Goal: Complete application form: Complete application form

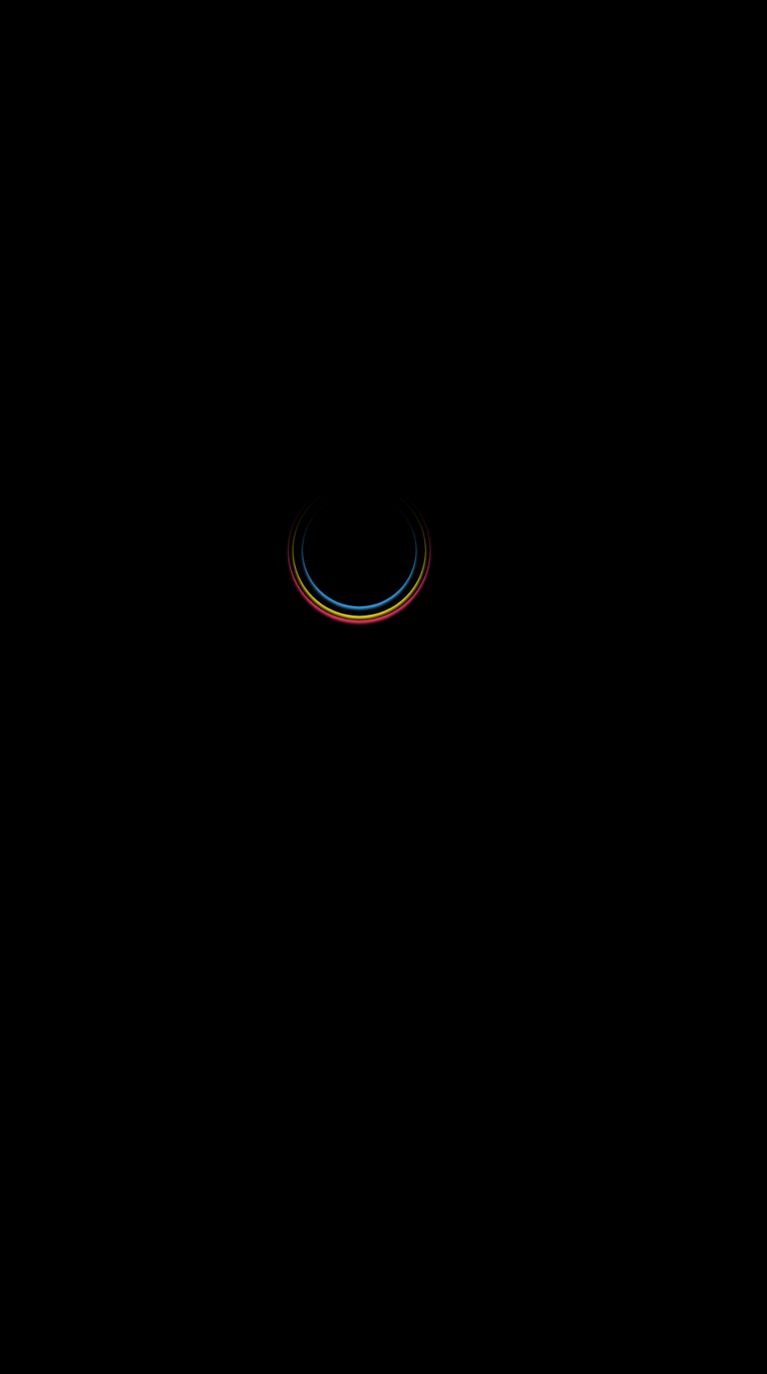
select select
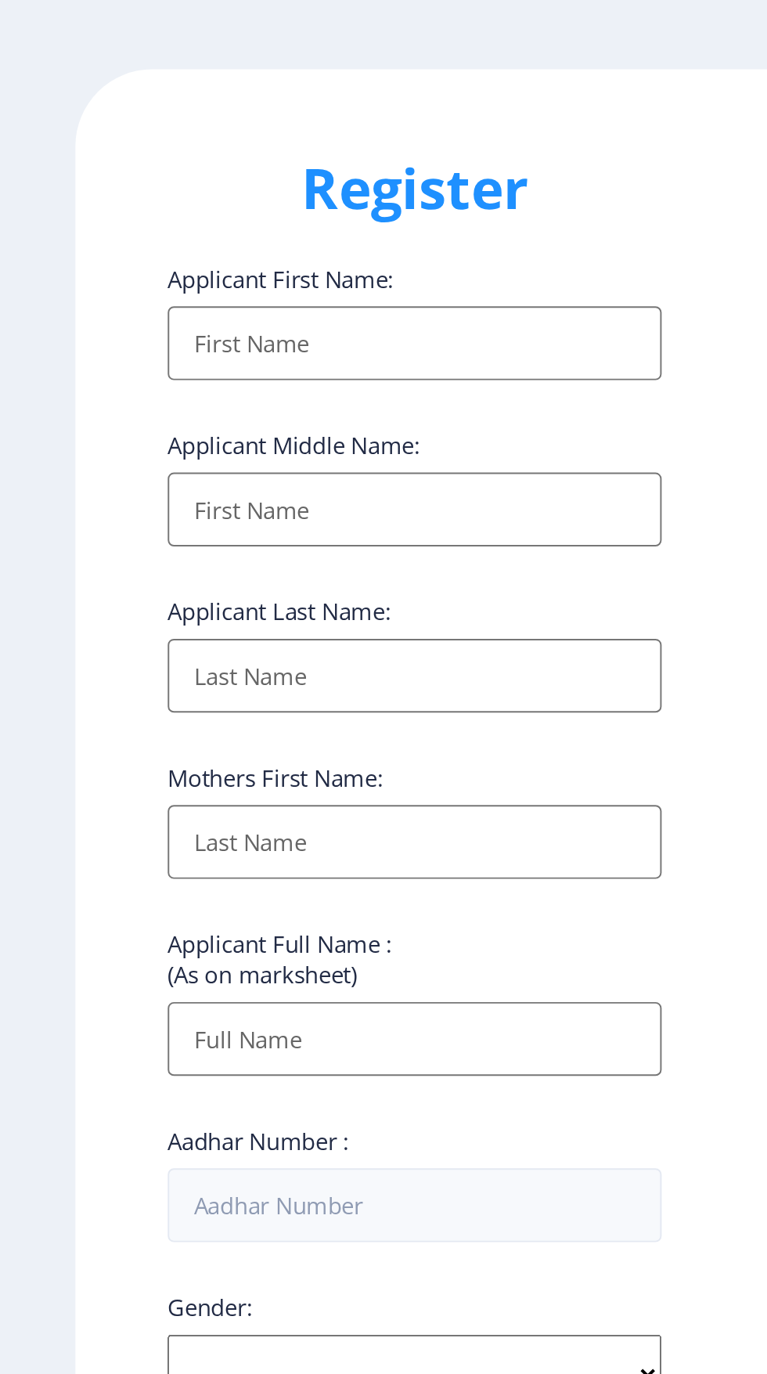
click at [106, 214] on input "Applicant First Name:" at bounding box center [210, 208] width 251 height 38
type input "[PERSON_NAME]"
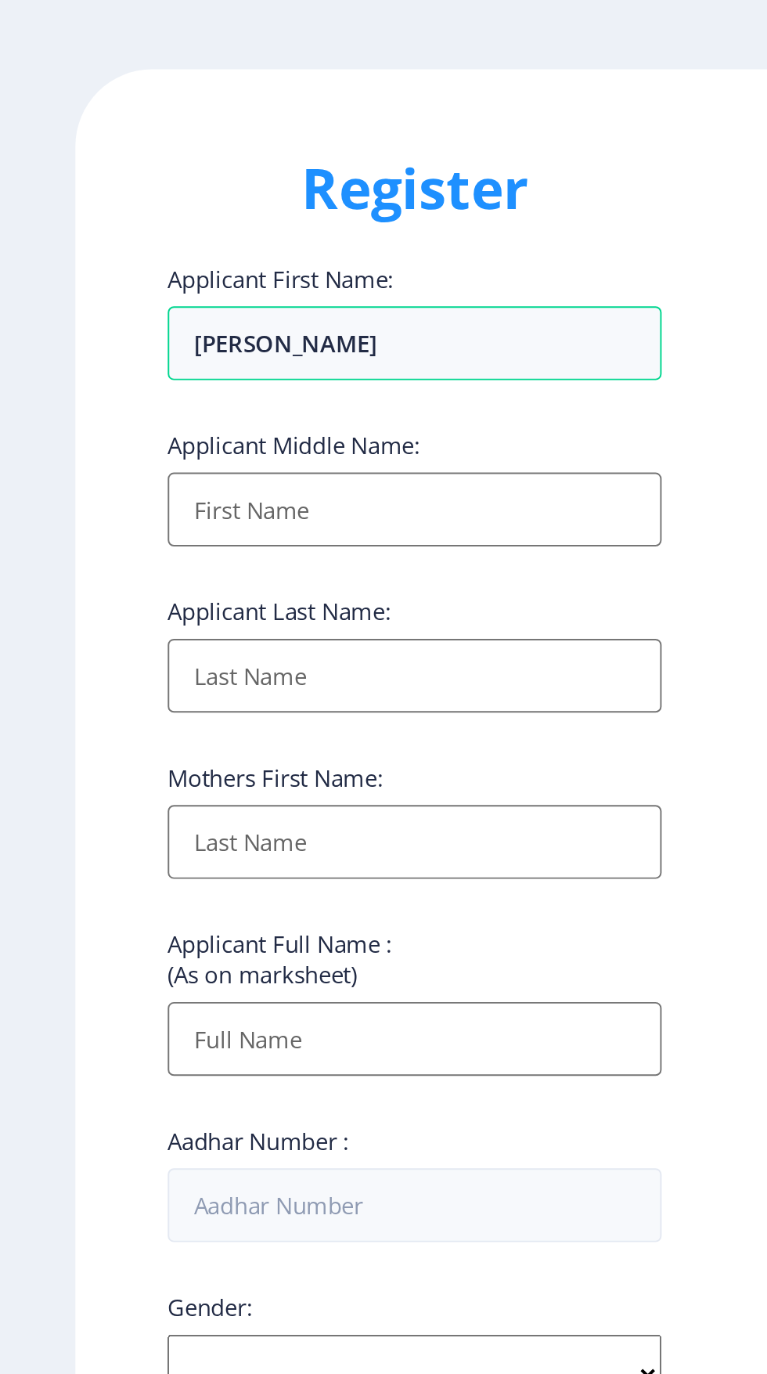
click at [115, 300] on input "Applicant First Name:" at bounding box center [210, 293] width 251 height 38
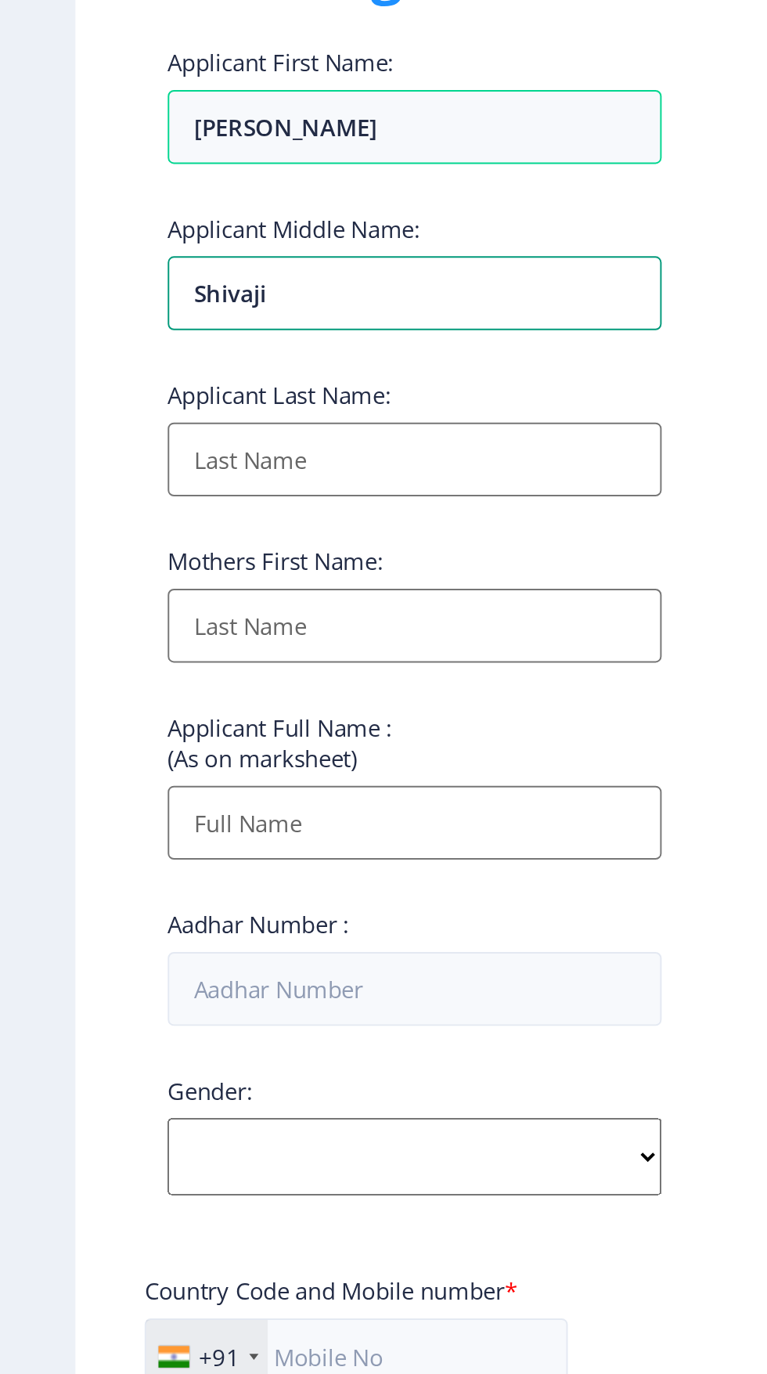
type input "Shivaji"
click at [106, 384] on input "Applicant First Name:" at bounding box center [210, 378] width 251 height 38
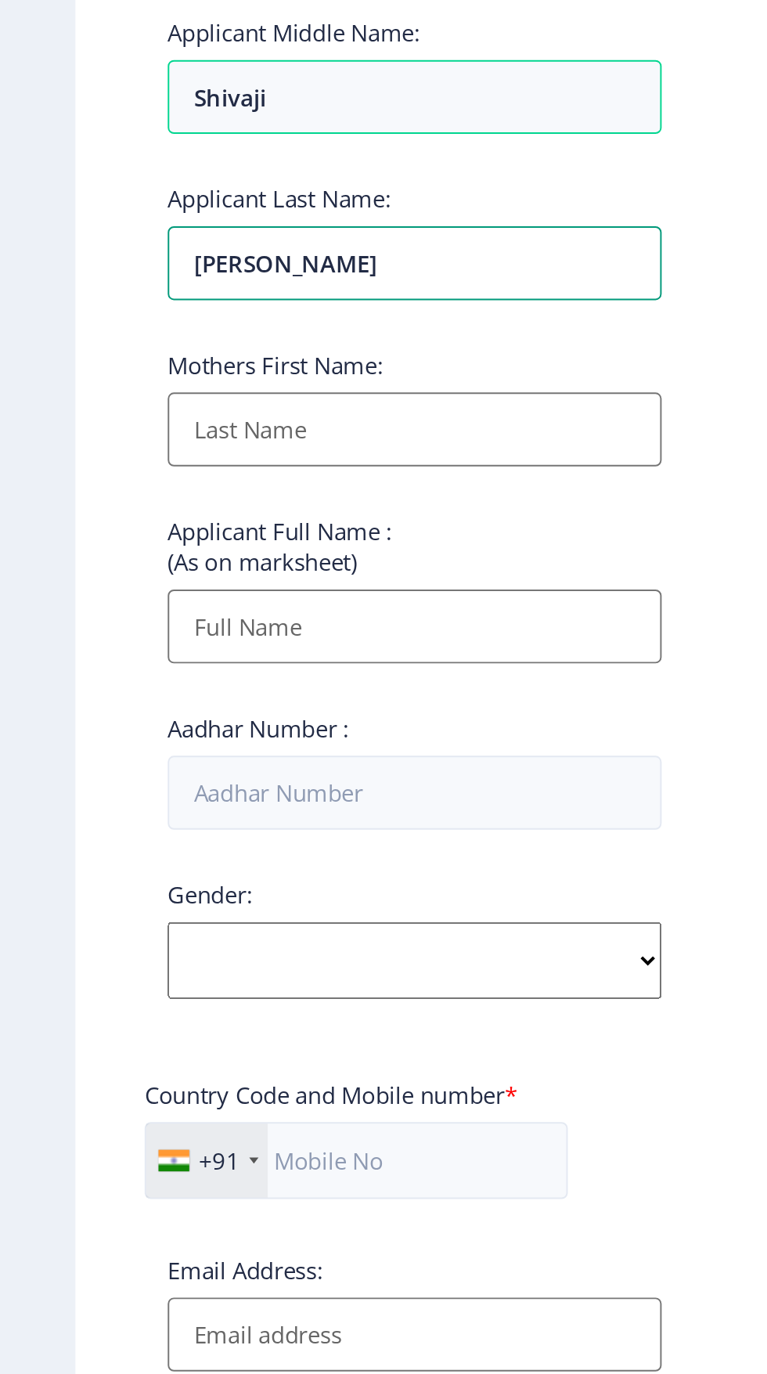
type input "Kumbhar"
click at [166, 465] on input "Applicant First Name:" at bounding box center [210, 462] width 251 height 38
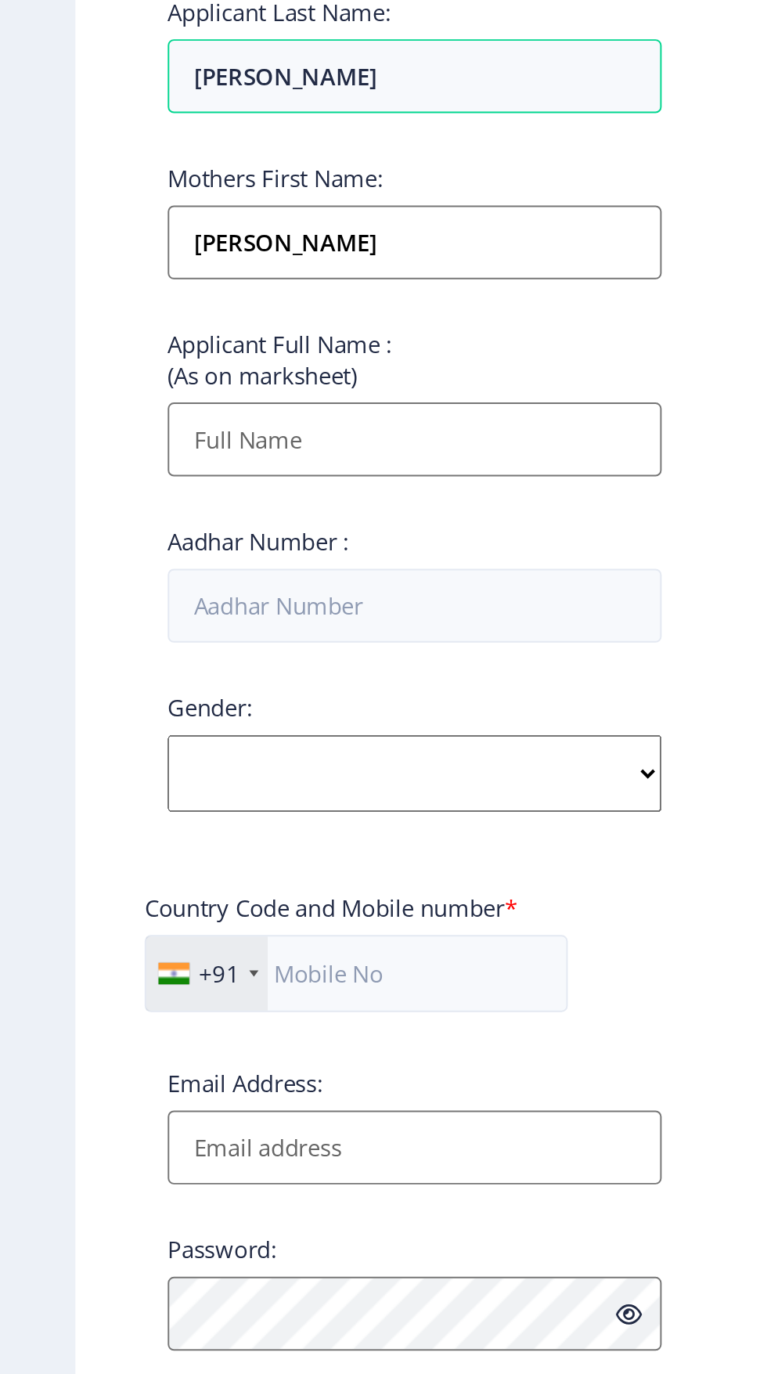
type input "[PERSON_NAME]"
click at [103, 571] on input "Applicant First Name:" at bounding box center [210, 562] width 251 height 38
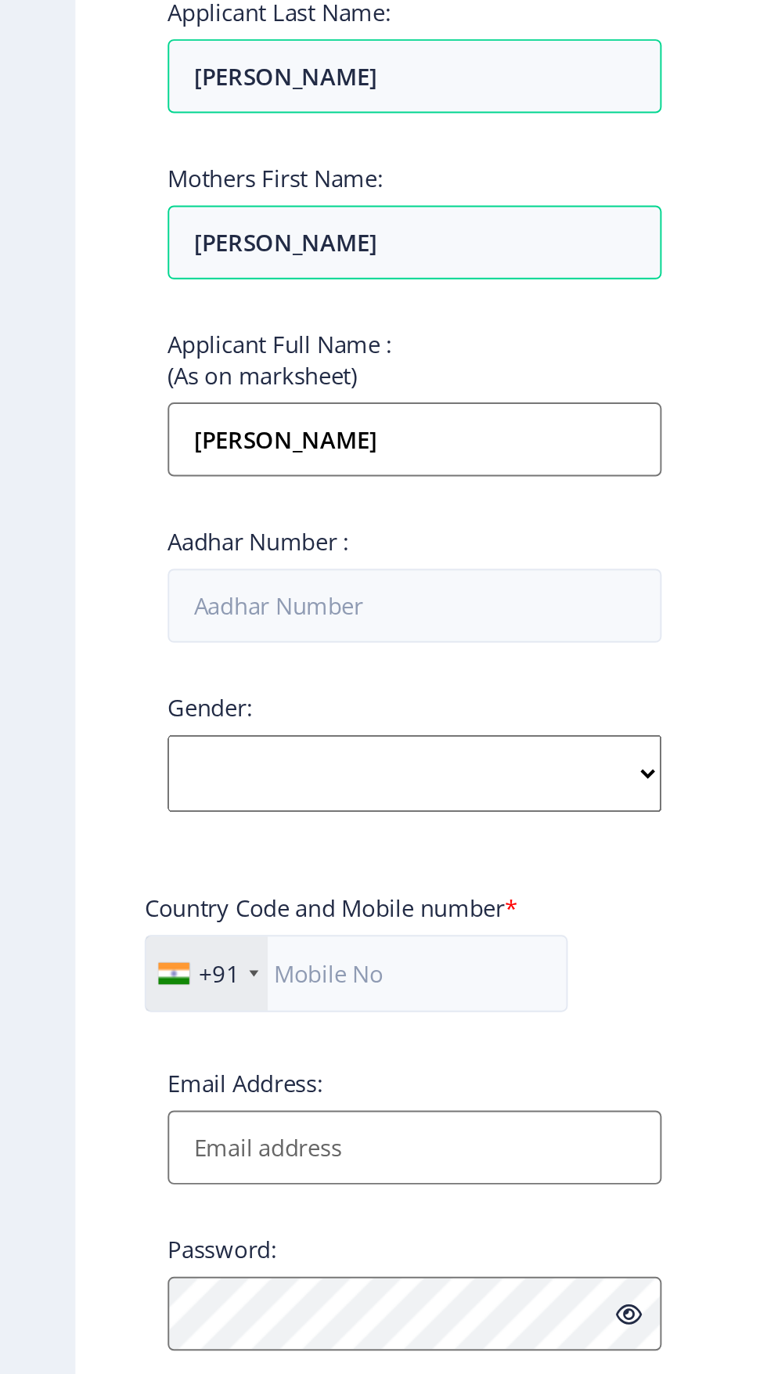
click at [149, 560] on input "[PERSON_NAME]" at bounding box center [210, 562] width 251 height 38
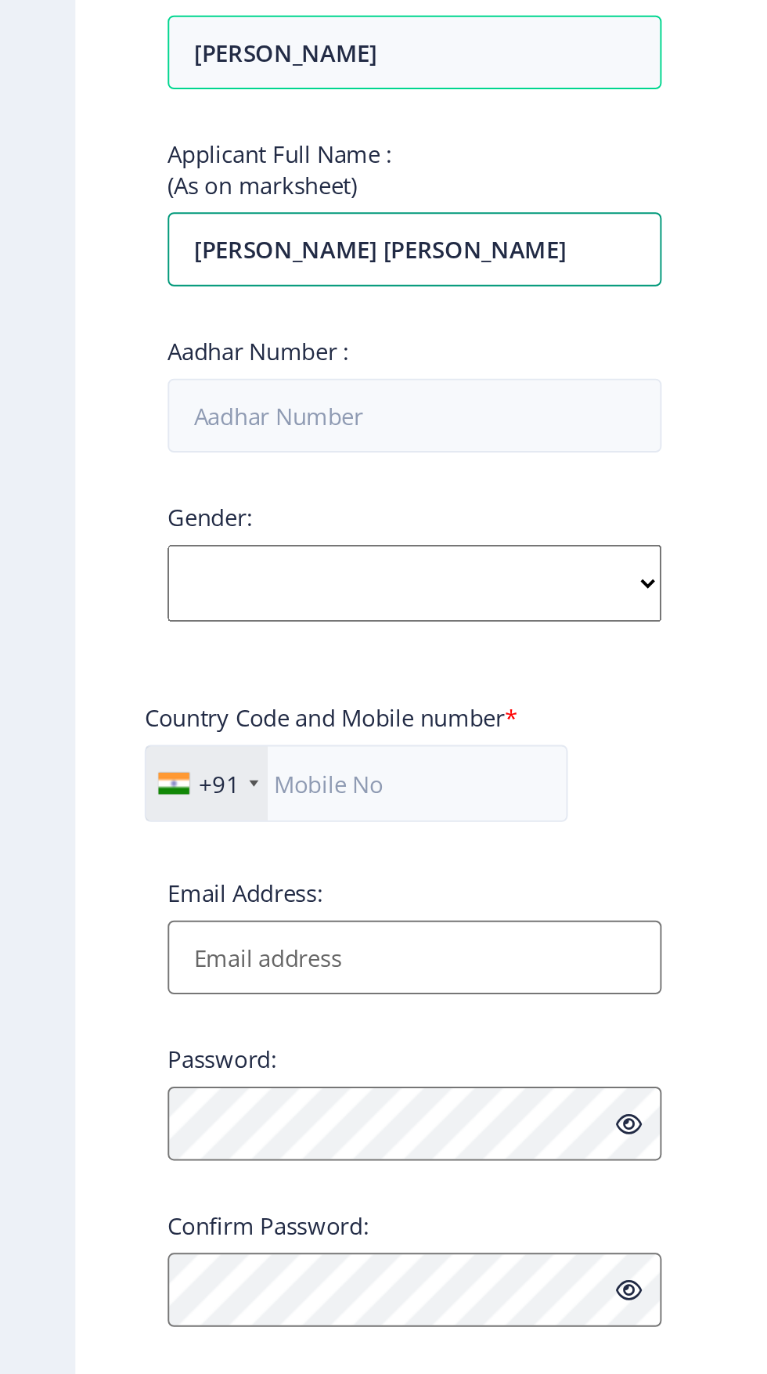
type input "[PERSON_NAME] [PERSON_NAME]"
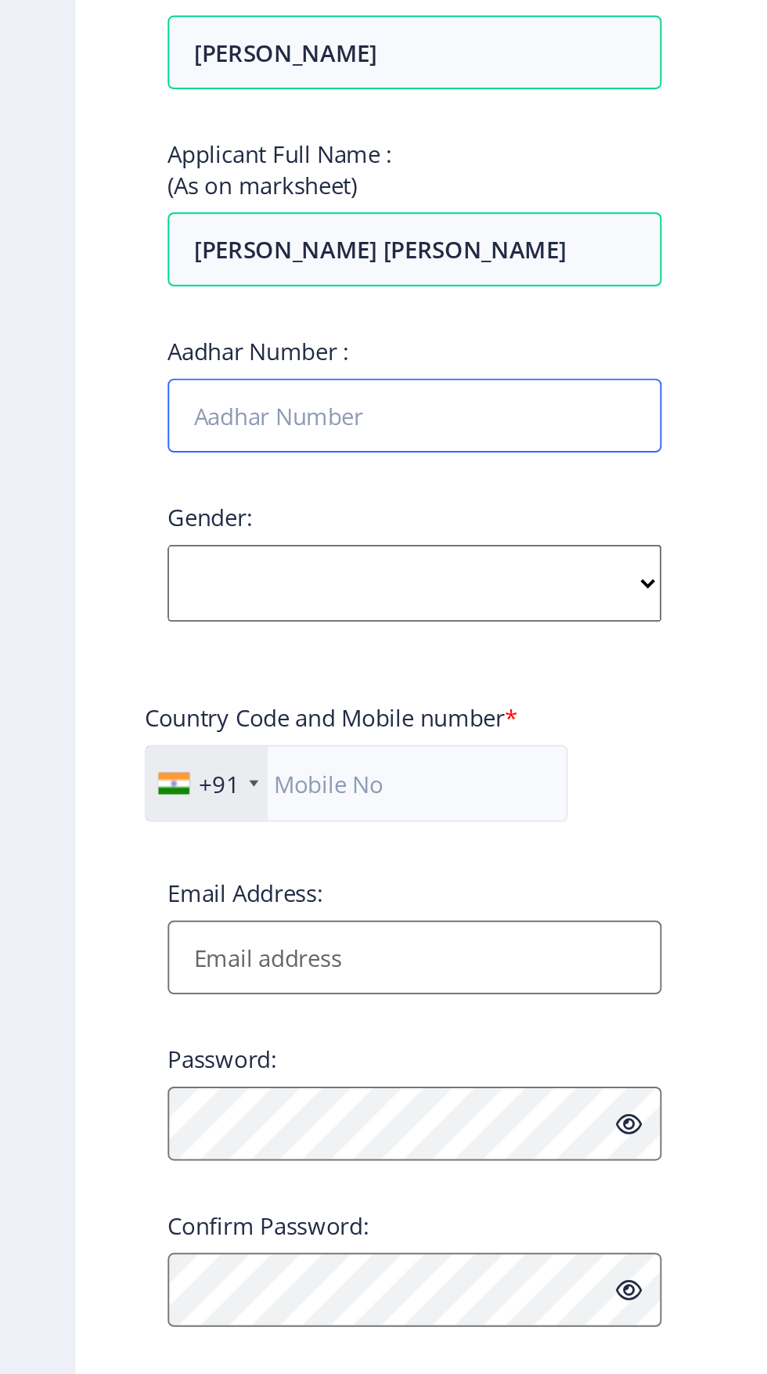
click at [195, 651] on input "Aadhar Number :" at bounding box center [210, 647] width 251 height 38
type input "379199843108"
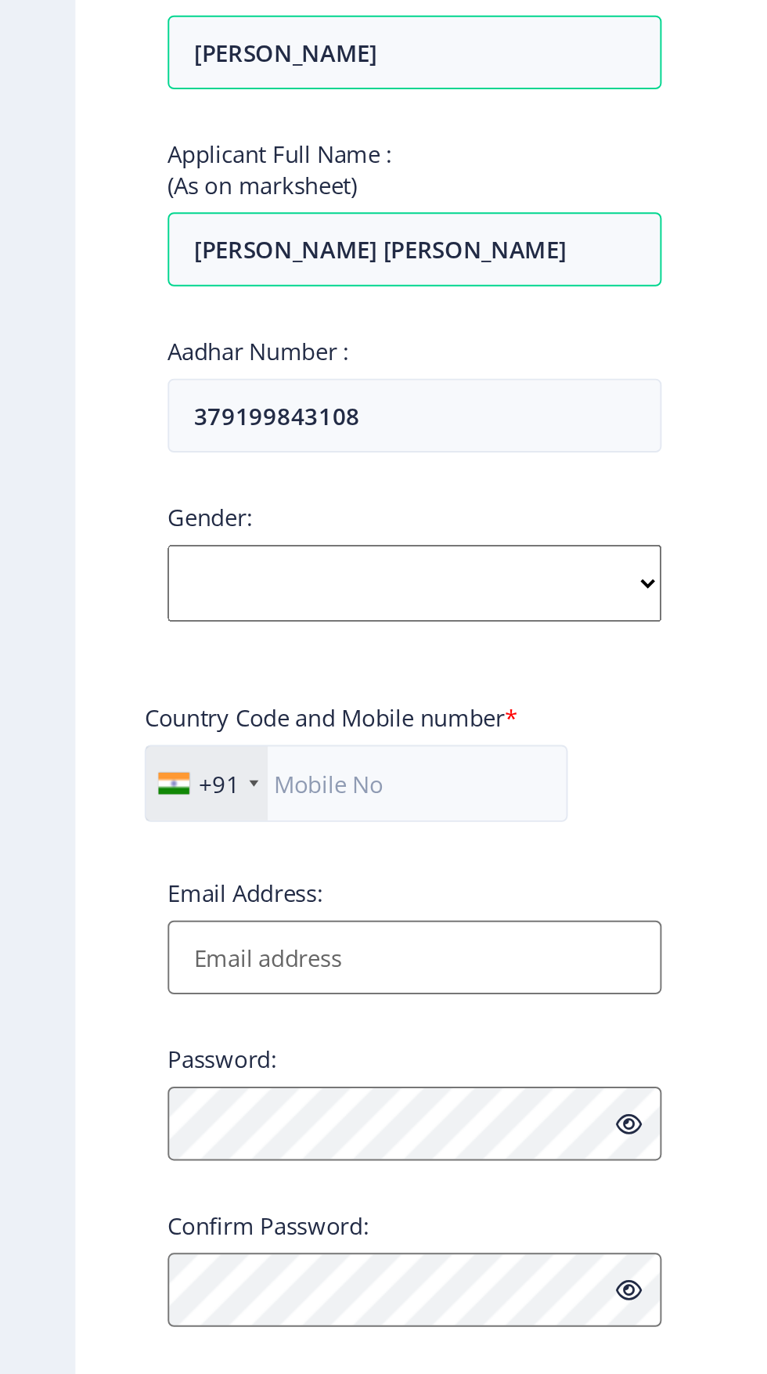
click at [323, 739] on select "Select Gender Male Female Other" at bounding box center [210, 731] width 251 height 39
select select "[DEMOGRAPHIC_DATA]"
click at [85, 718] on select "Select Gender Male Female Other" at bounding box center [210, 731] width 251 height 39
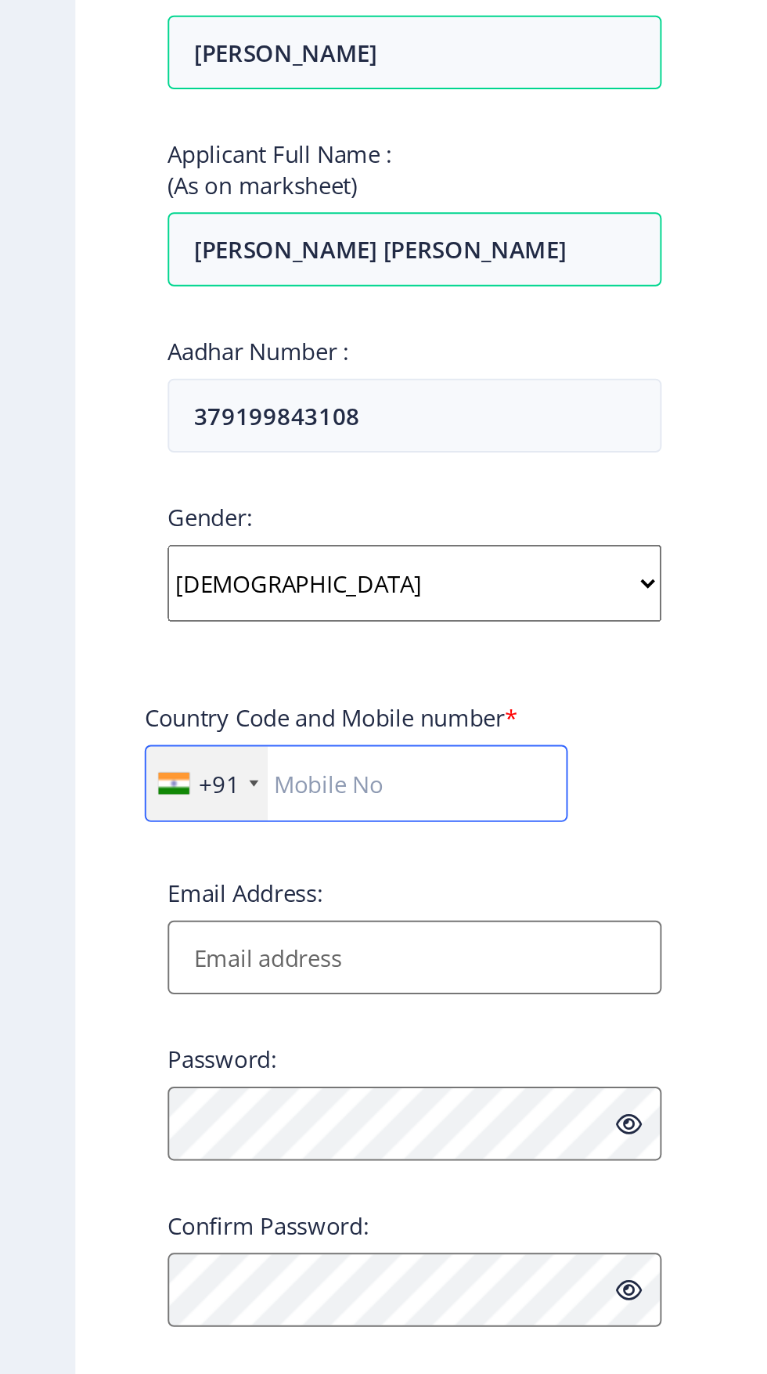
click at [211, 836] on input "text" at bounding box center [181, 833] width 215 height 39
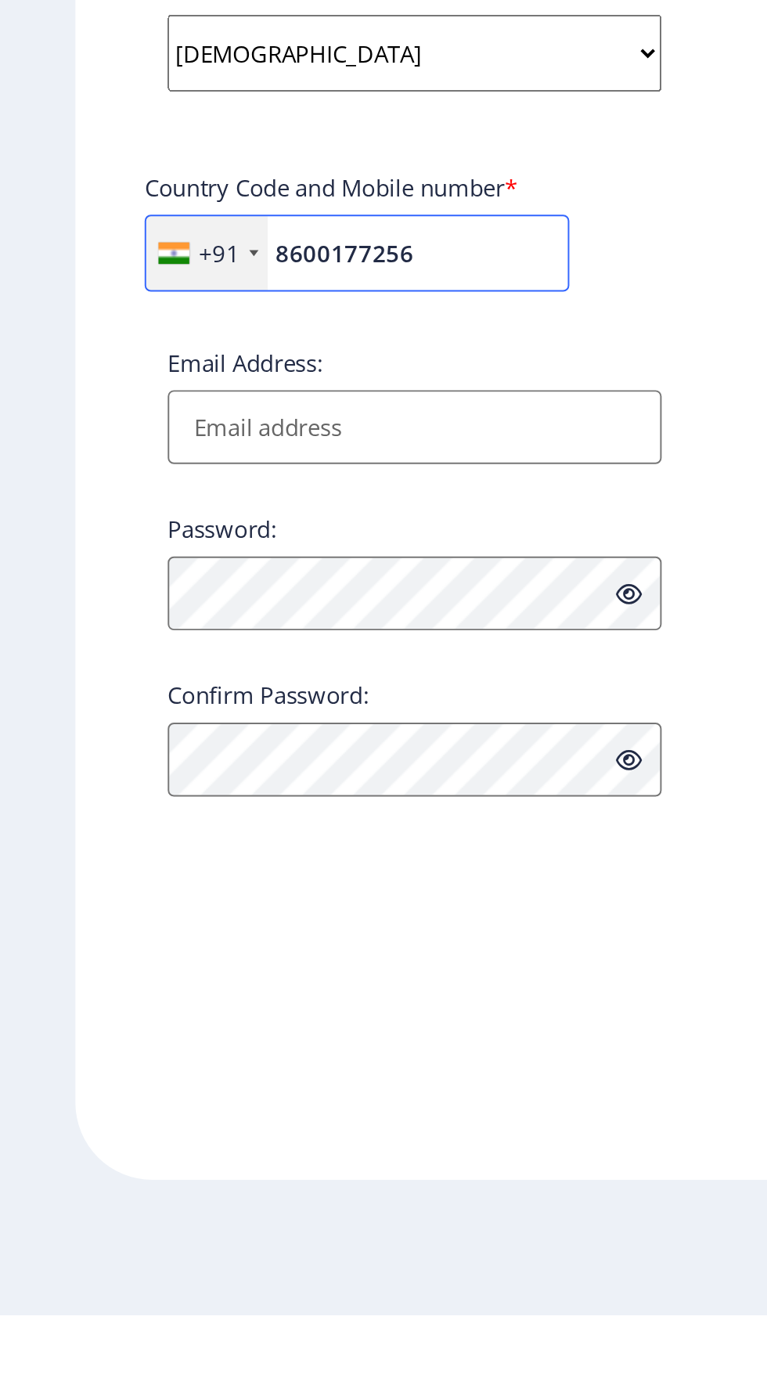
type input "8600177256"
click at [195, 932] on input "Email Address:" at bounding box center [210, 922] width 251 height 38
type input "[EMAIL_ADDRESS][DOMAIN_NAME]"
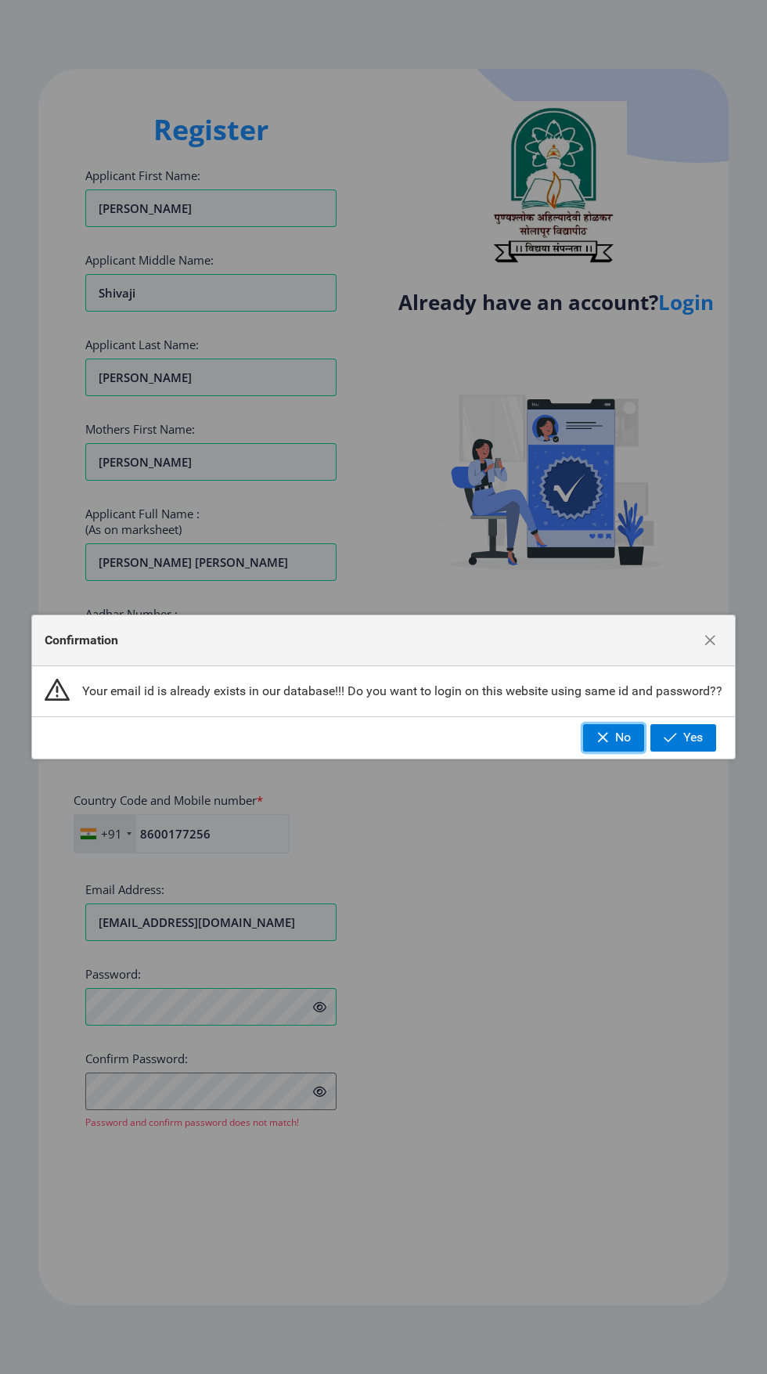
click at [597, 736] on span "button" at bounding box center [603, 737] width 13 height 13
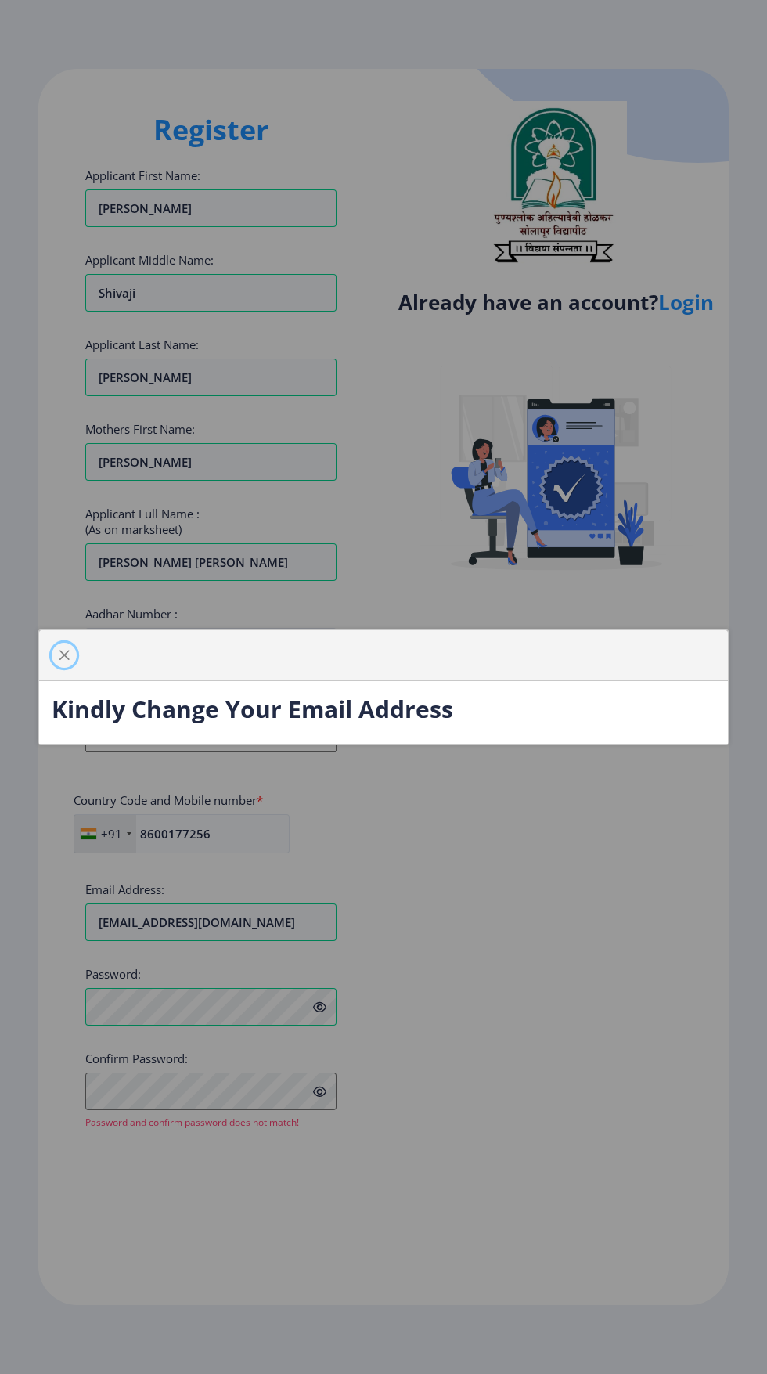
click at [64, 655] on span "button" at bounding box center [64, 655] width 13 height 13
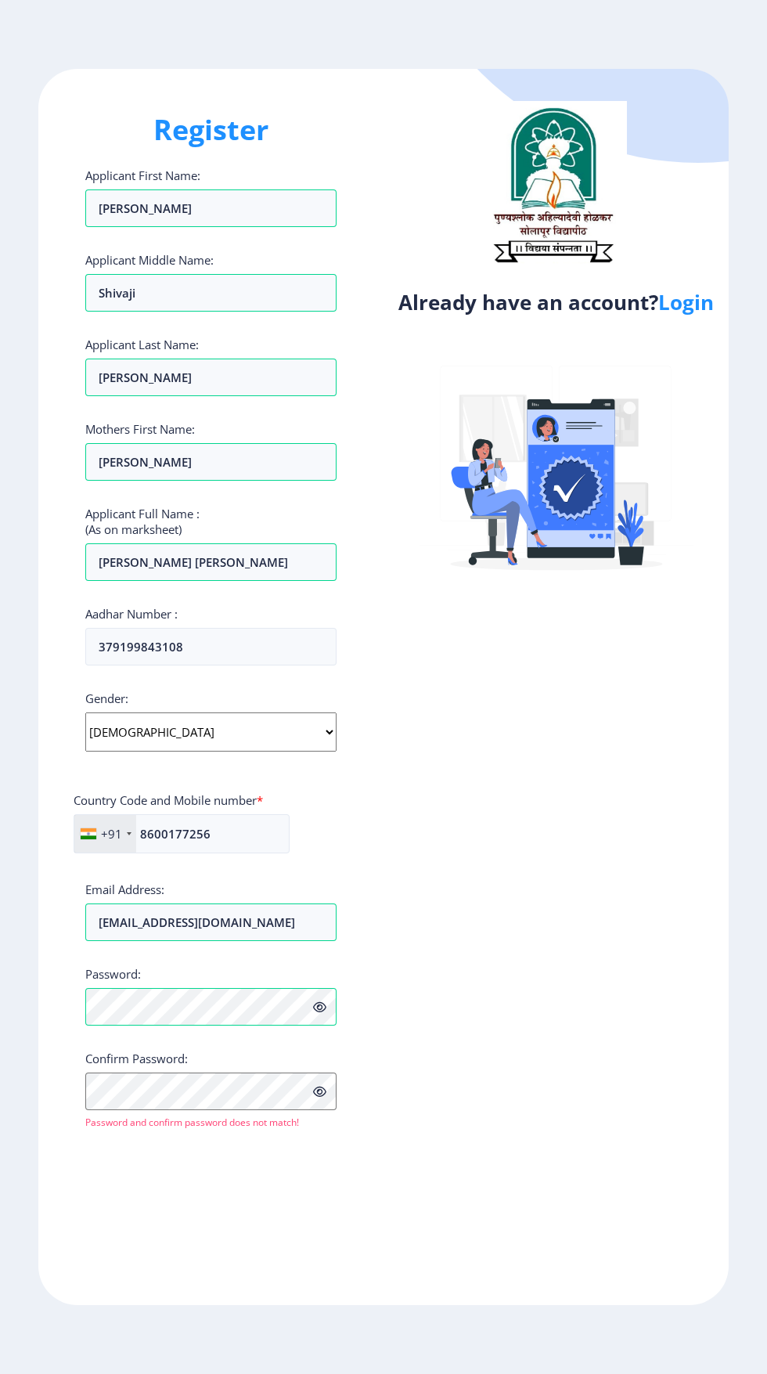
click at [319, 1098] on icon at bounding box center [319, 1092] width 13 height 12
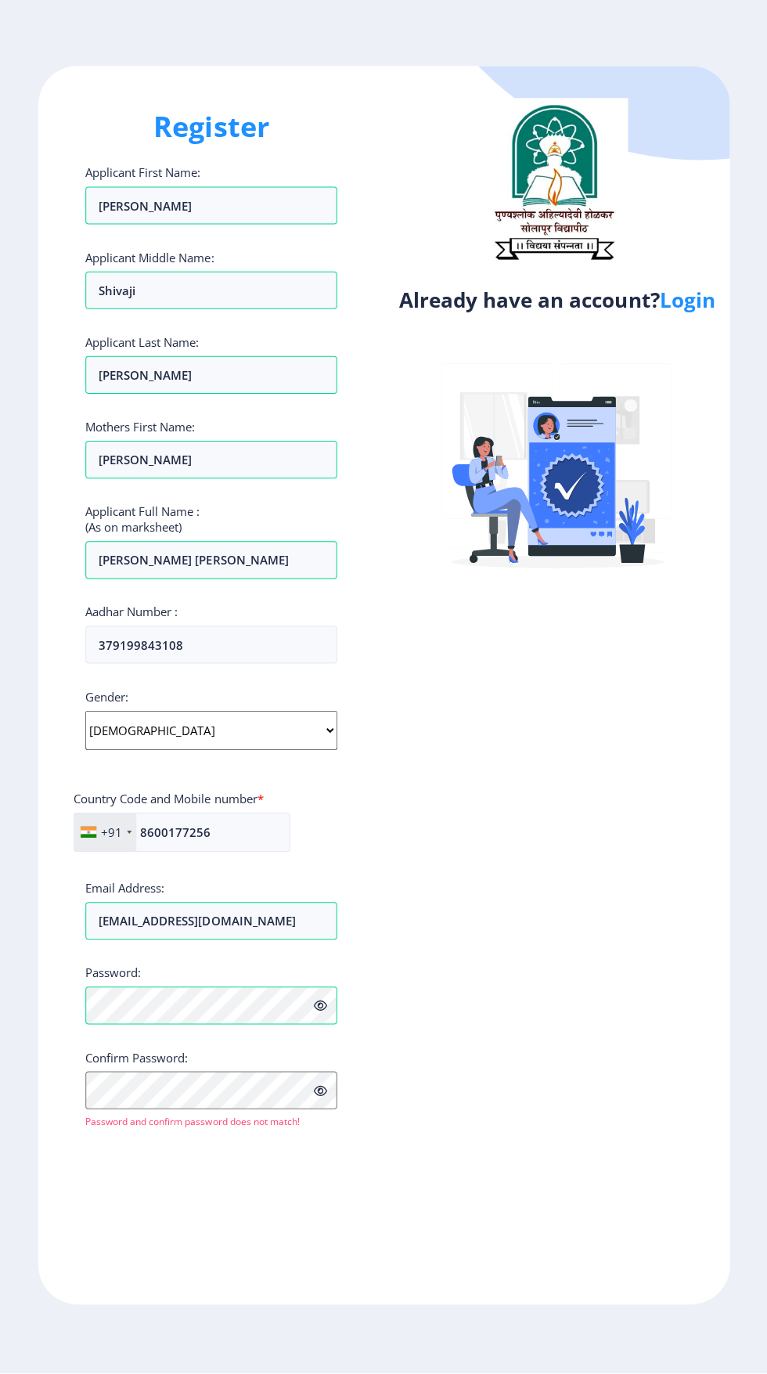
scroll to position [49, 0]
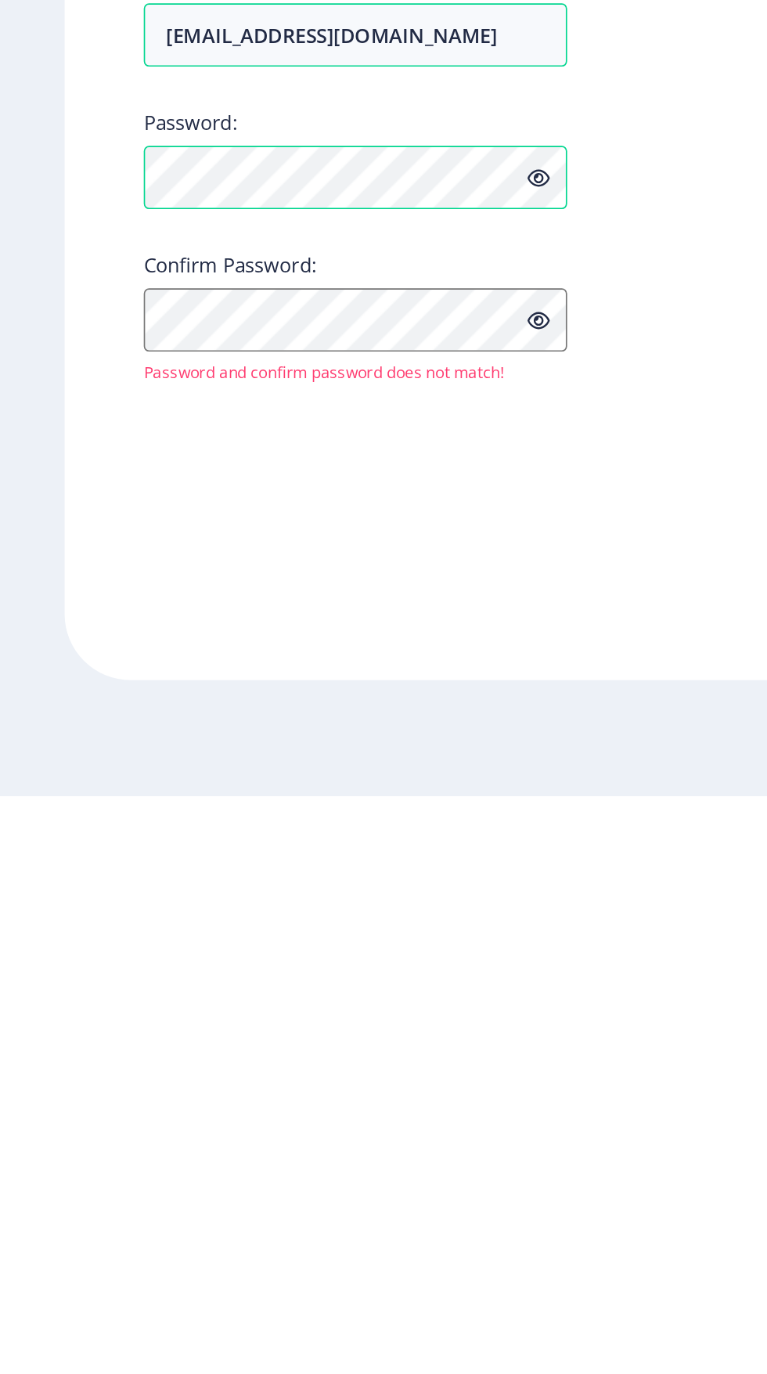
click at [323, 1086] on icon at bounding box center [319, 1092] width 13 height 12
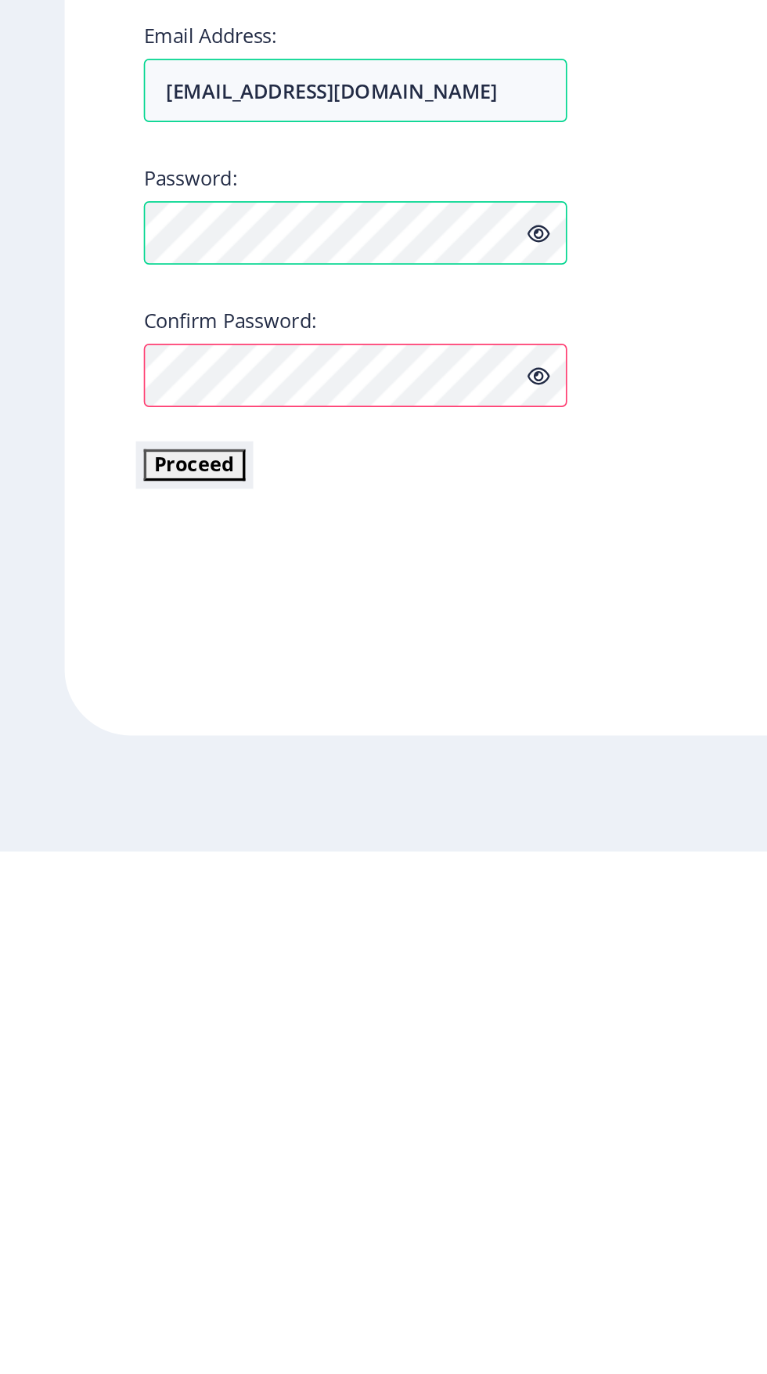
click at [117, 1135] on button "Proceed" at bounding box center [115, 1144] width 60 height 18
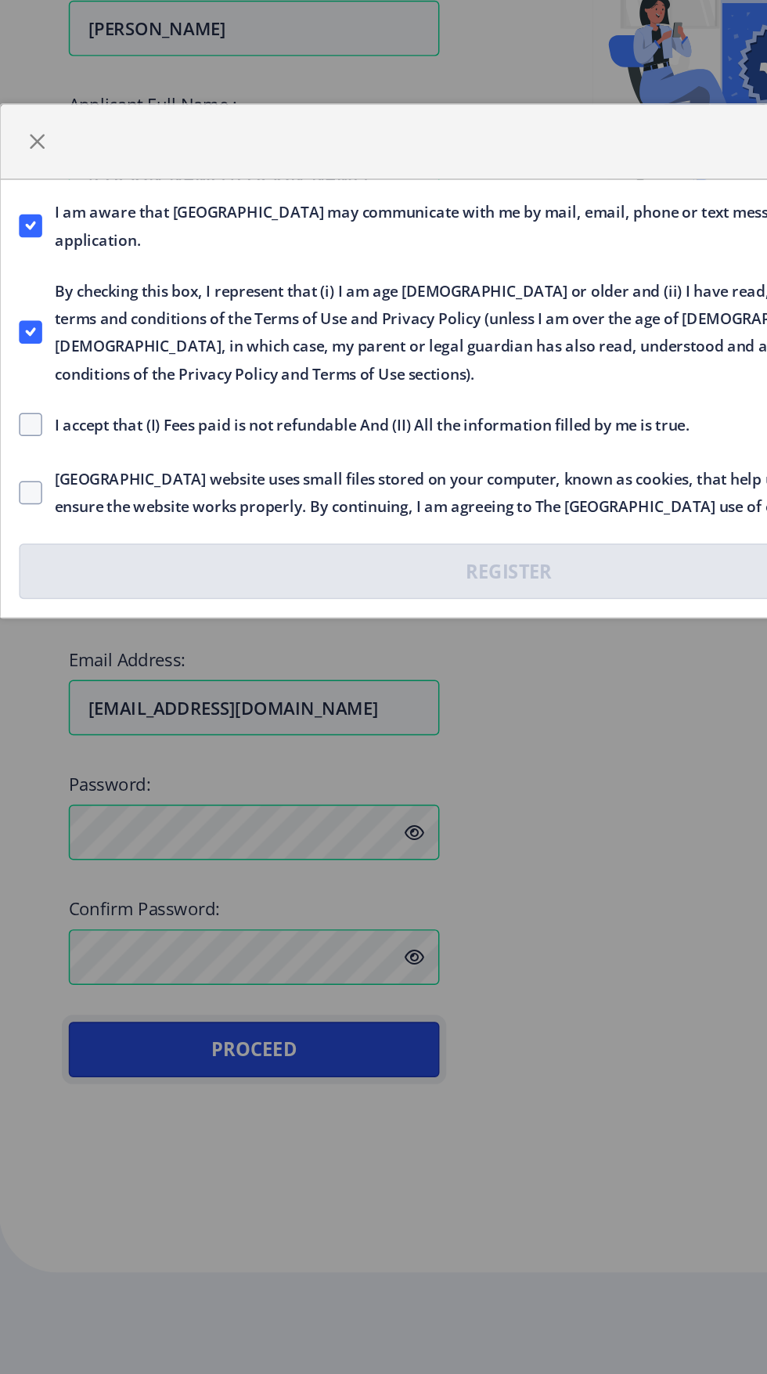
scroll to position [42, 0]
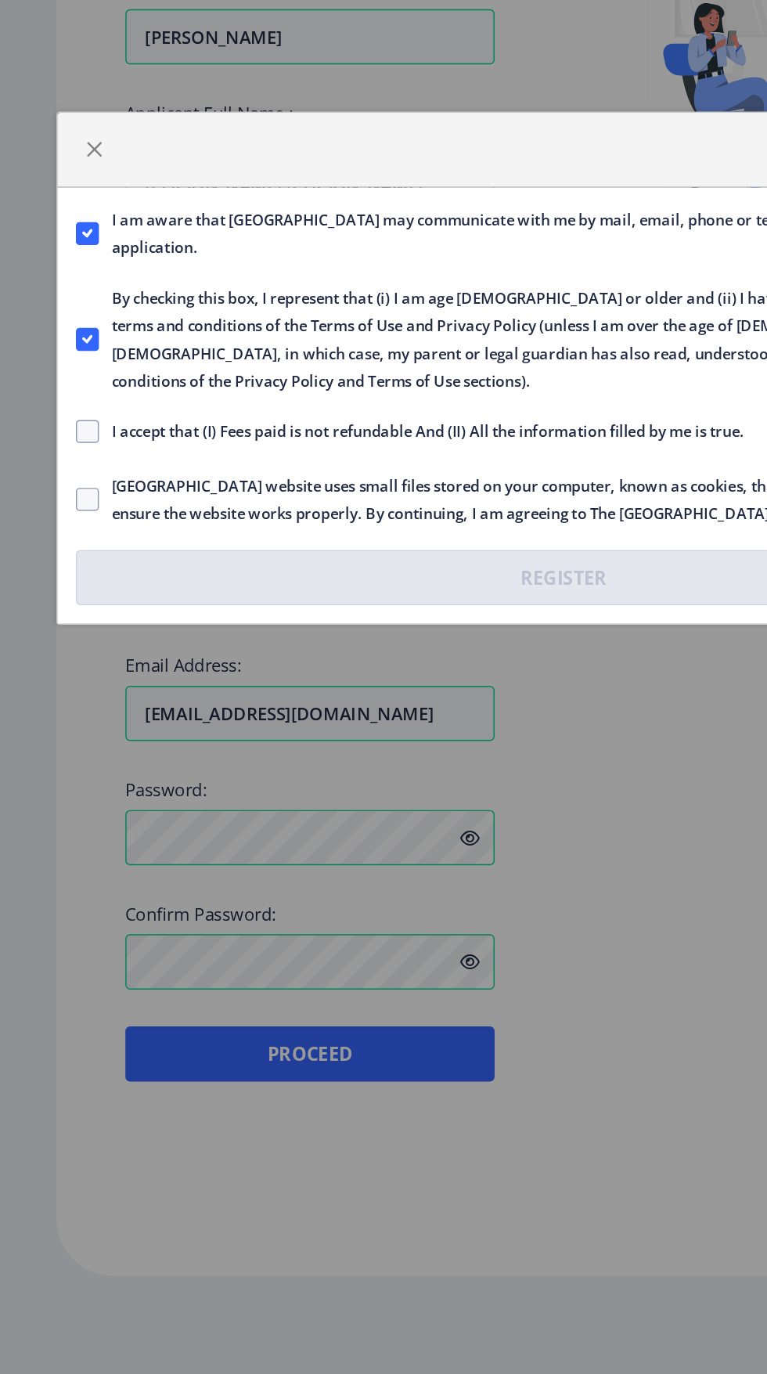
click at [59, 731] on span at bounding box center [60, 731] width 16 height 16
click at [52, 730] on input "I accept that (I) Fees paid is not refundable And (II) All the information fill…" at bounding box center [52, 730] width 1 height 1
checkbox input "true"
click at [60, 776] on span at bounding box center [60, 777] width 16 height 16
click at [52, 776] on input "Solapur University website uses small files stored on your computer, known as c…" at bounding box center [52, 776] width 1 height 1
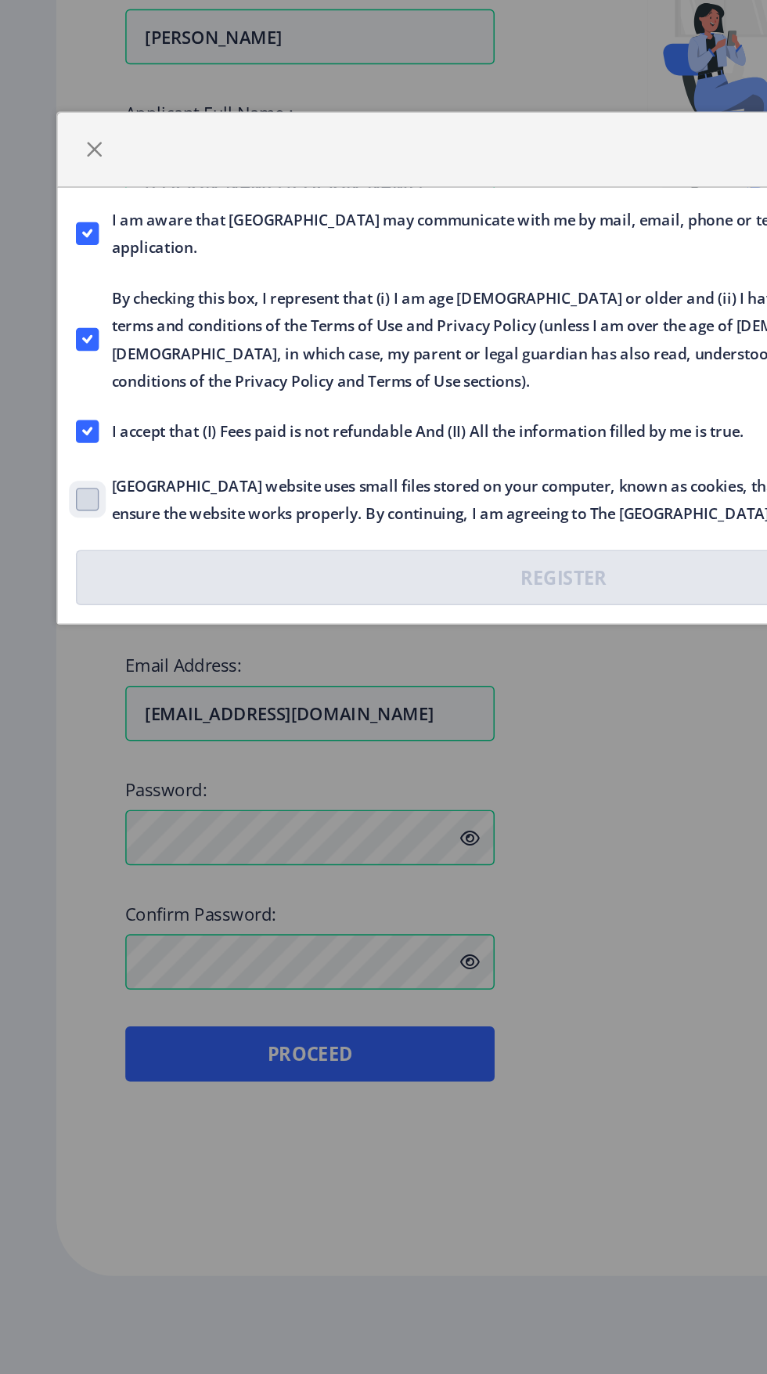
checkbox input "true"
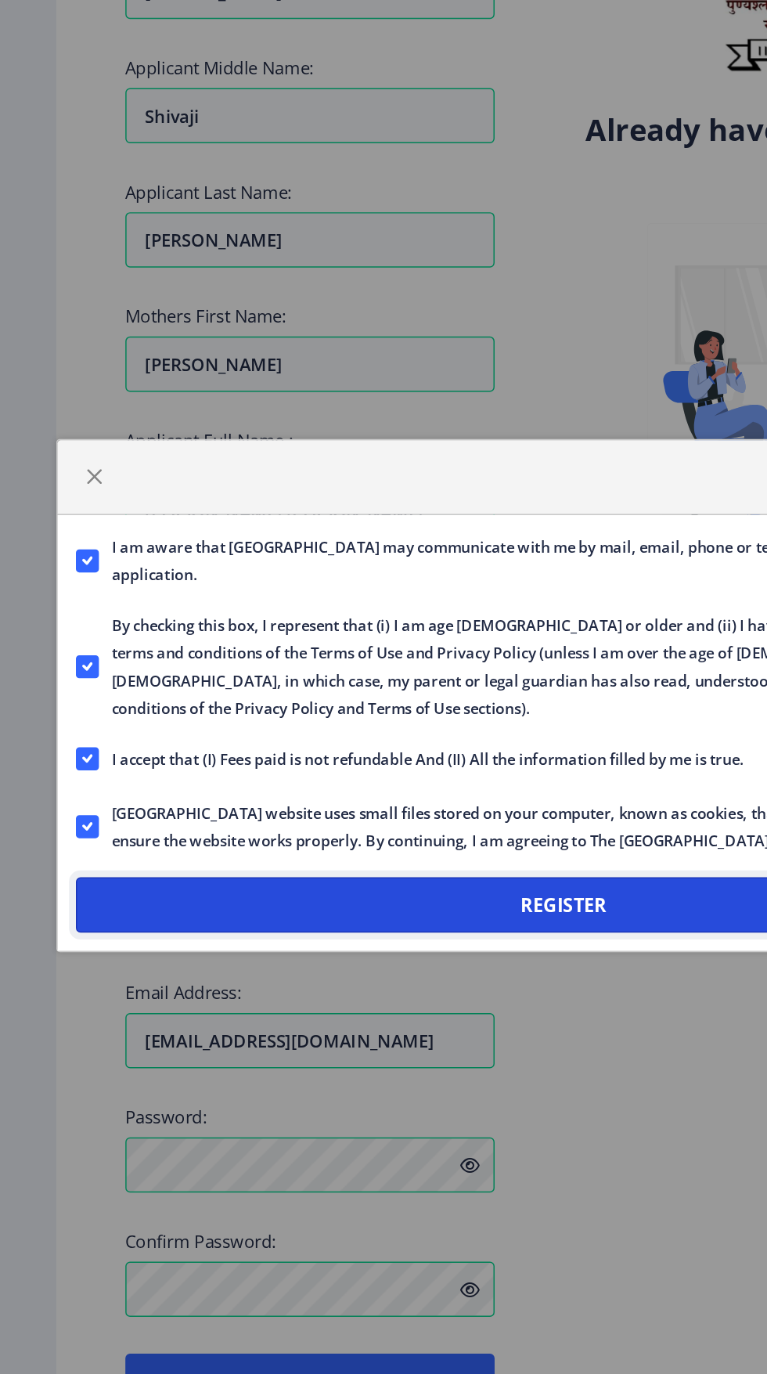
click at [411, 827] on button "Register" at bounding box center [384, 830] width 664 height 38
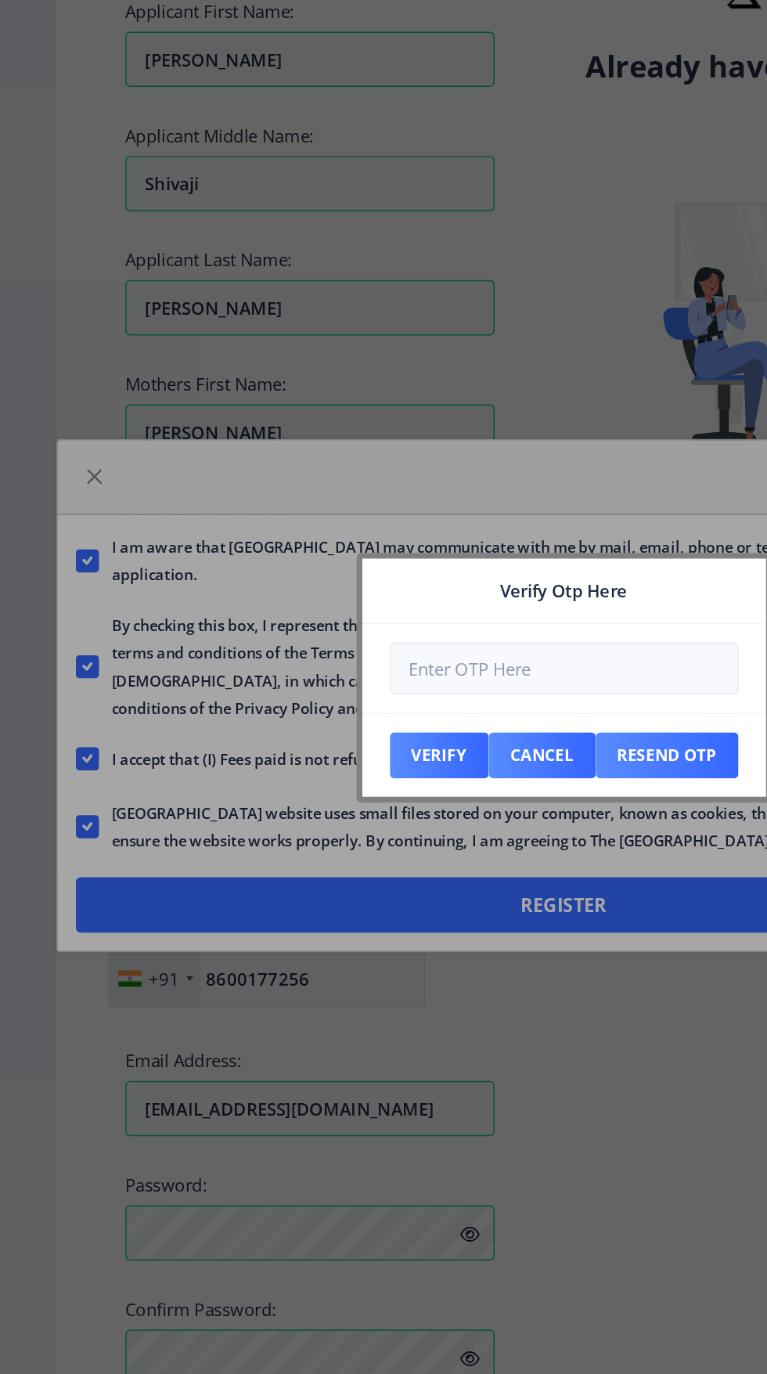
scroll to position [0, 0]
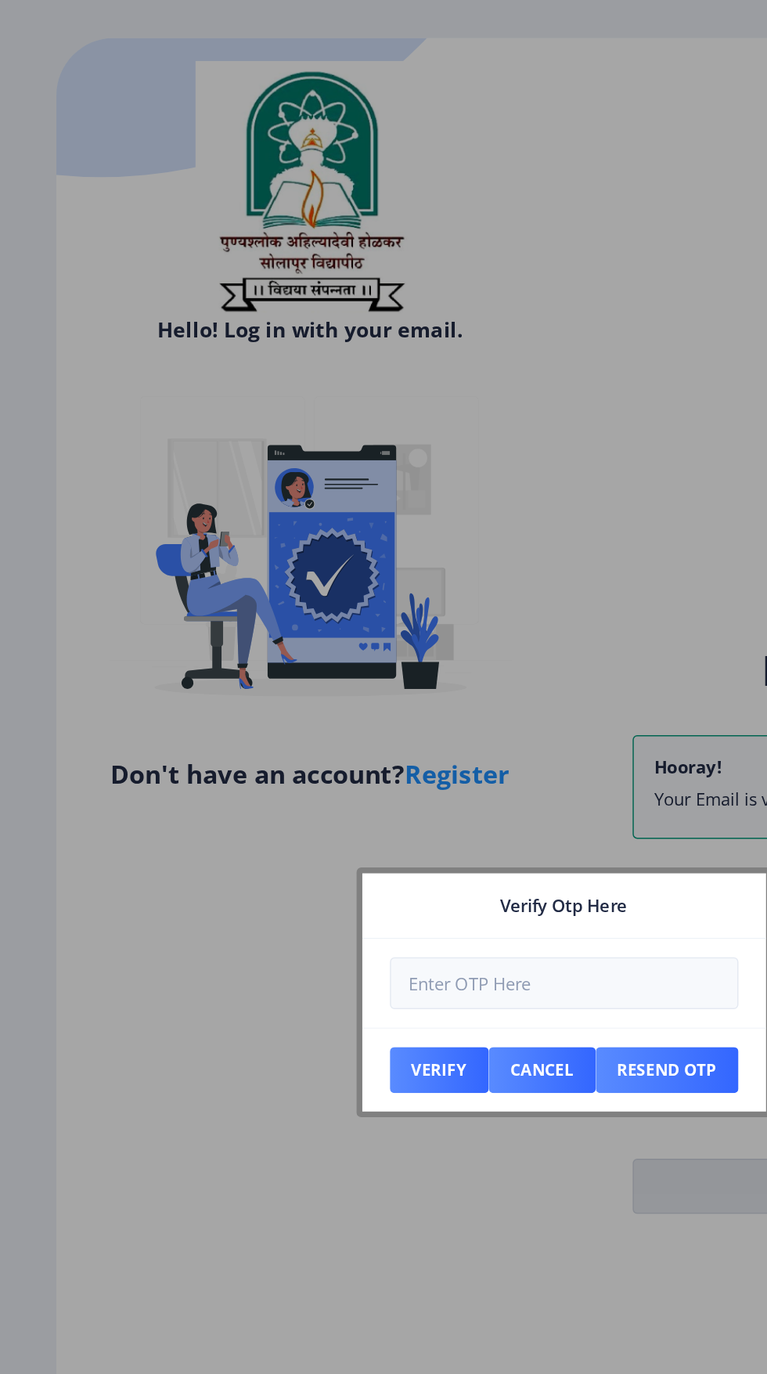
click at [296, 676] on input "number" at bounding box center [383, 668] width 237 height 35
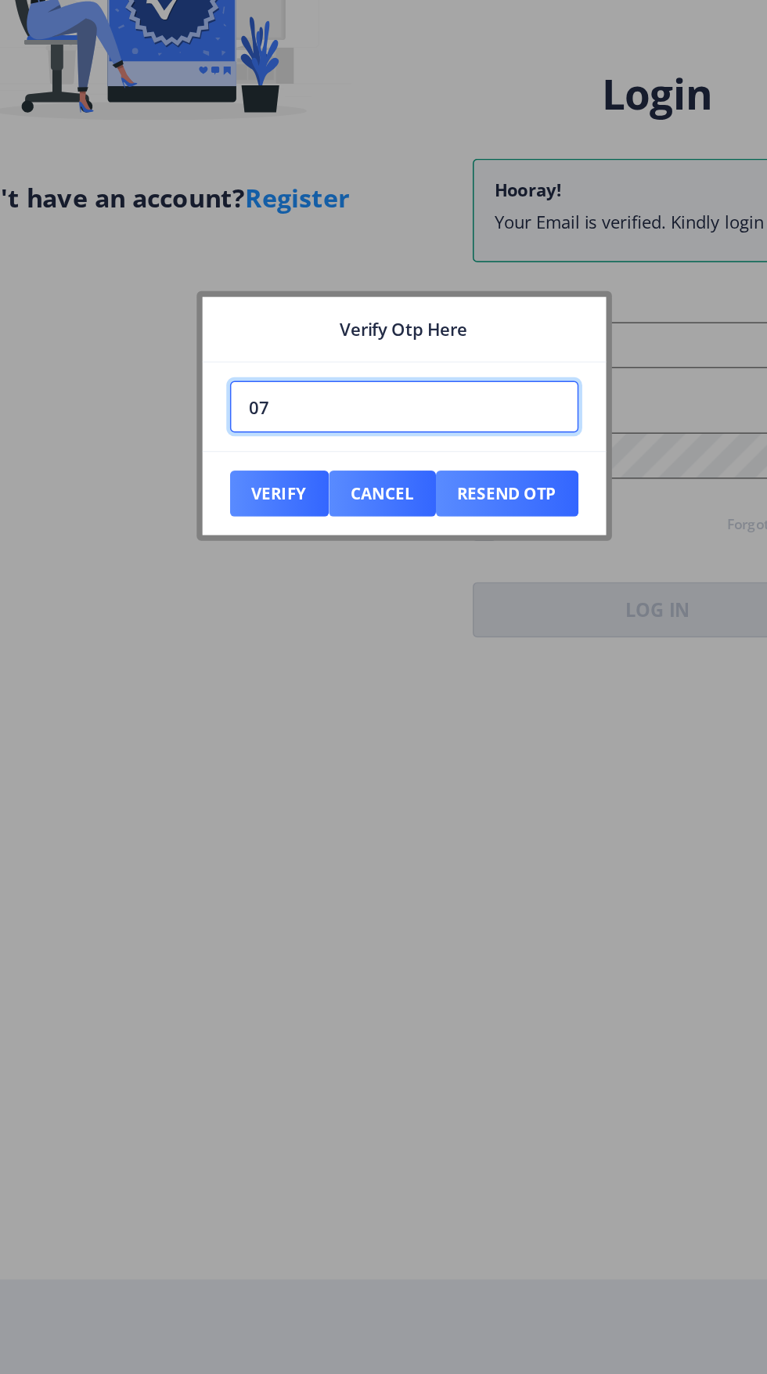
type input "0"
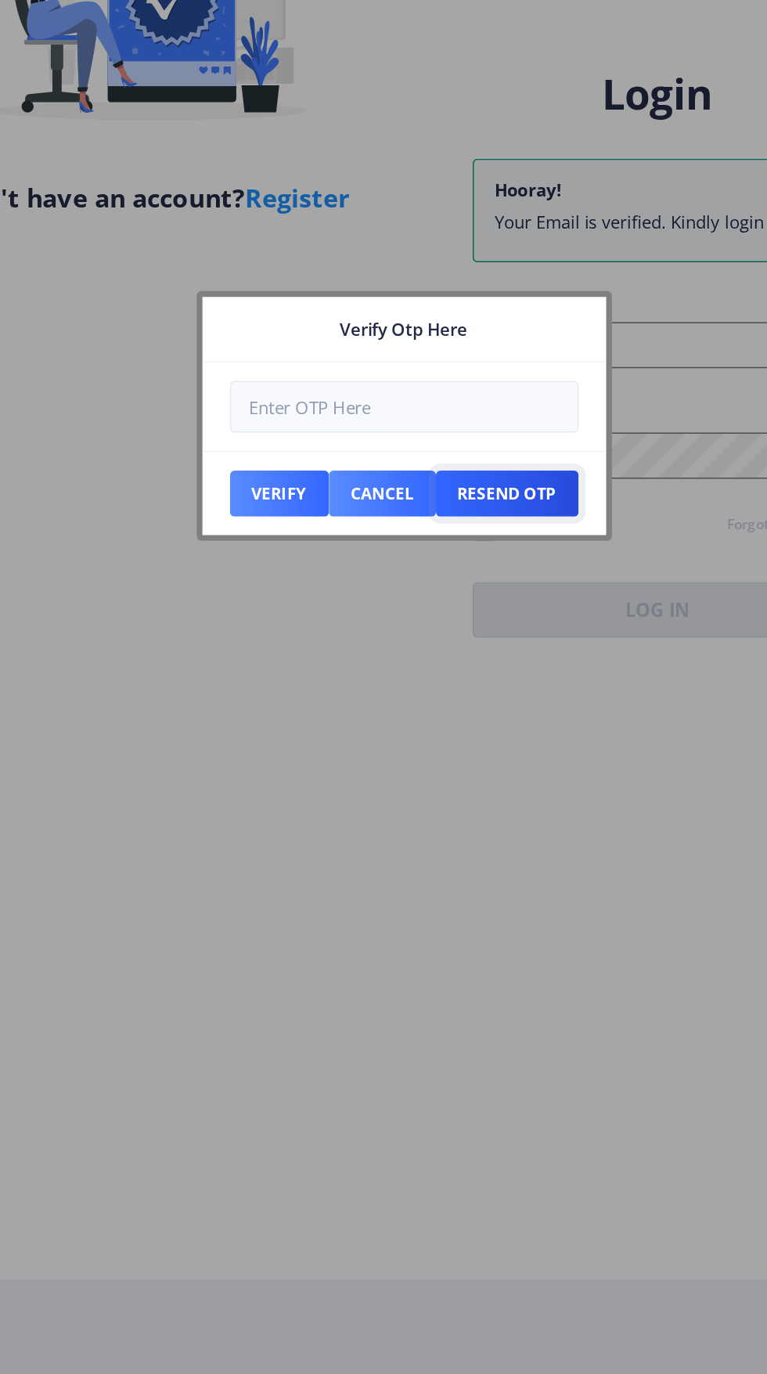
click at [445, 728] on button "Resend Otp" at bounding box center [454, 727] width 97 height 31
select select
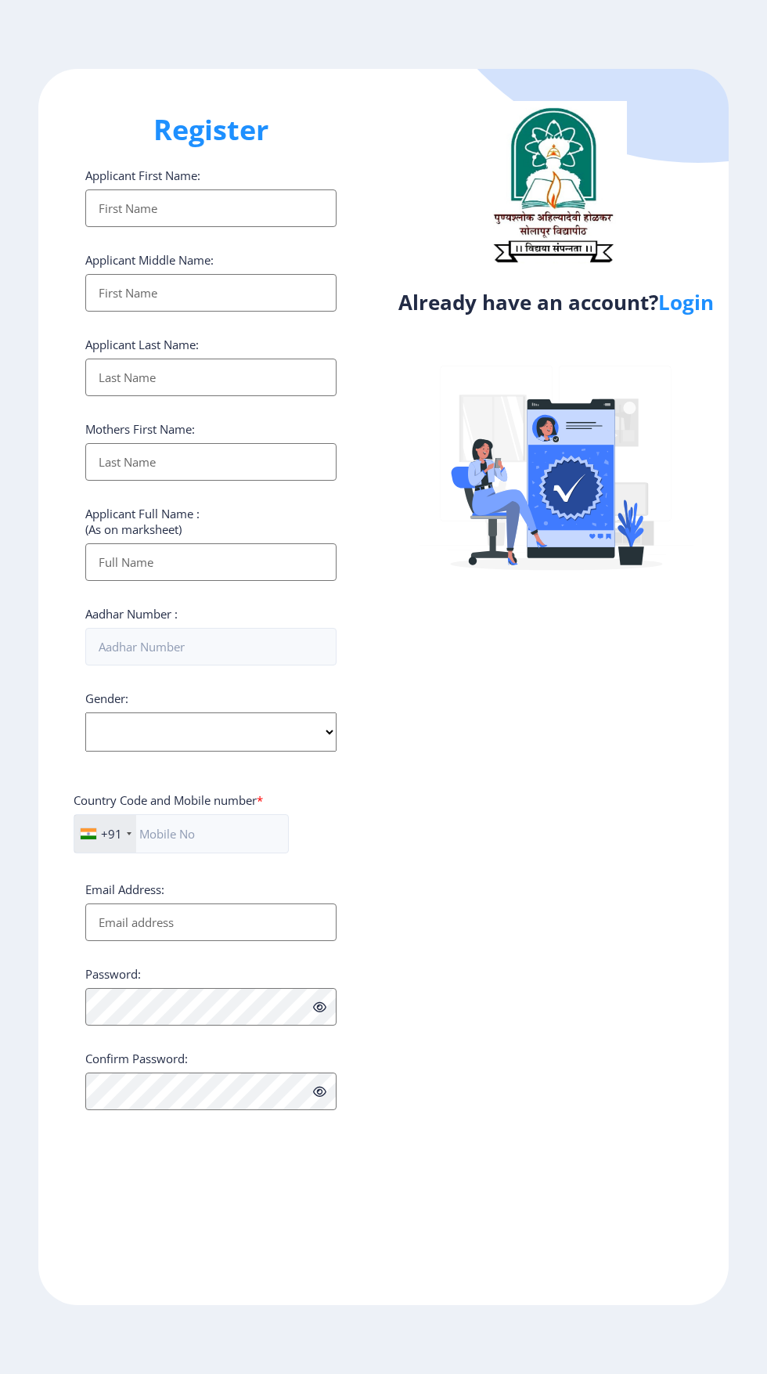
select select
click at [700, 288] on link "Login" at bounding box center [686, 302] width 56 height 28
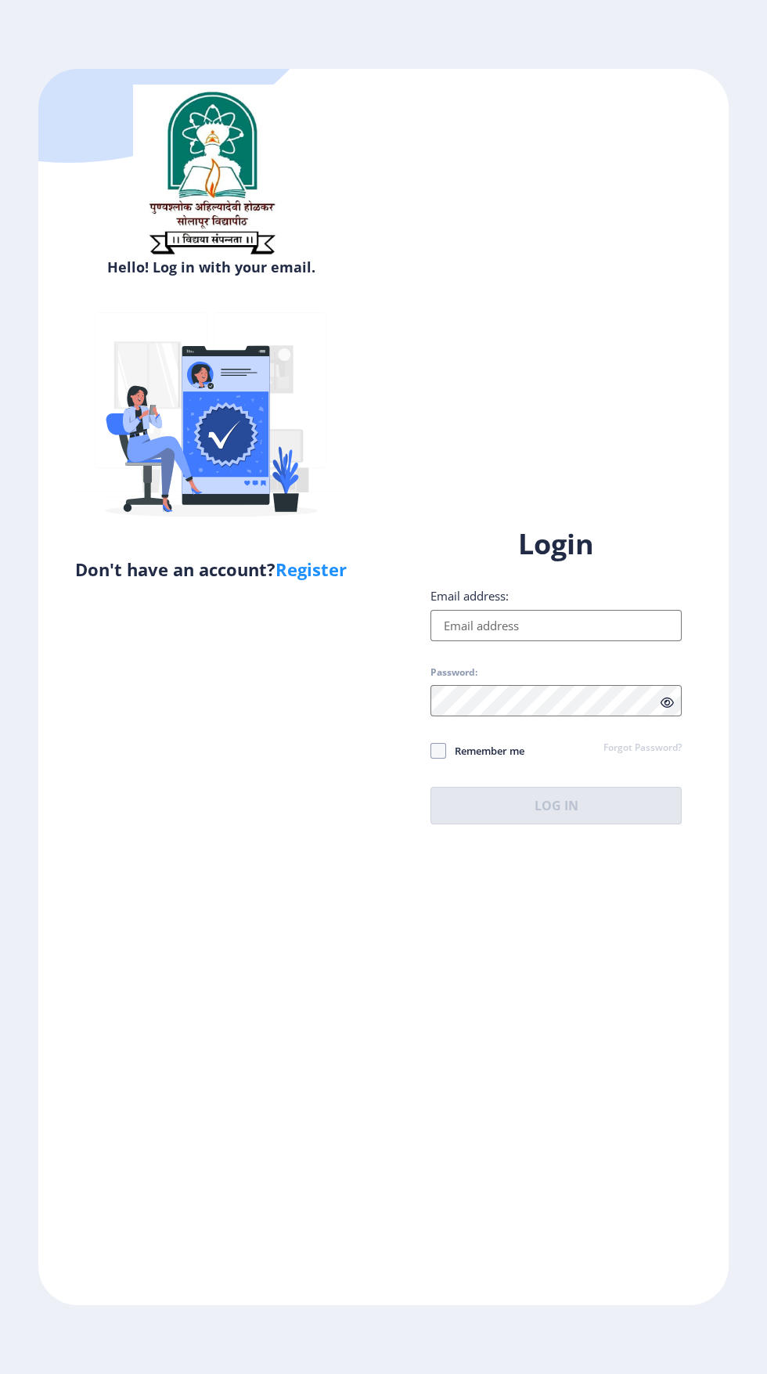
click at [571, 641] on input "Email address:" at bounding box center [556, 625] width 251 height 31
type input "[EMAIL_ADDRESS][DOMAIN_NAME]"
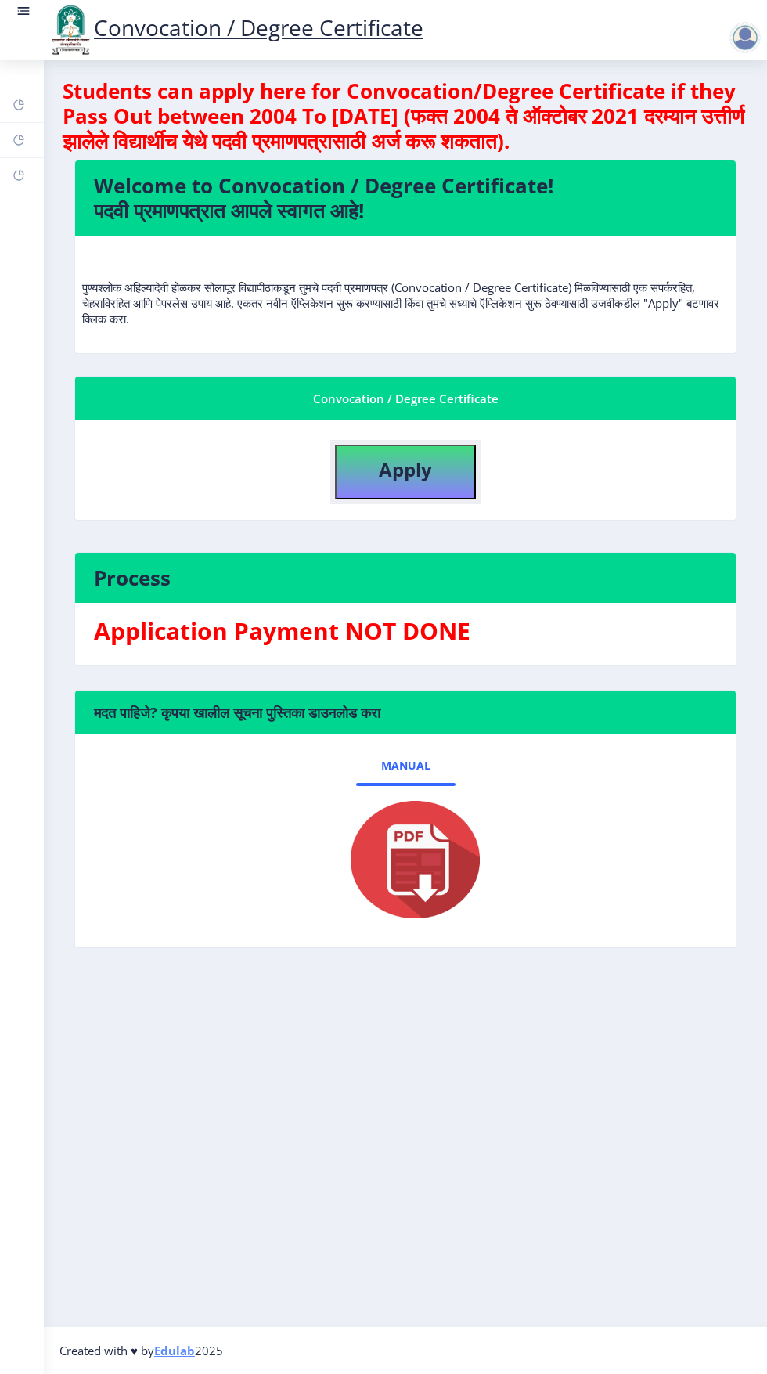
click at [394, 479] on b "Apply" at bounding box center [405, 469] width 53 height 26
select select
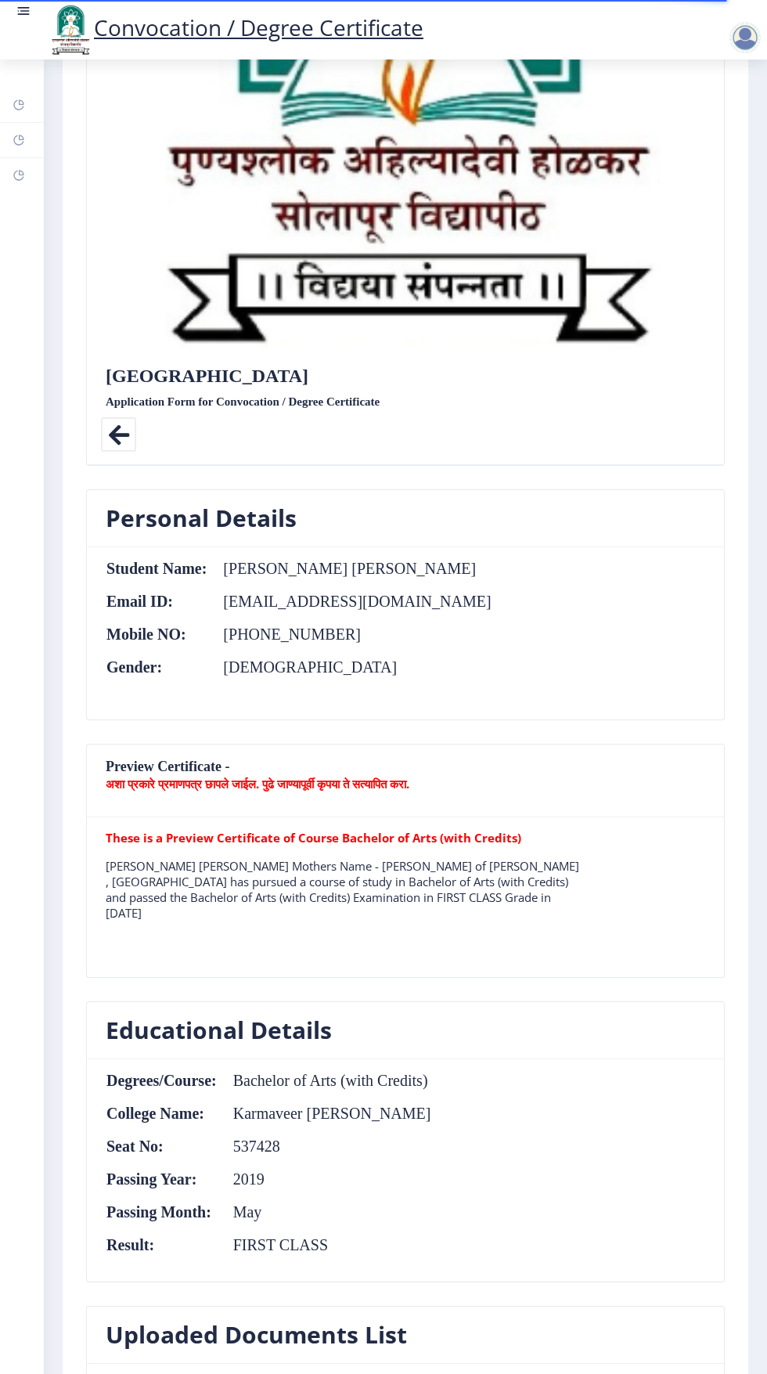
scroll to position [494, 0]
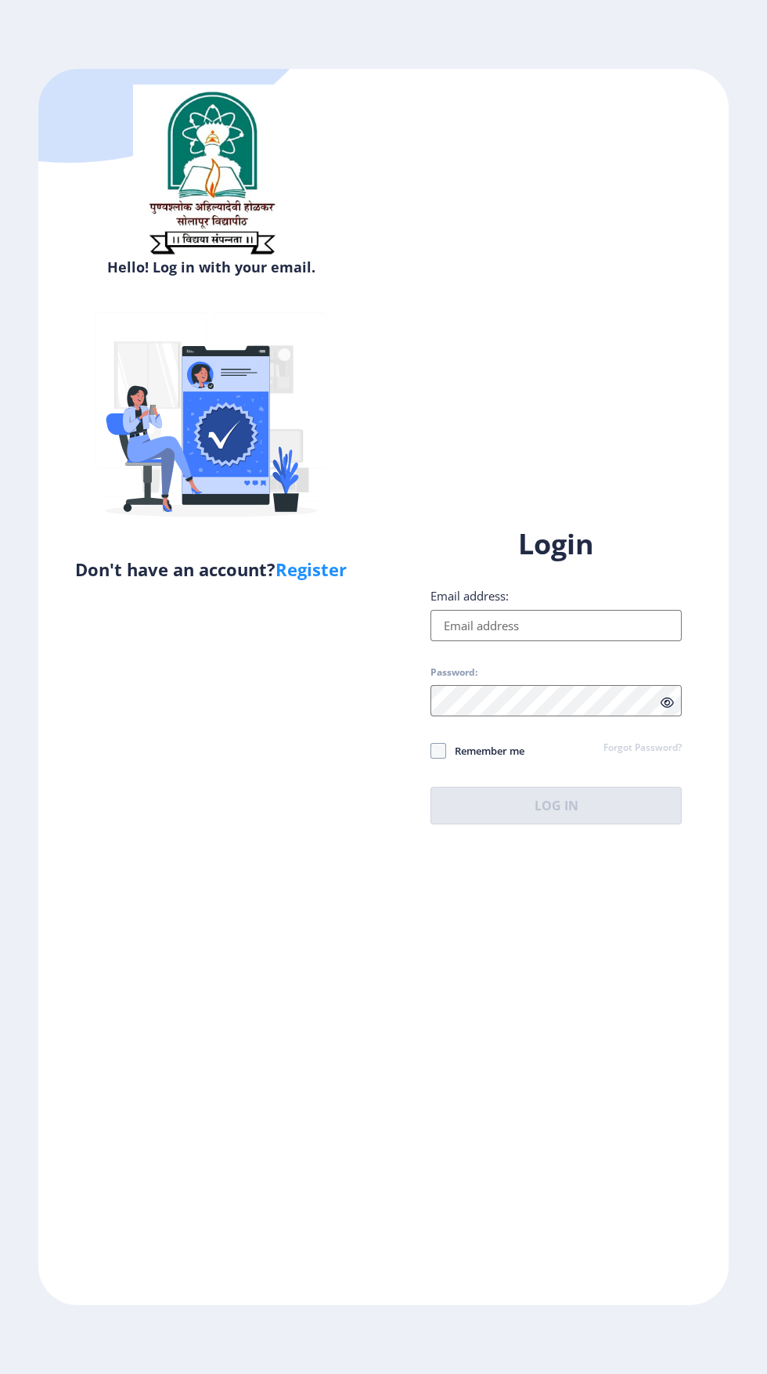
click at [312, 575] on link "Register" at bounding box center [311, 568] width 71 height 23
select select
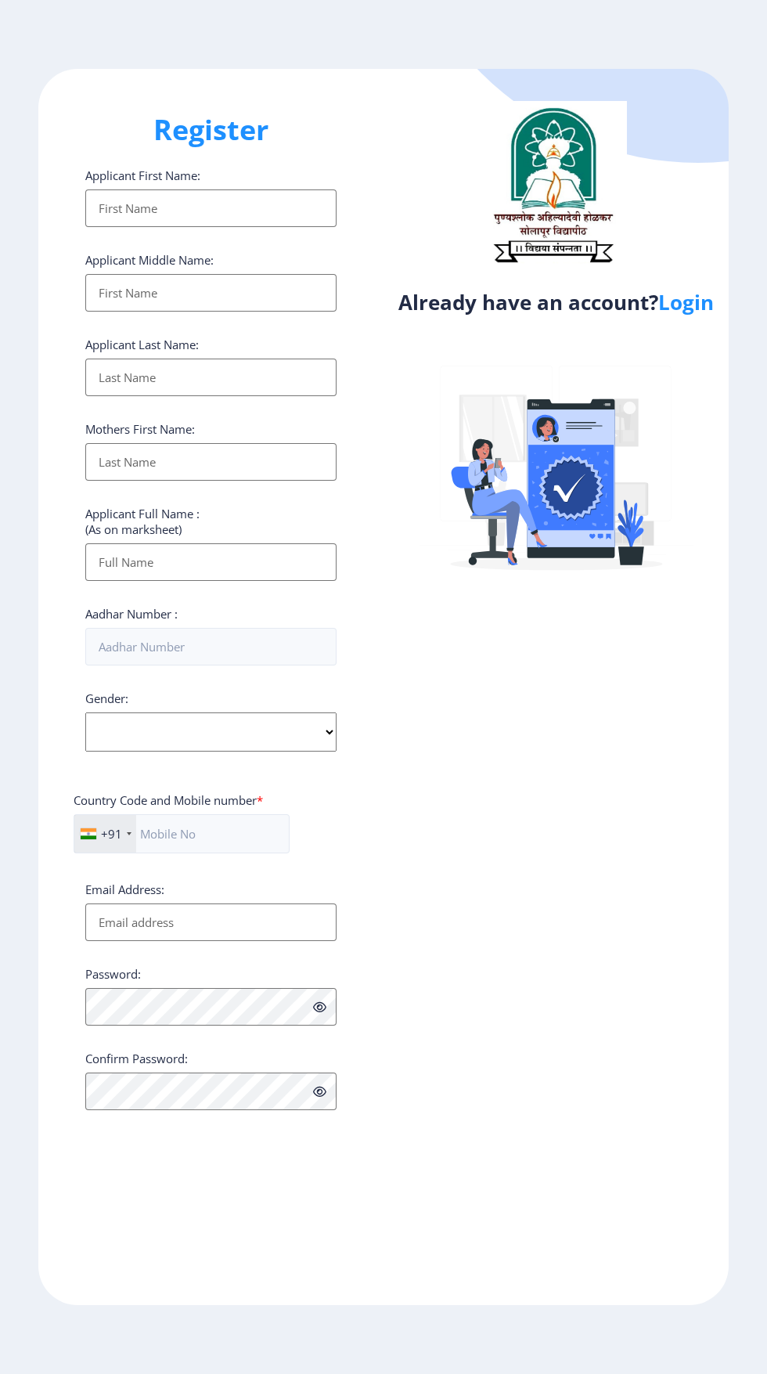
click at [230, 207] on input "Applicant First Name:" at bounding box center [210, 208] width 251 height 38
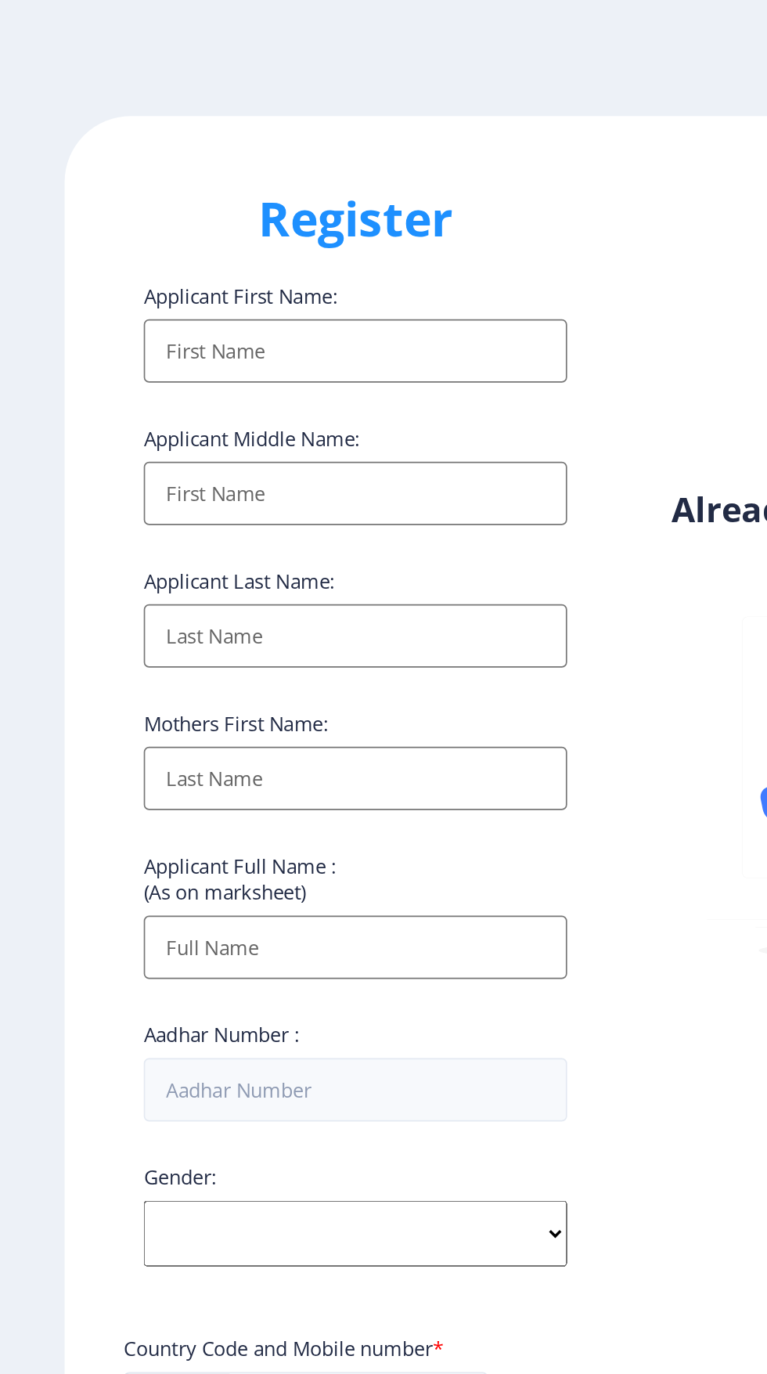
type input "[PERSON_NAME]"
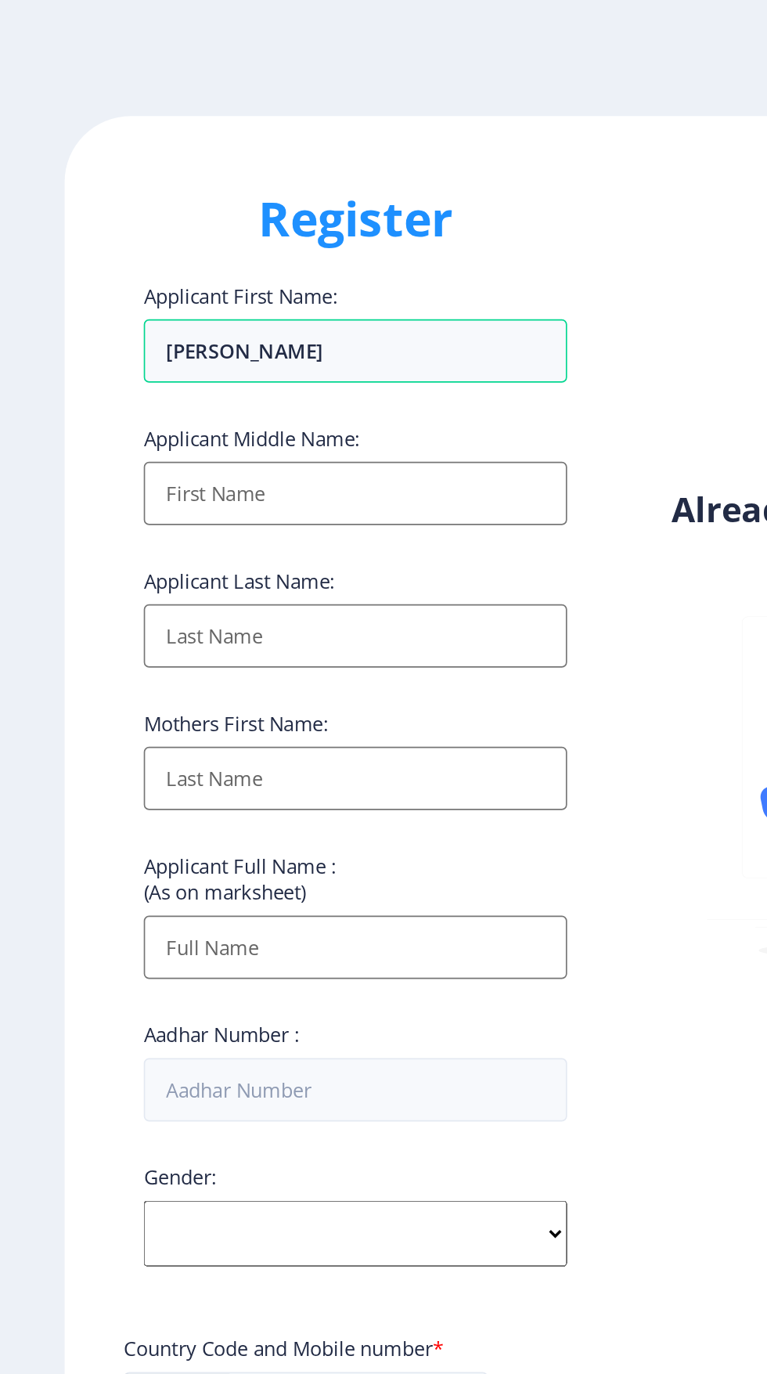
click at [150, 302] on input "Applicant First Name:" at bounding box center [210, 293] width 251 height 38
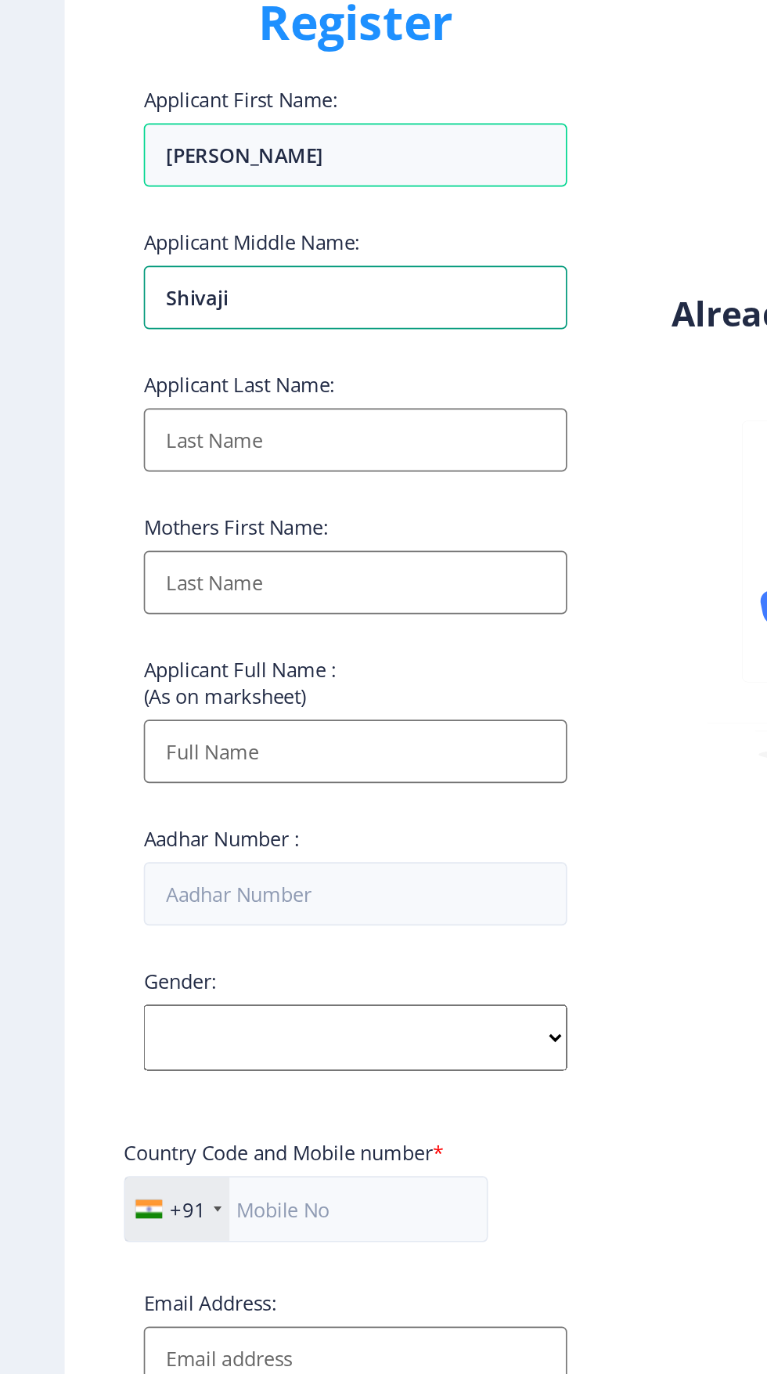
type input "Shivaji"
click at [168, 388] on input "Applicant First Name:" at bounding box center [210, 378] width 251 height 38
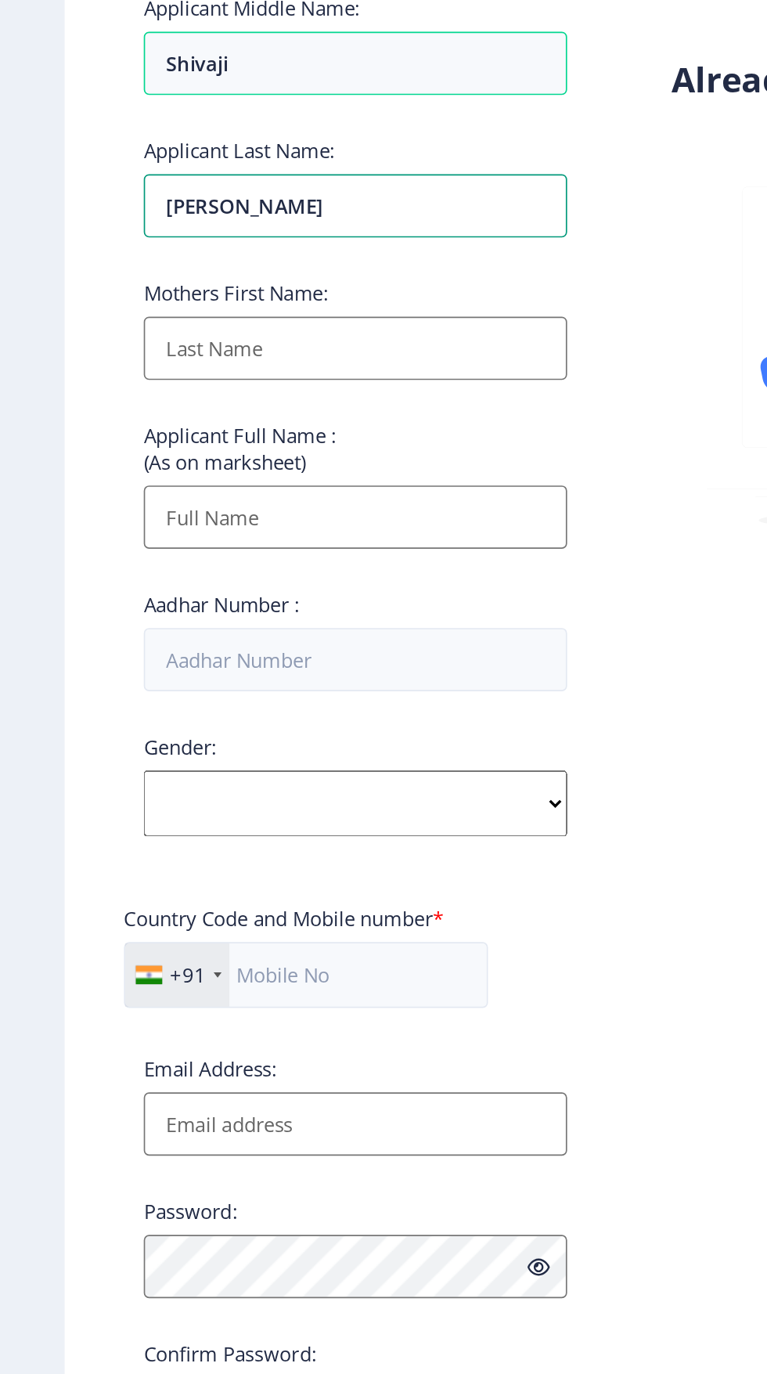
type input "Kumbhar"
click at [188, 462] on input "Applicant First Name:" at bounding box center [210, 462] width 251 height 38
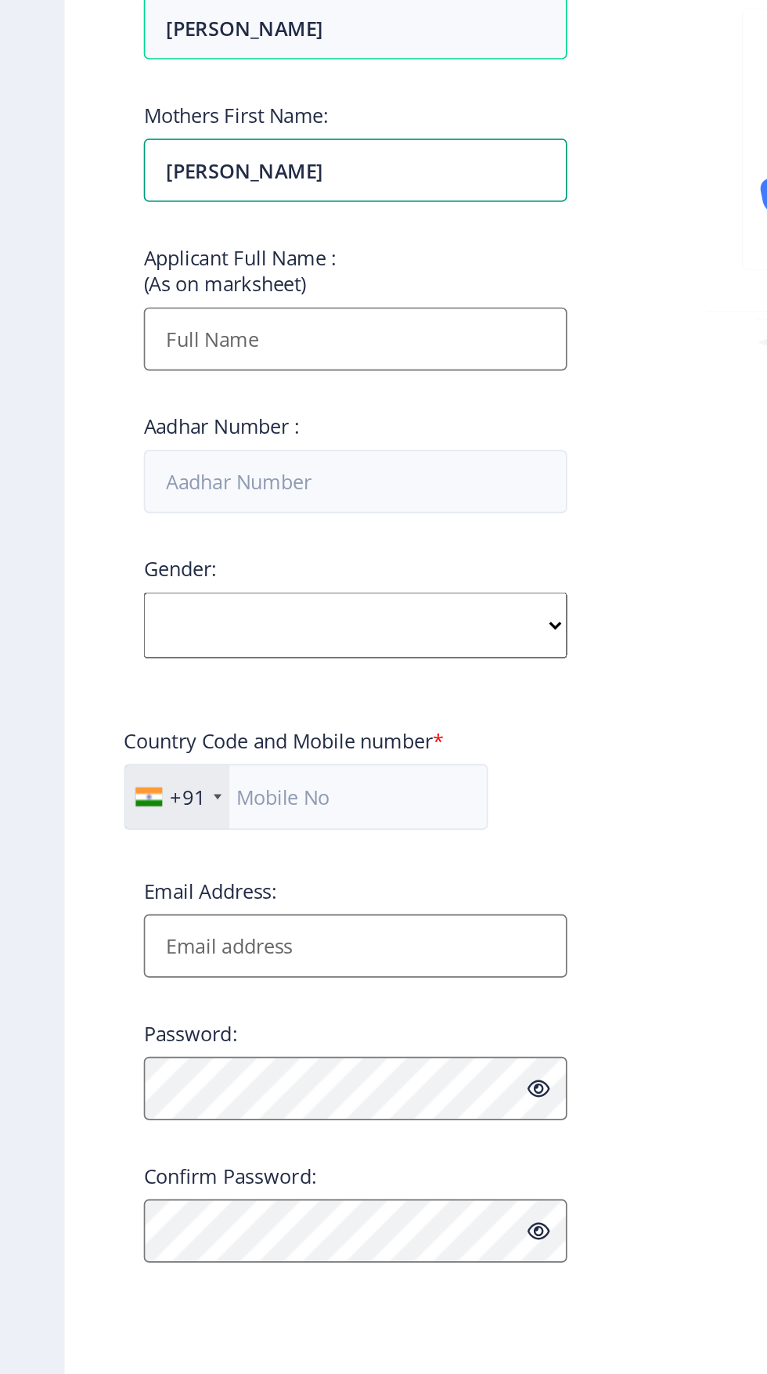
type input "[PERSON_NAME]"
click at [186, 562] on input "Applicant First Name:" at bounding box center [210, 562] width 251 height 38
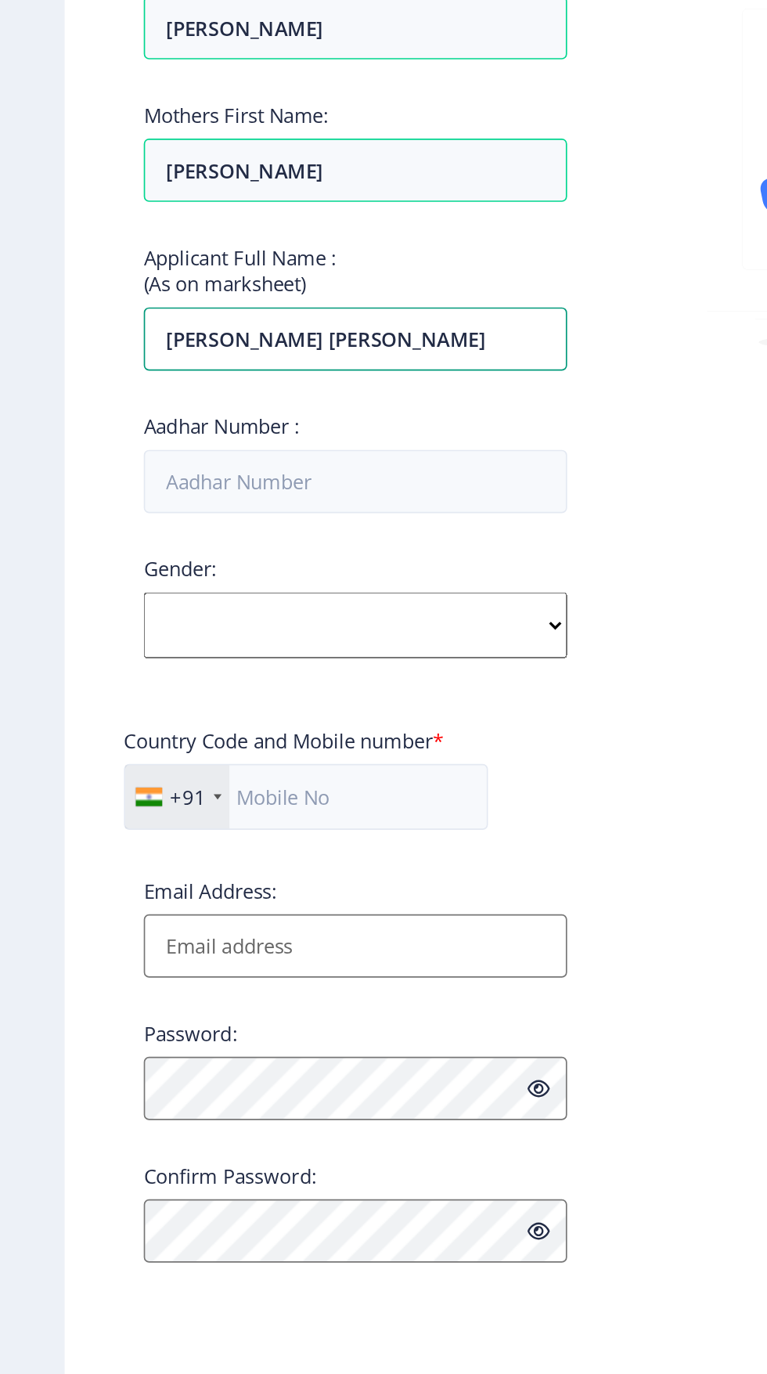
click at [146, 564] on input "[PERSON_NAME] [PERSON_NAME]" at bounding box center [210, 562] width 251 height 38
click at [160, 572] on input "[PERSON_NAME] [PERSON_NAME]" at bounding box center [210, 562] width 251 height 38
click at [158, 565] on input "[PERSON_NAME] [PERSON_NAME]" at bounding box center [210, 562] width 251 height 38
click at [179, 574] on input "Dipali Ashok" at bounding box center [210, 562] width 251 height 38
type input "[PERSON_NAME] [PERSON_NAME]"
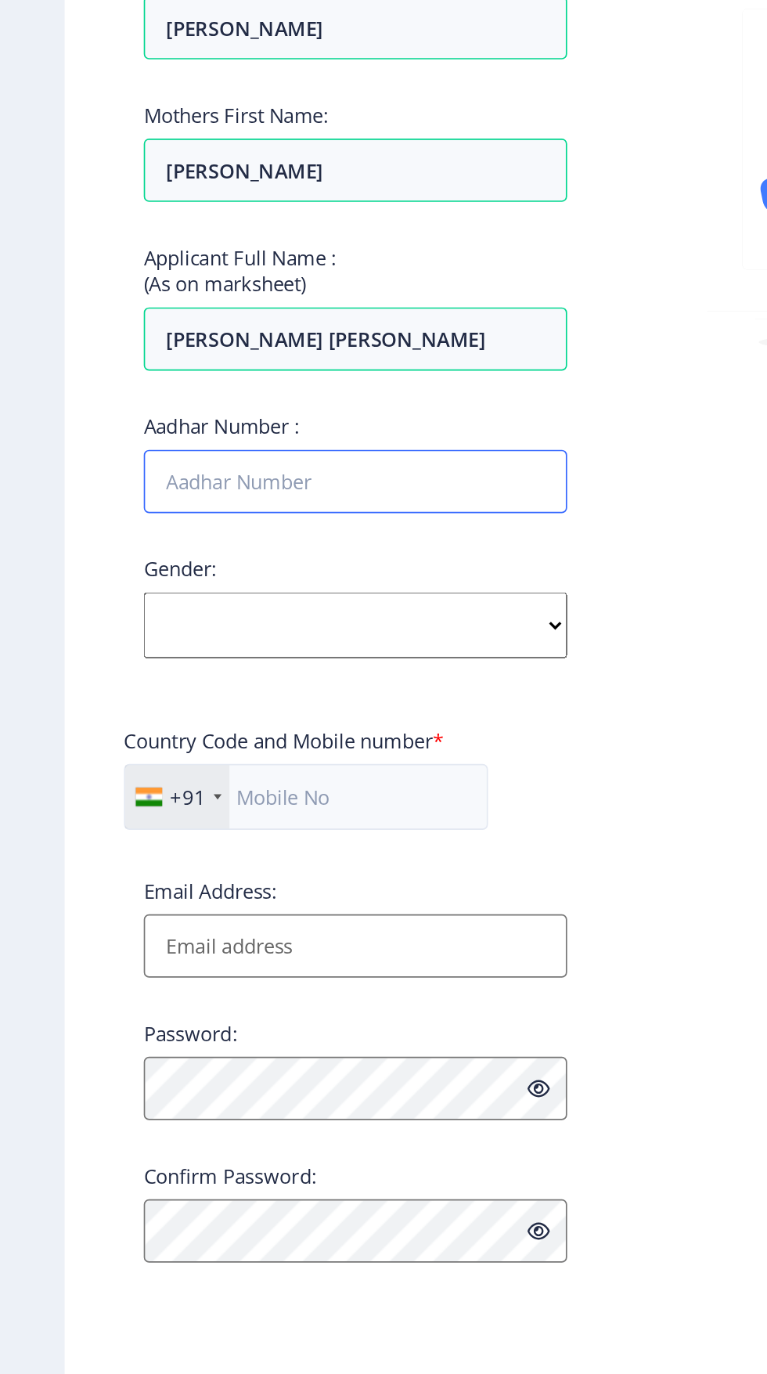
click at [217, 650] on input "Aadhar Number :" at bounding box center [210, 647] width 251 height 38
type input "379199843108"
click at [331, 742] on select "Select Gender Male Female Other" at bounding box center [210, 731] width 251 height 39
select select "[DEMOGRAPHIC_DATA]"
click at [85, 718] on select "Select Gender Male Female Other" at bounding box center [210, 731] width 251 height 39
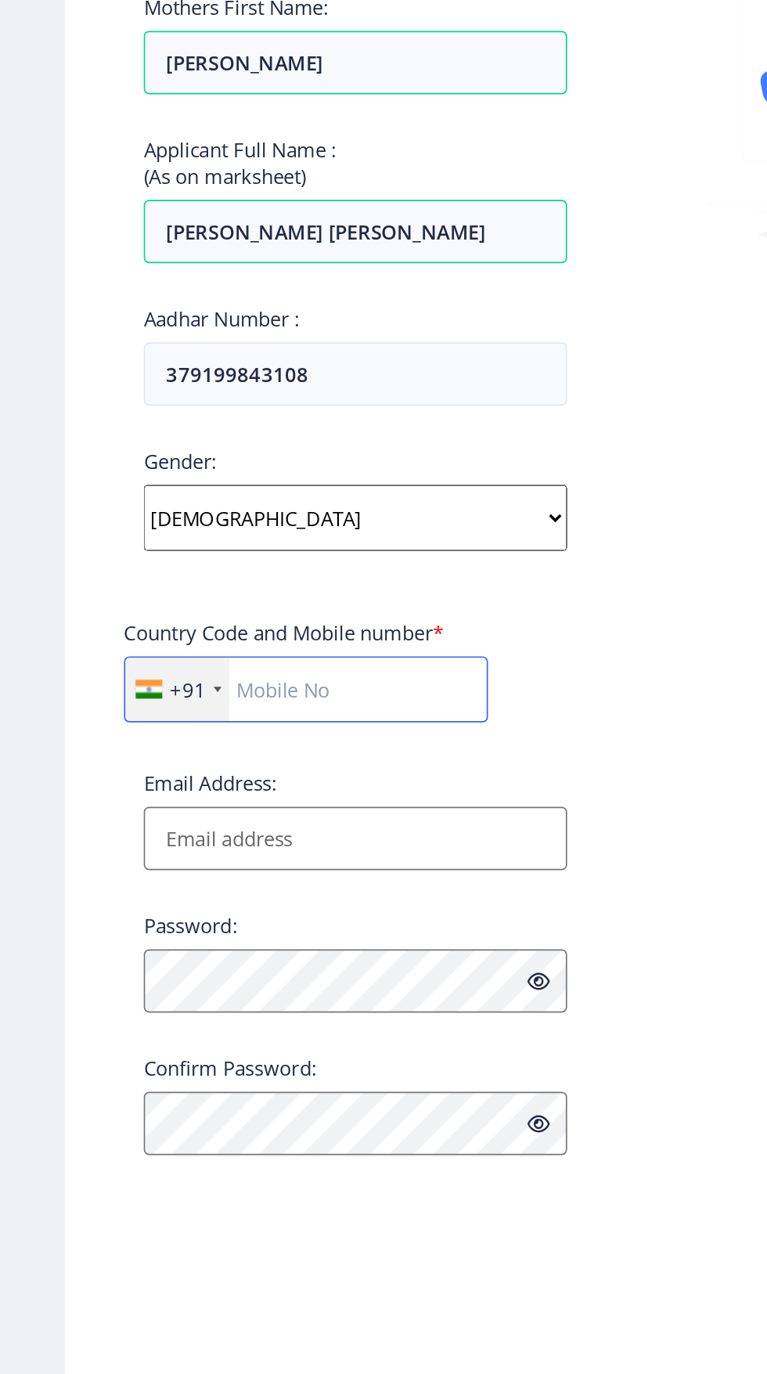
click at [201, 842] on input "text" at bounding box center [182, 833] width 216 height 39
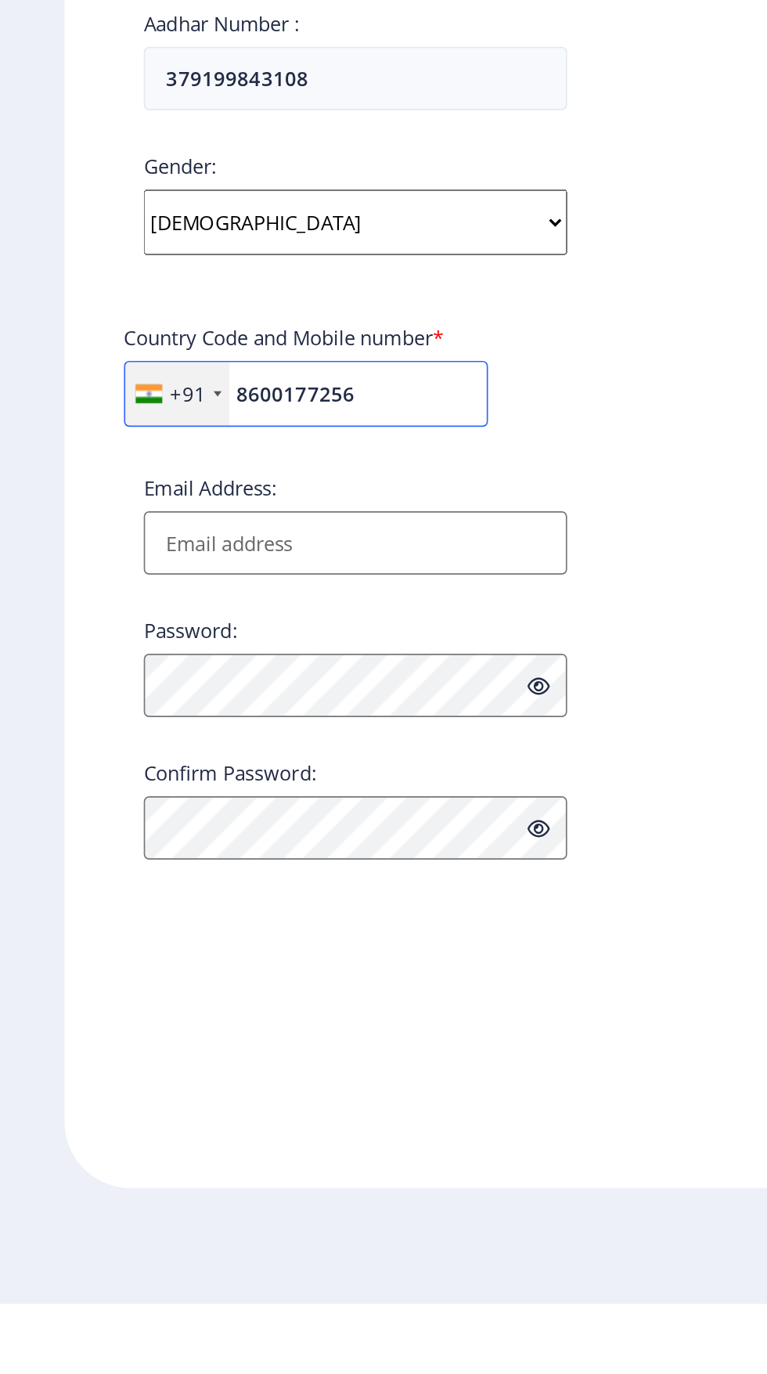
type input "8600177256"
click at [211, 932] on input "Email Address:" at bounding box center [210, 922] width 251 height 38
type input "[EMAIL_ADDRESS][DOMAIN_NAME]"
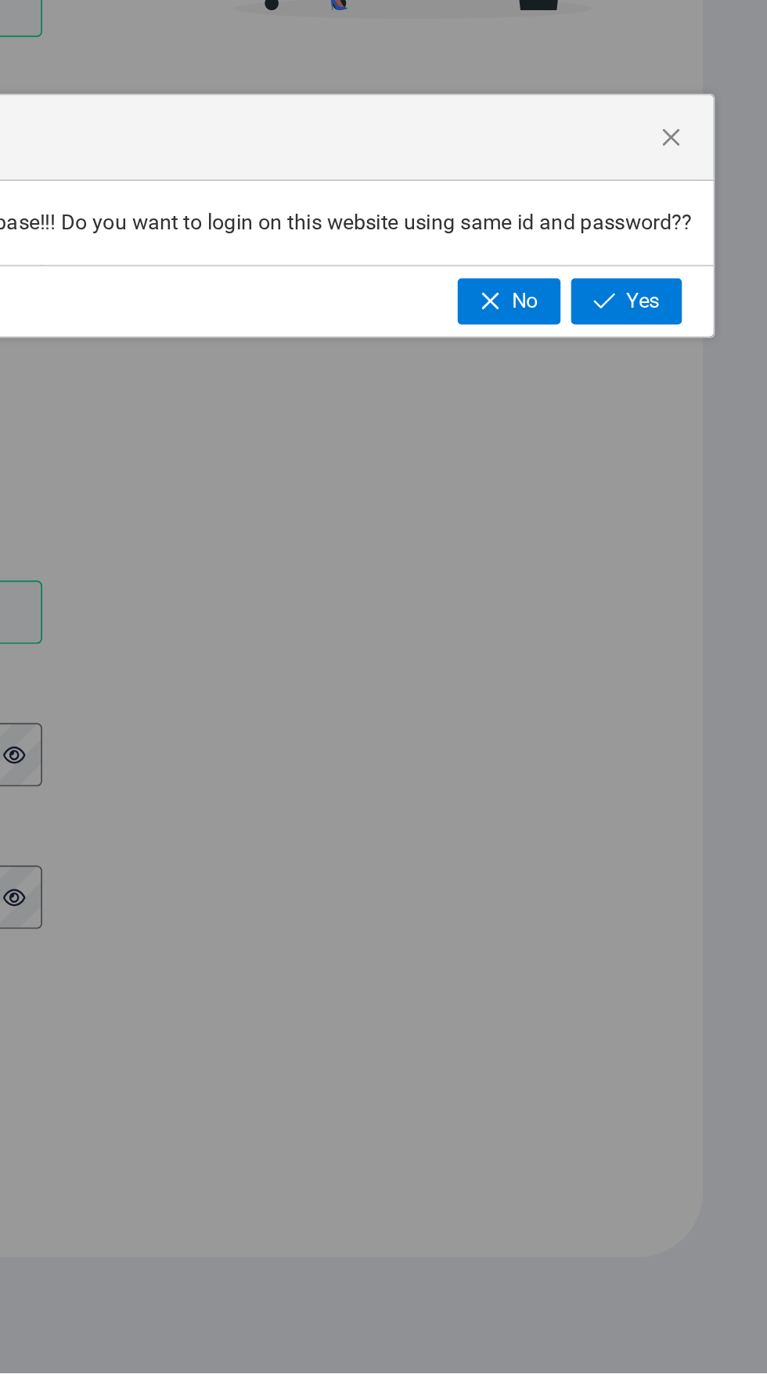
scroll to position [1, 0]
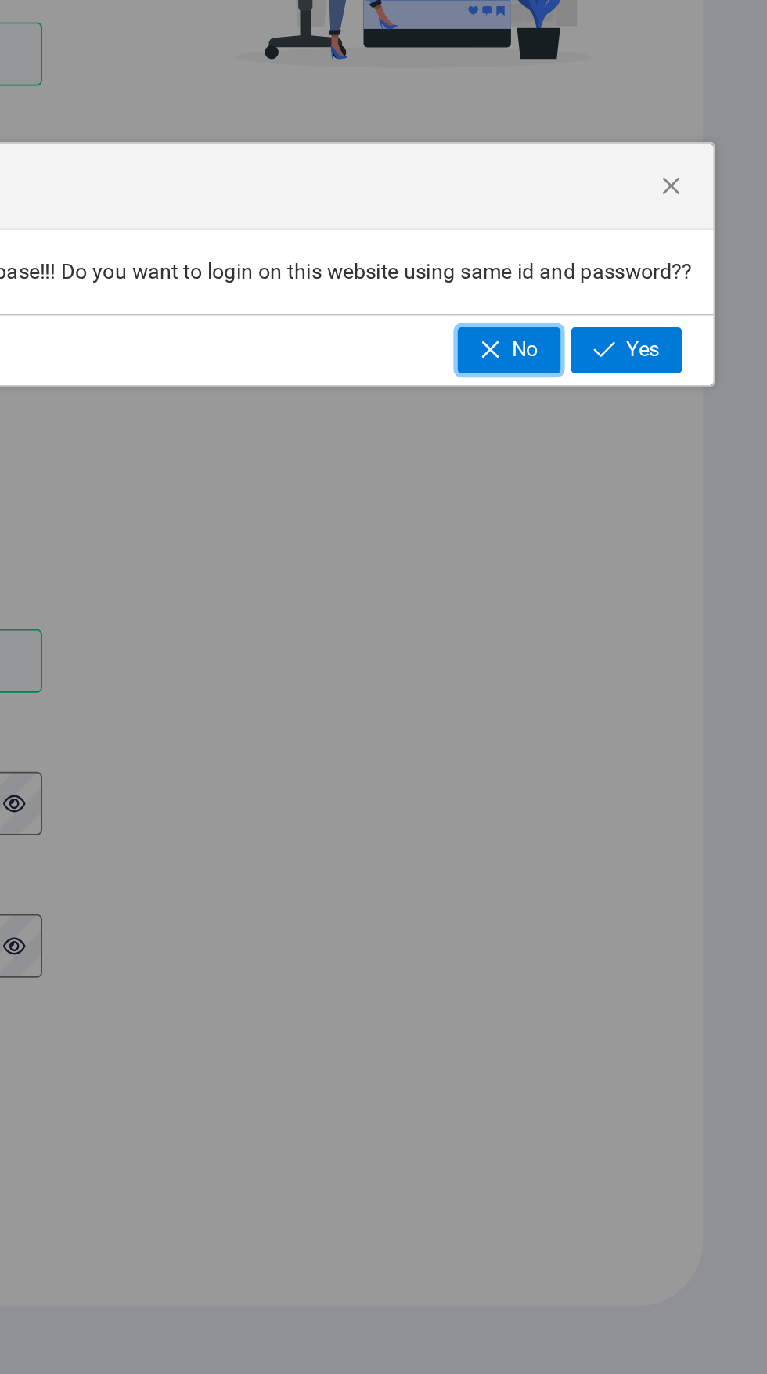
click at [607, 732] on span "button" at bounding box center [603, 737] width 13 height 13
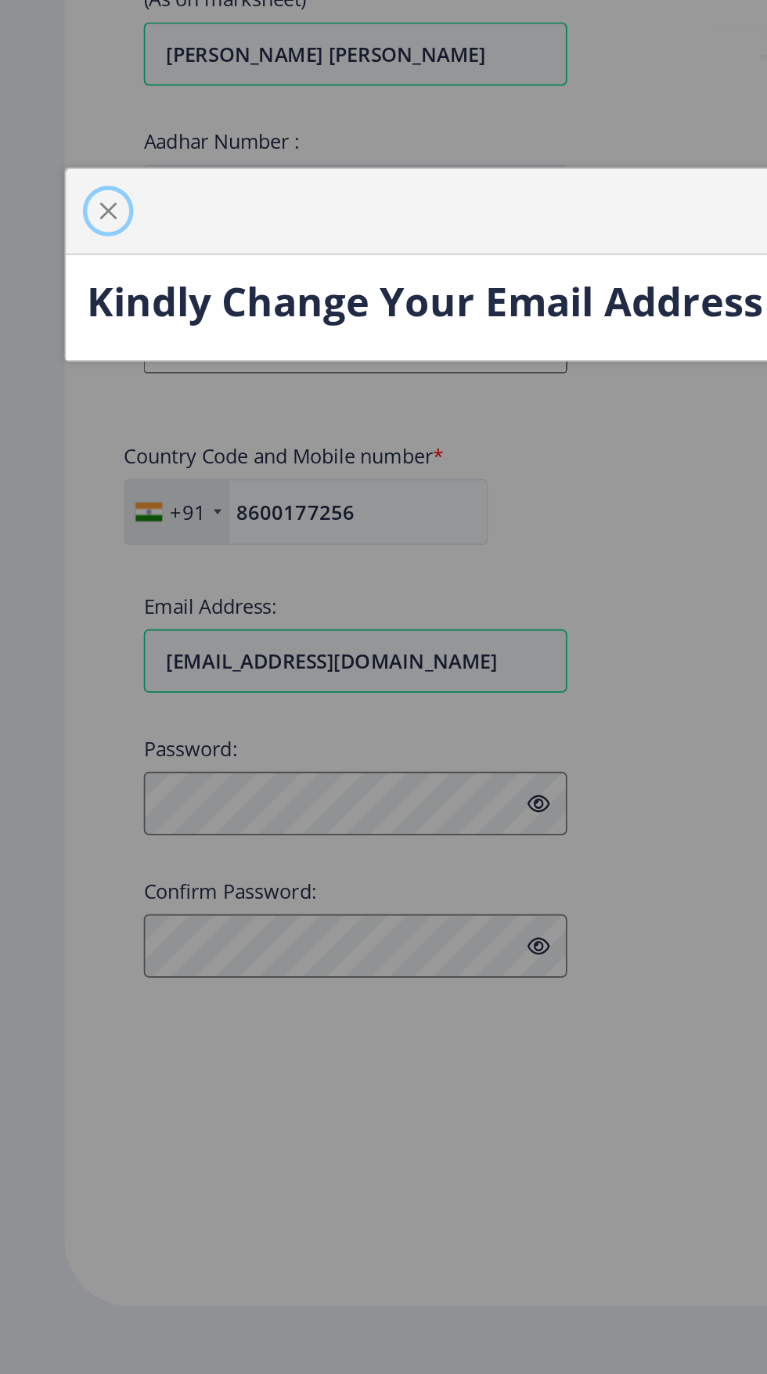
click at [63, 650] on span "button" at bounding box center [64, 655] width 13 height 13
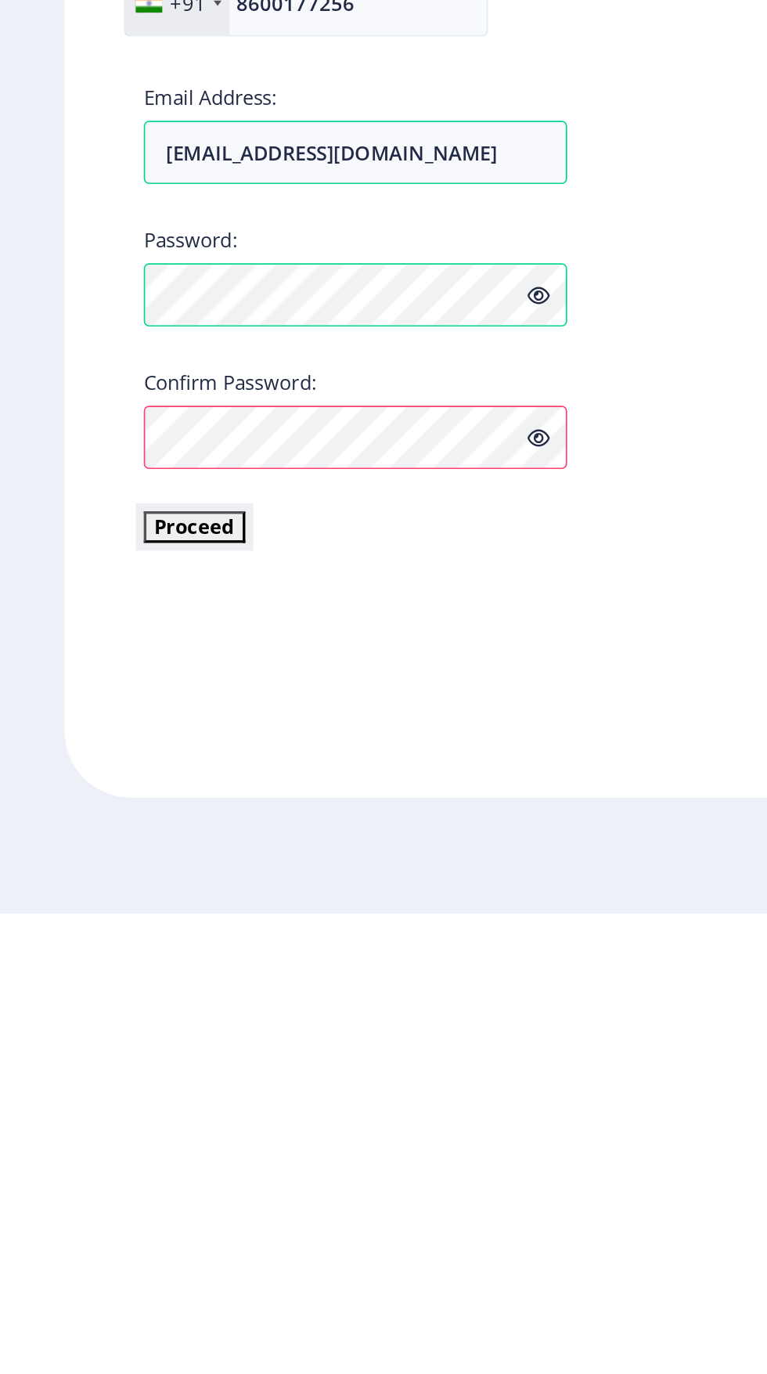
click at [101, 1144] on button "Proceed" at bounding box center [115, 1144] width 60 height 18
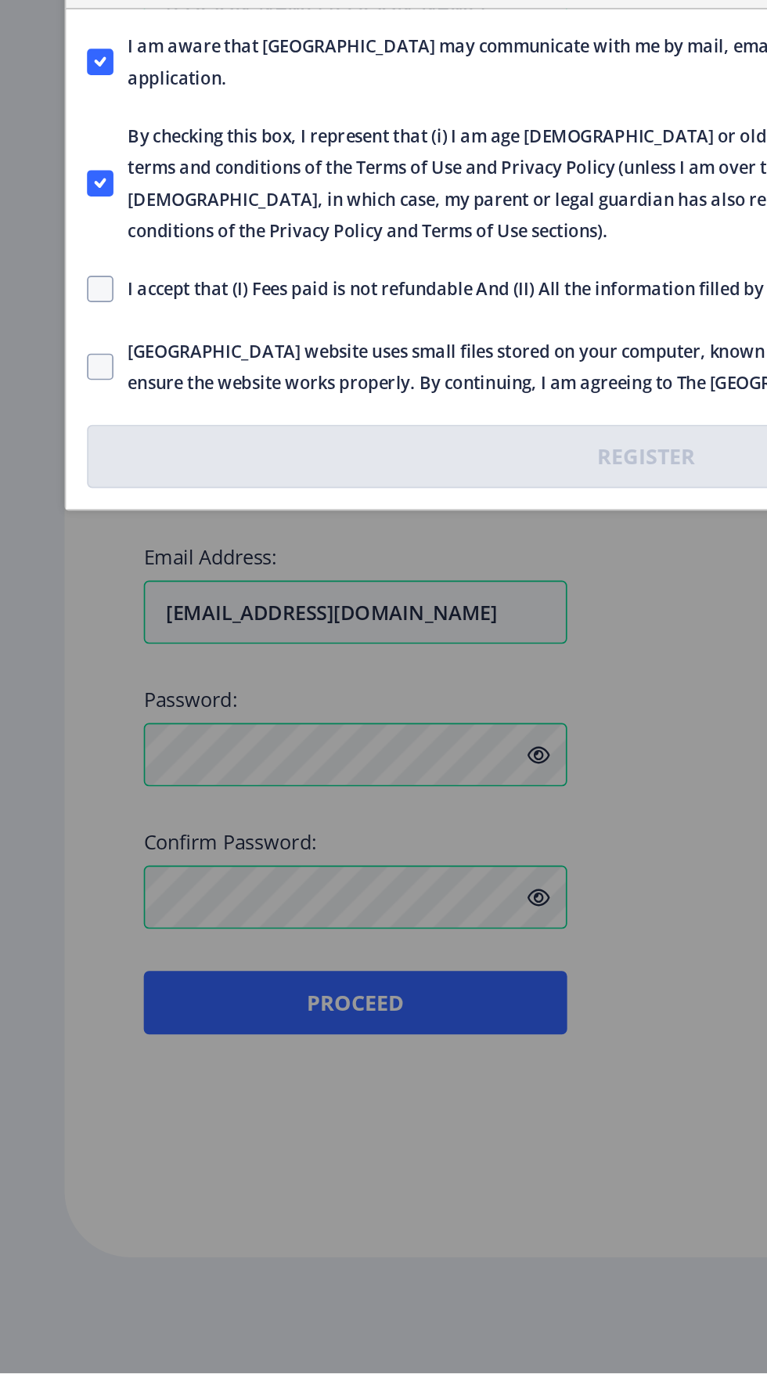
click at [64, 730] on span at bounding box center [60, 731] width 16 height 16
click at [52, 730] on input "I accept that (I) Fees paid is not refundable And (II) All the information fill…" at bounding box center [52, 730] width 1 height 1
checkbox input "true"
click at [66, 773] on span at bounding box center [60, 777] width 16 height 16
click at [52, 776] on input "Solapur University website uses small files stored on your computer, known as c…" at bounding box center [52, 776] width 1 height 1
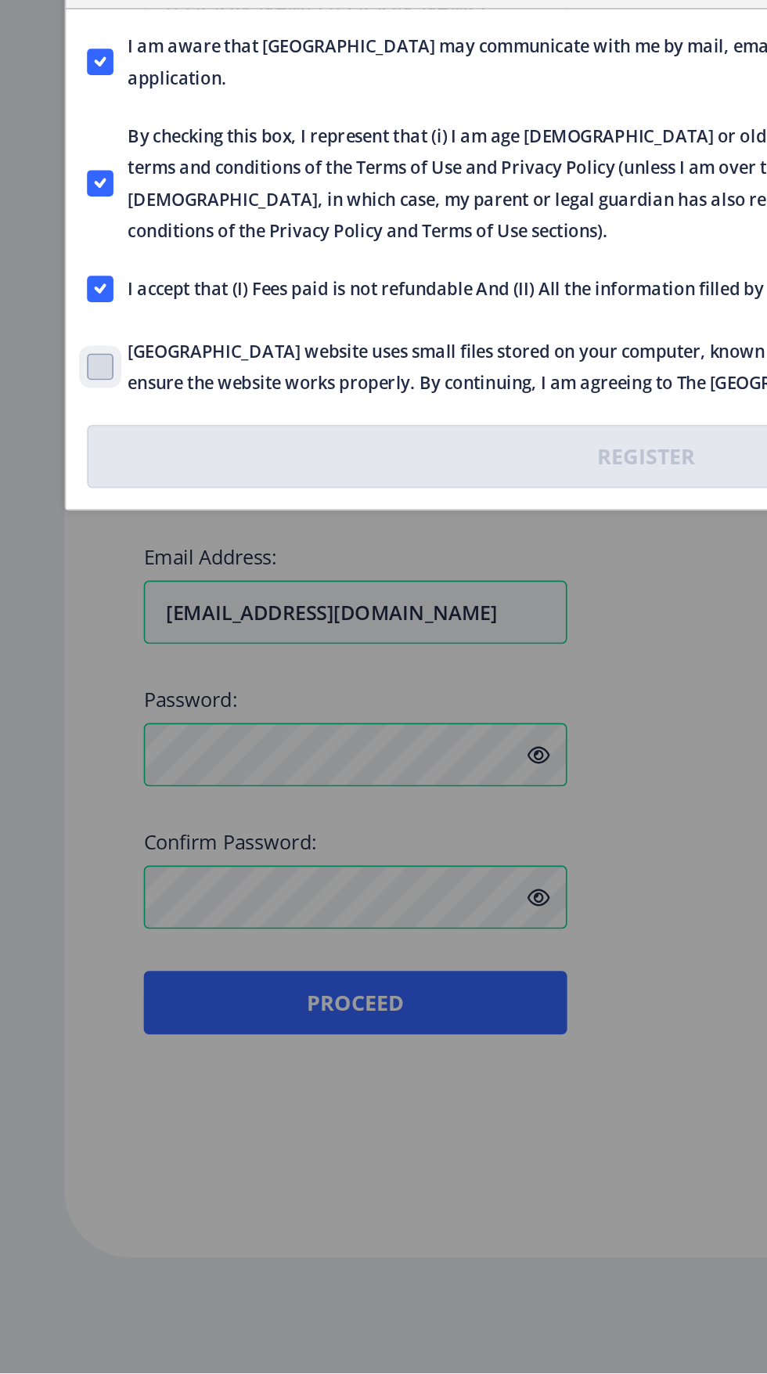
checkbox input "true"
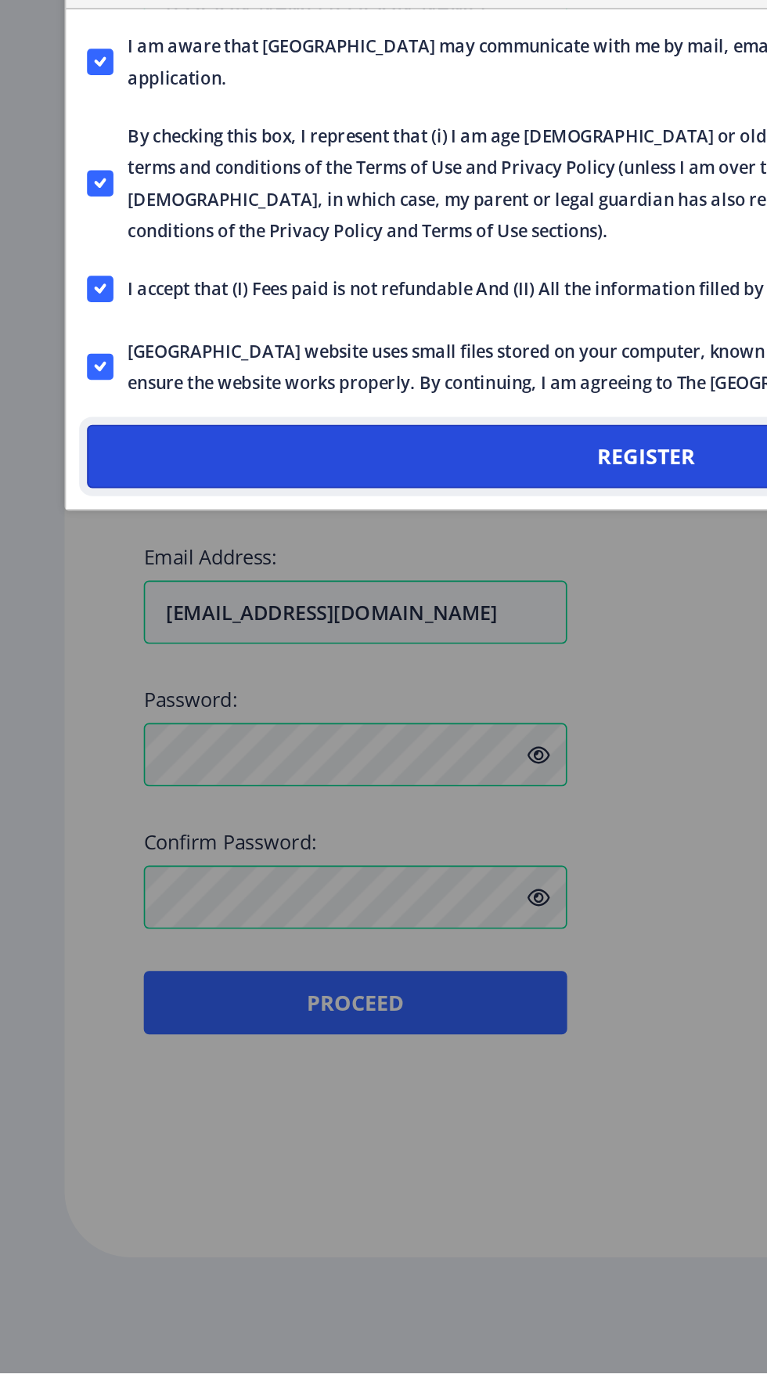
click at [380, 829] on button "Register" at bounding box center [384, 830] width 664 height 38
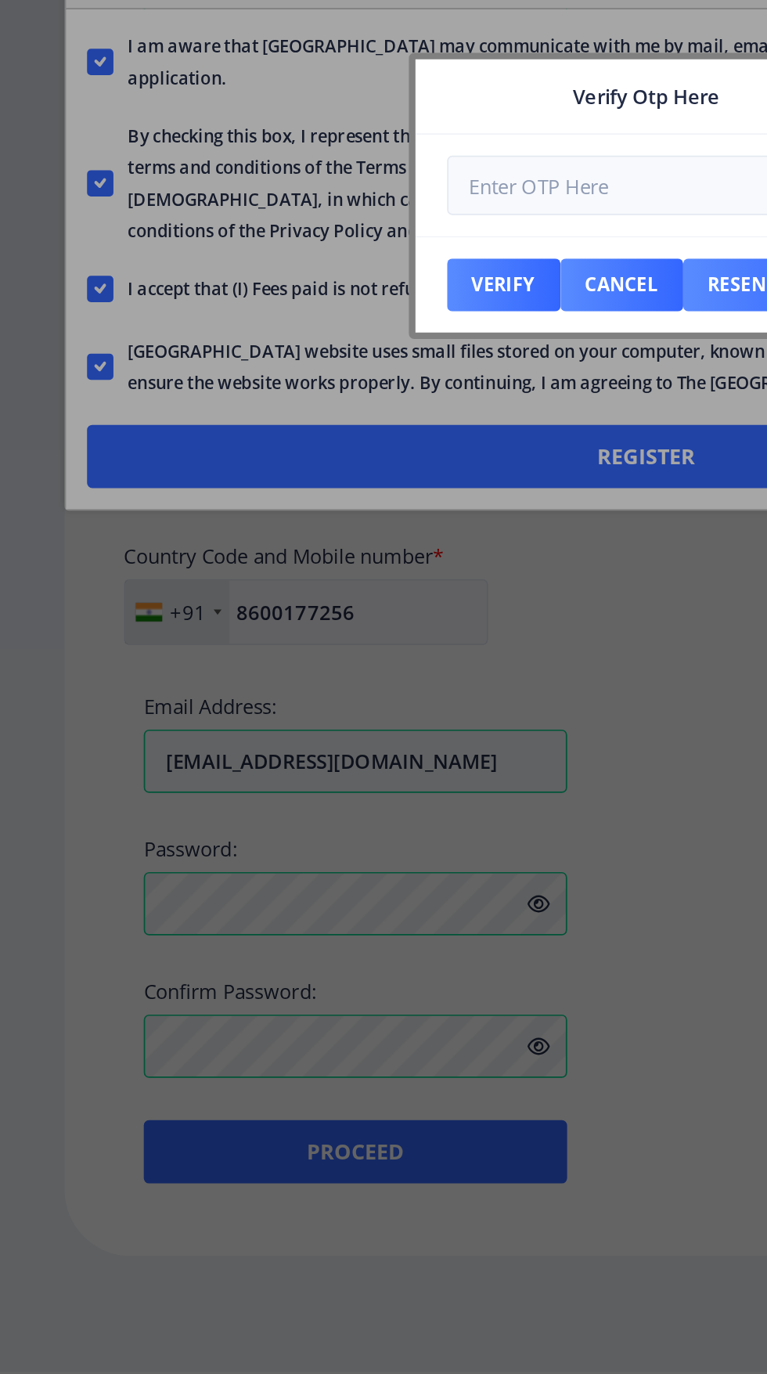
scroll to position [0, 0]
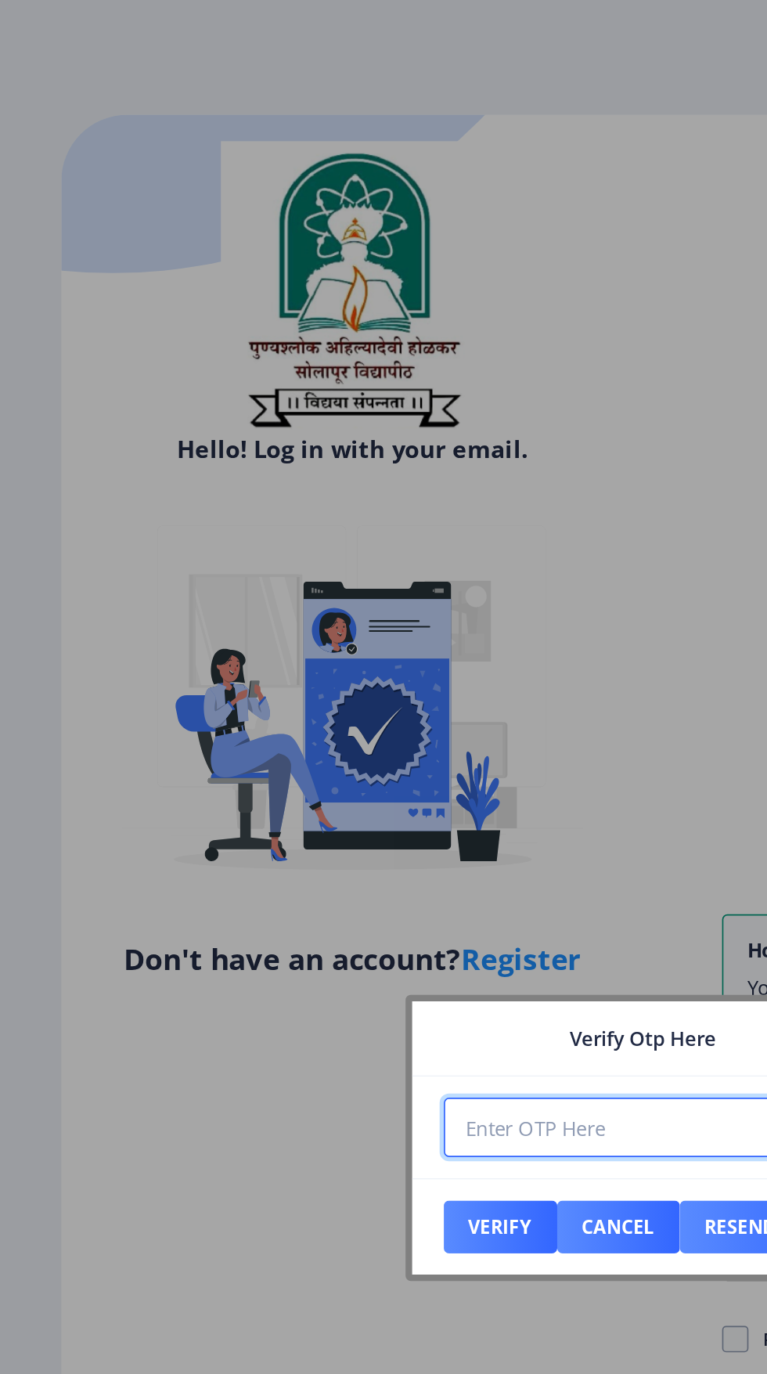
select select
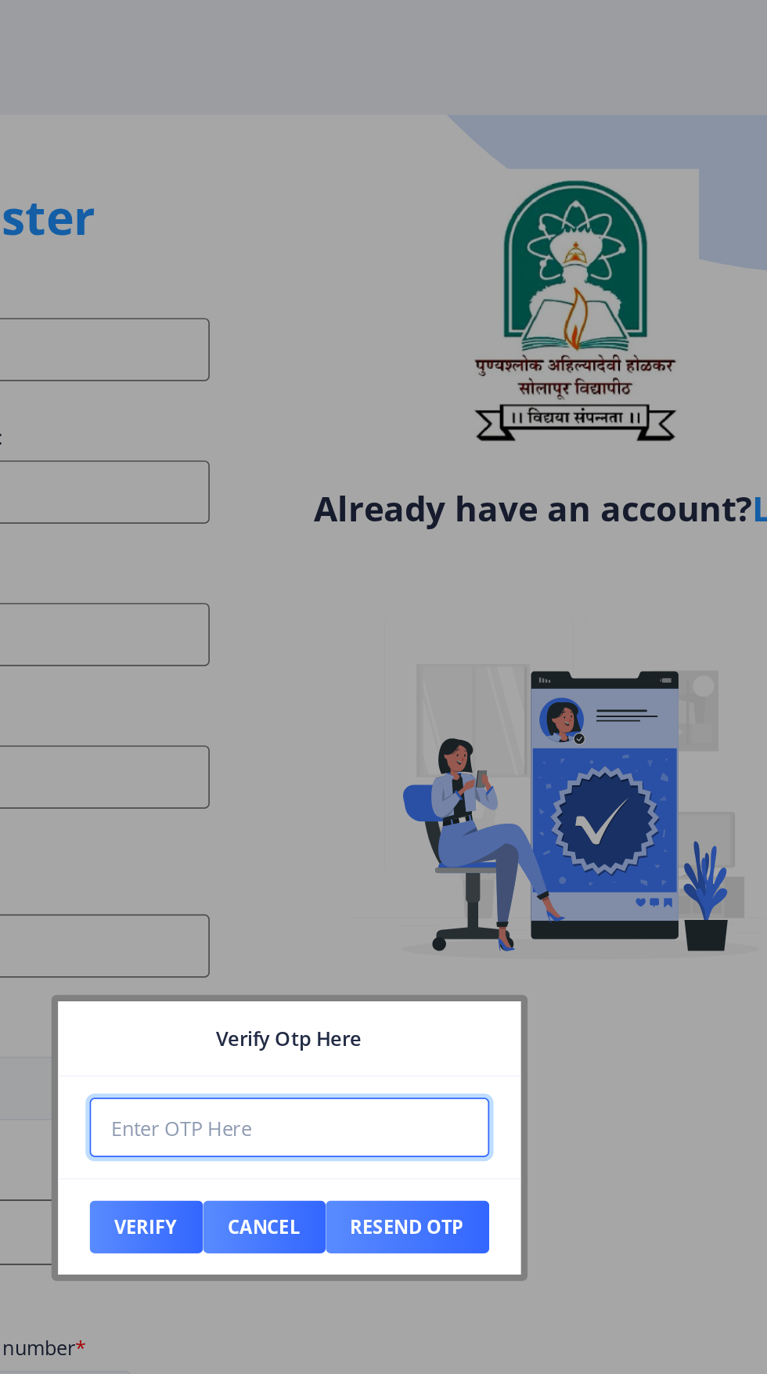
click at [286, 668] on input "number" at bounding box center [383, 668] width 237 height 35
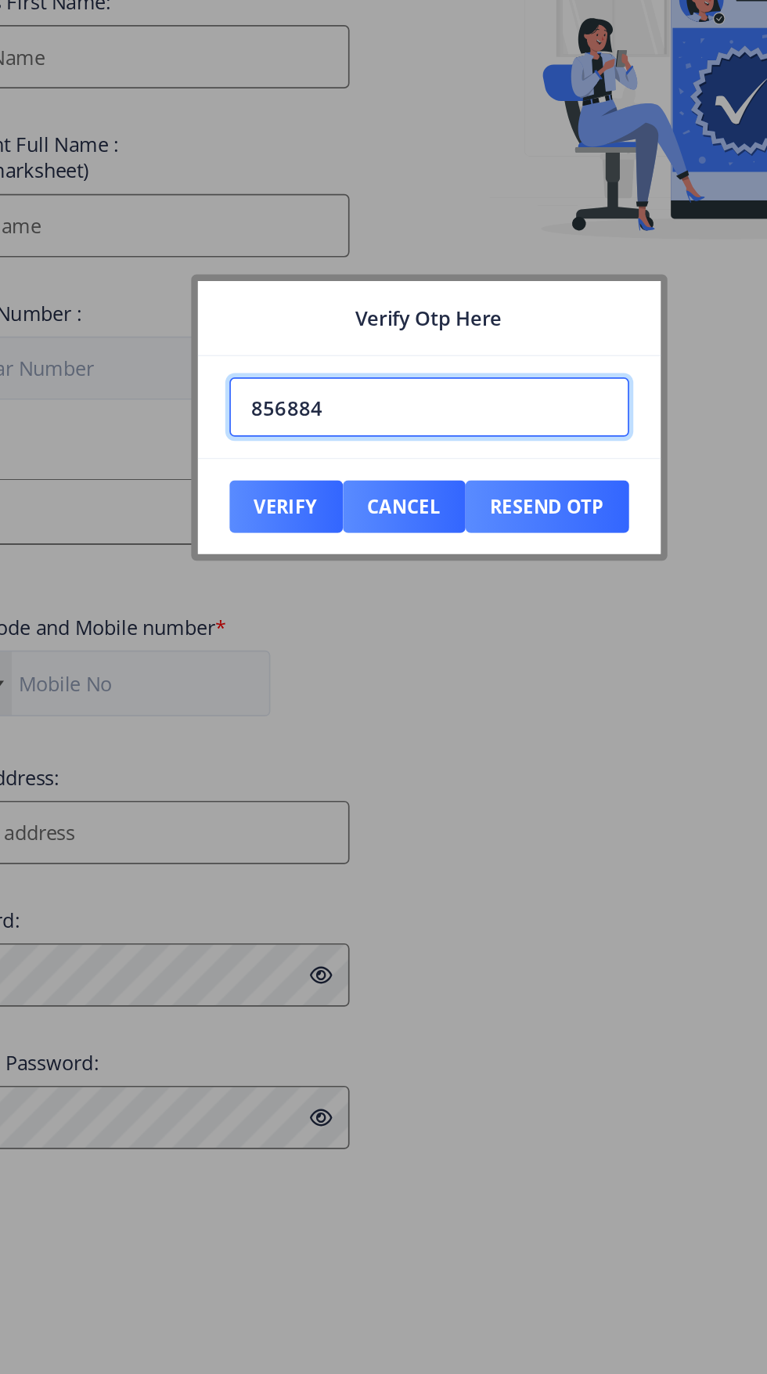
type input "856884"
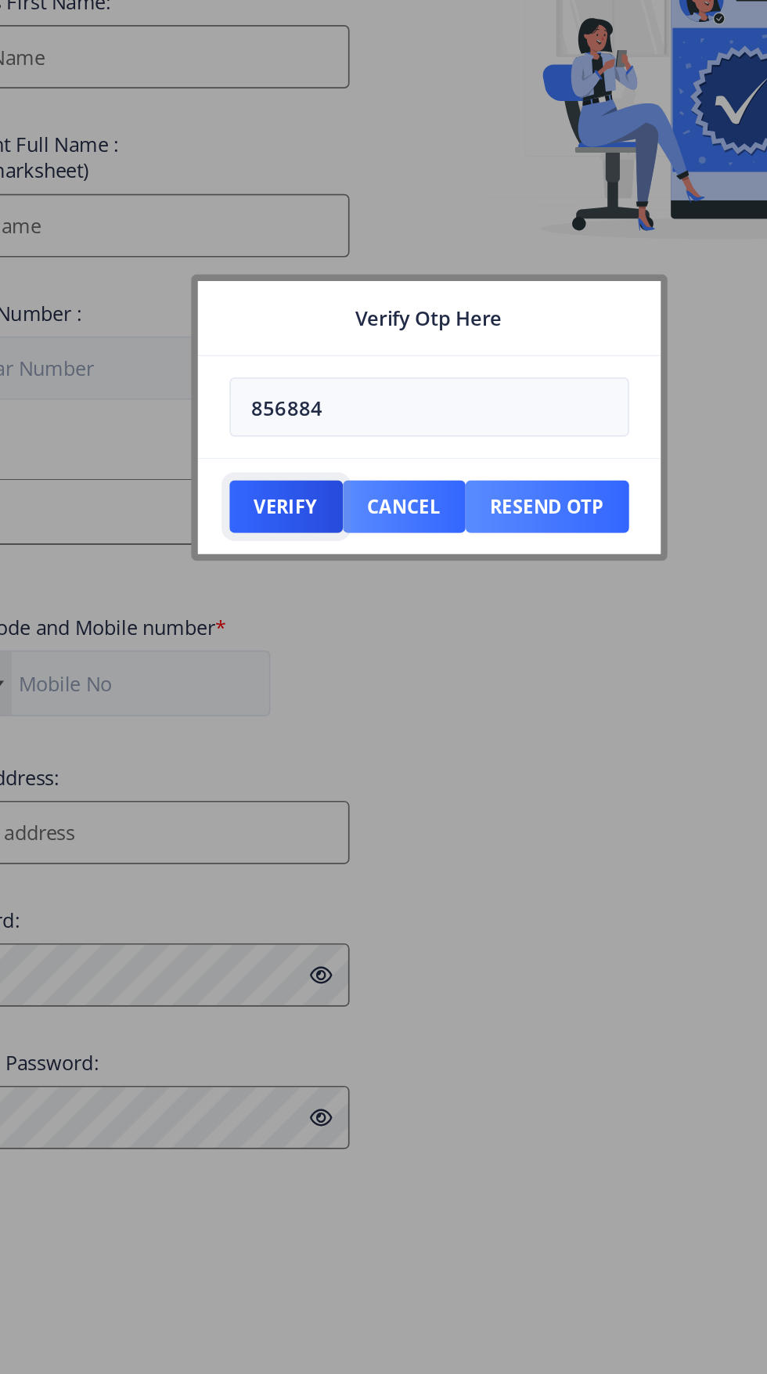
click at [291, 729] on button "Verify" at bounding box center [298, 727] width 67 height 31
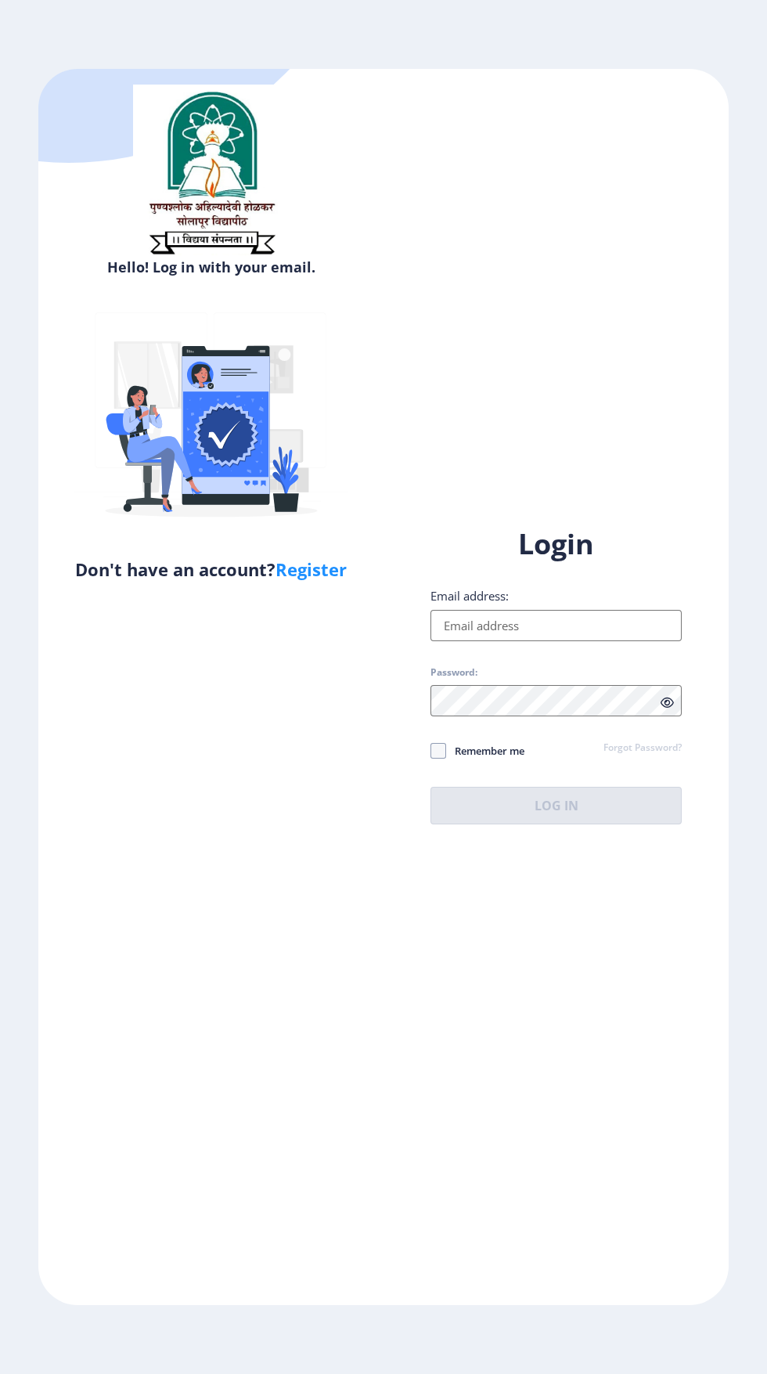
click at [544, 641] on input "Email address:" at bounding box center [556, 625] width 251 height 31
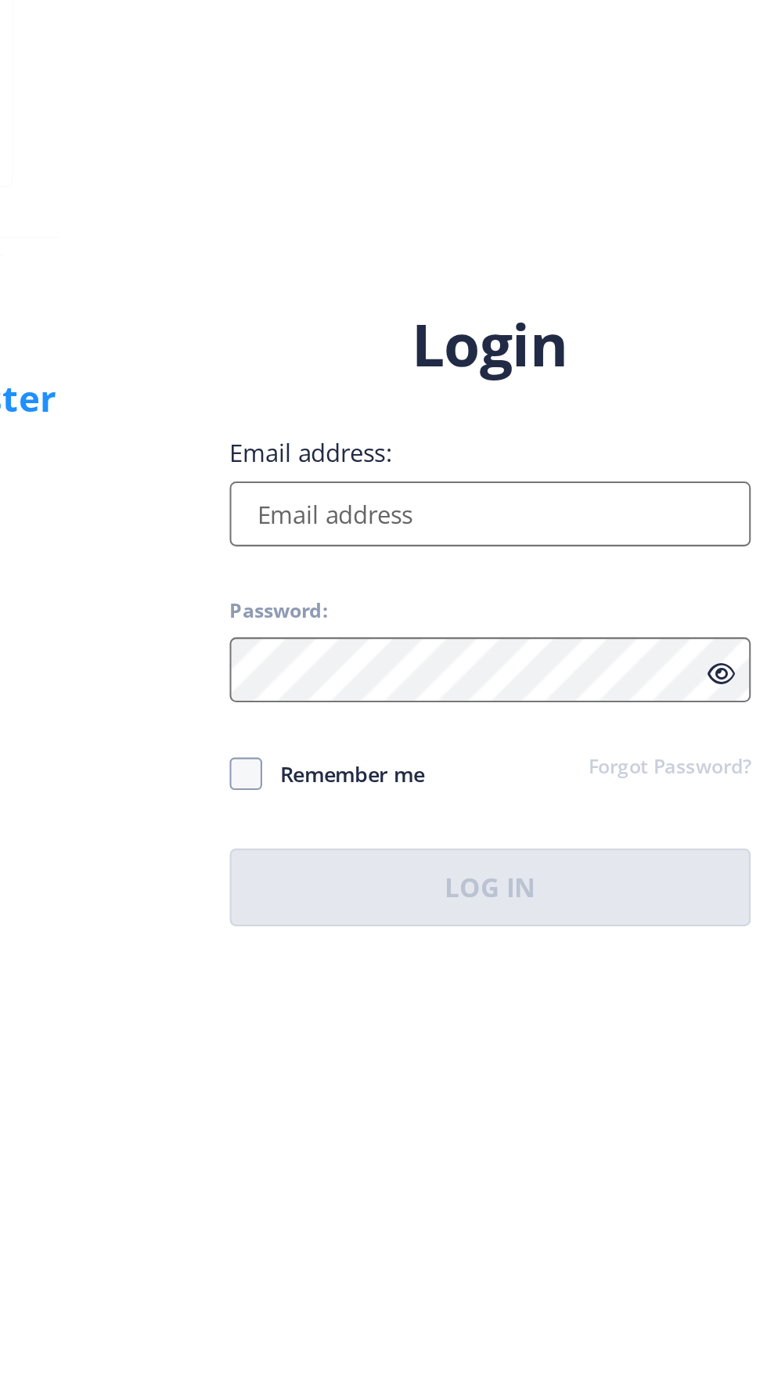
type input "[EMAIL_ADDRESS][DOMAIN_NAME]"
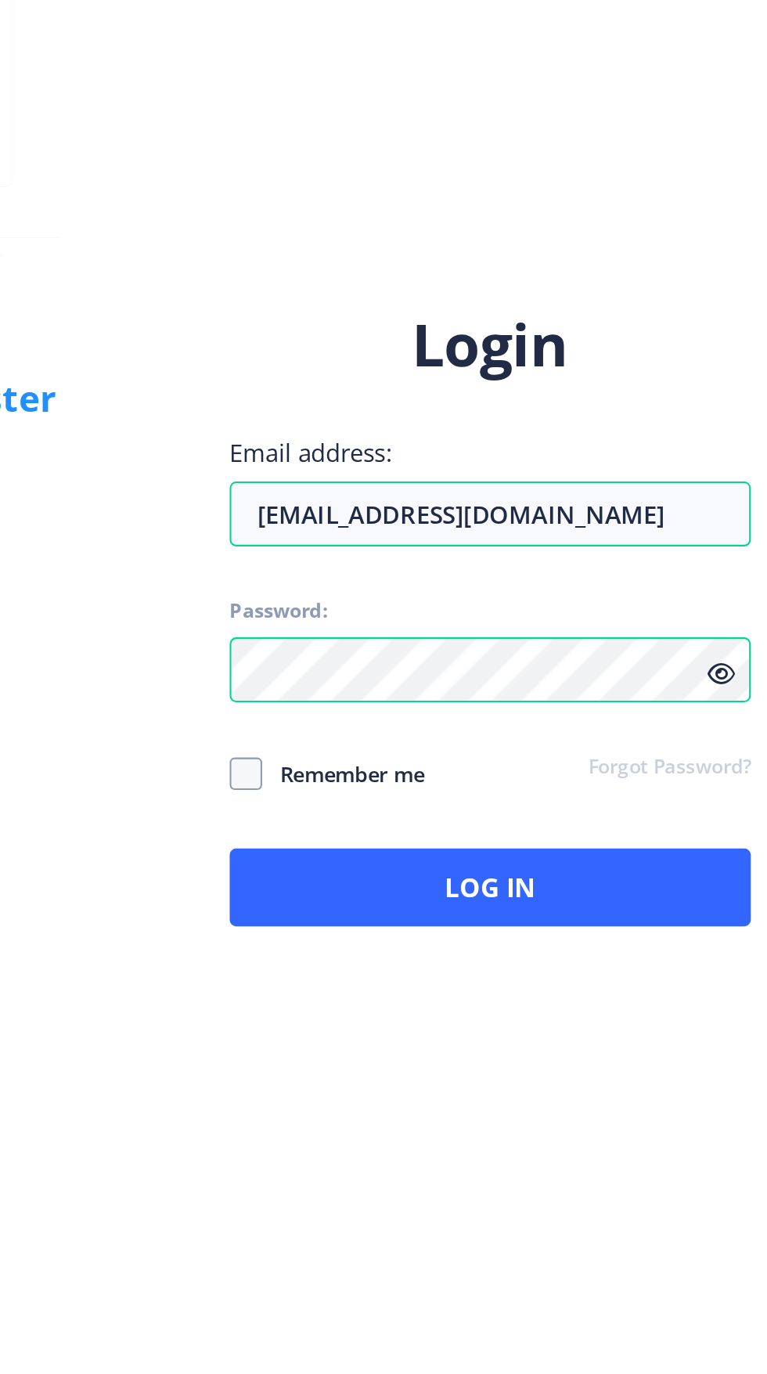
click at [437, 759] on span at bounding box center [439, 751] width 16 height 16
click at [431, 751] on input "Remember me" at bounding box center [431, 750] width 1 height 1
checkbox input "true"
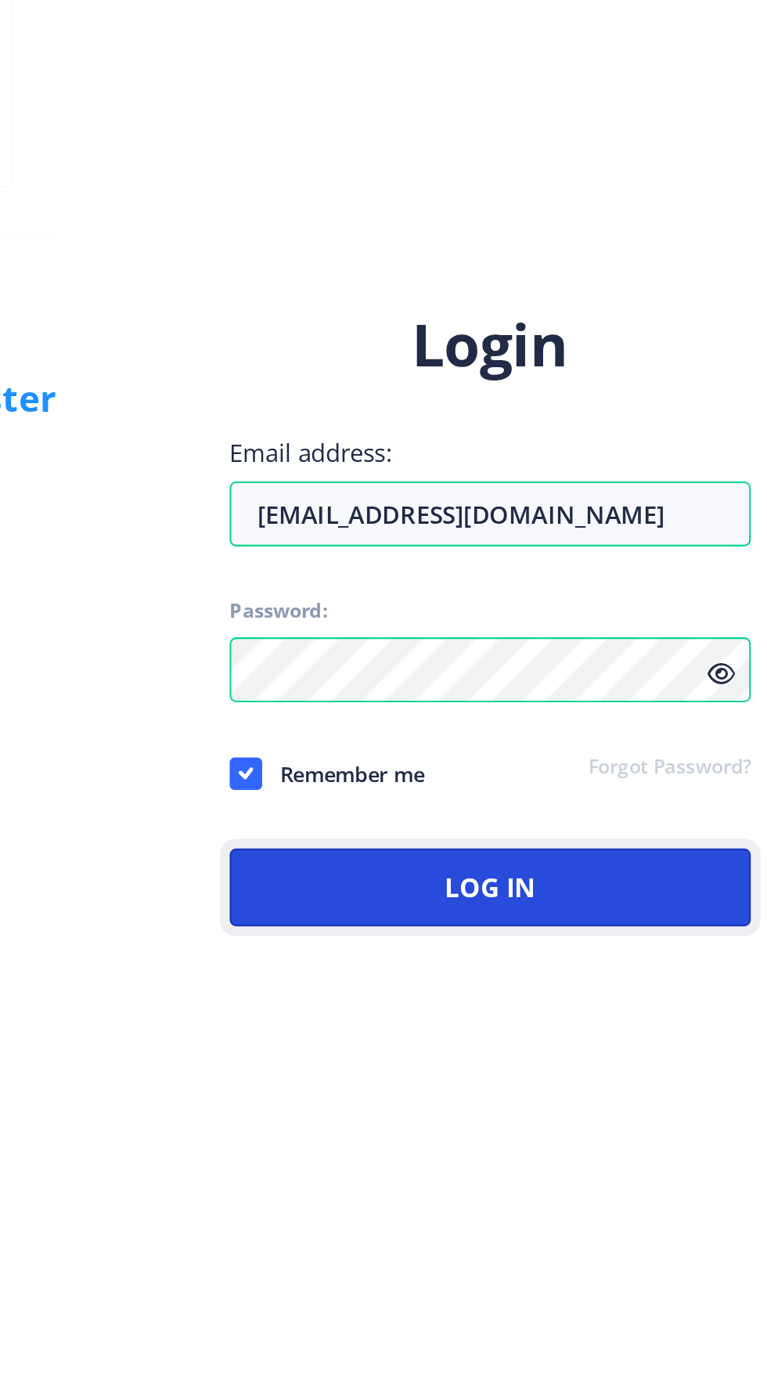
click at [572, 824] on button "Log In" at bounding box center [556, 806] width 251 height 38
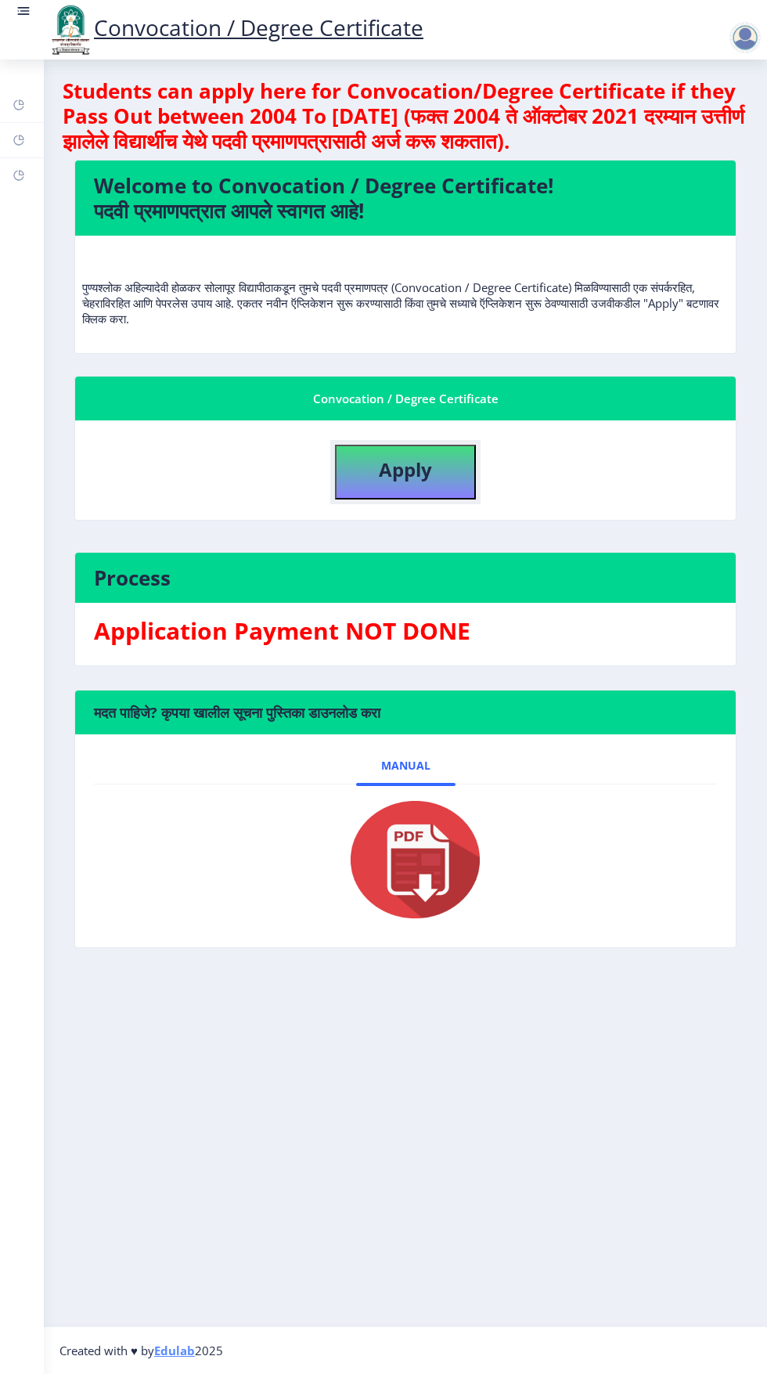
click at [407, 446] on button "Apply" at bounding box center [405, 472] width 141 height 55
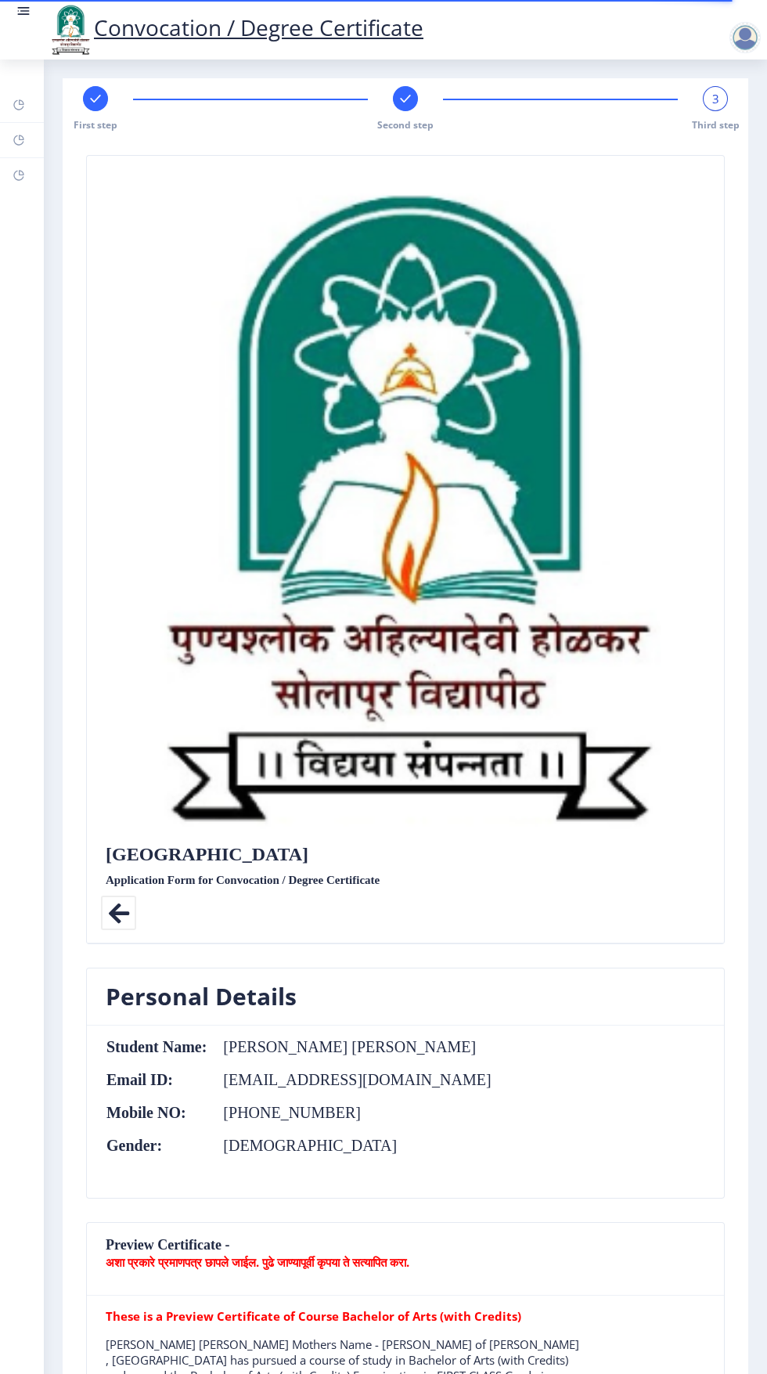
click at [99, 100] on rect at bounding box center [96, 99] width 16 height 16
select select "External"
select select "English"
select select "2019"
select select "May"
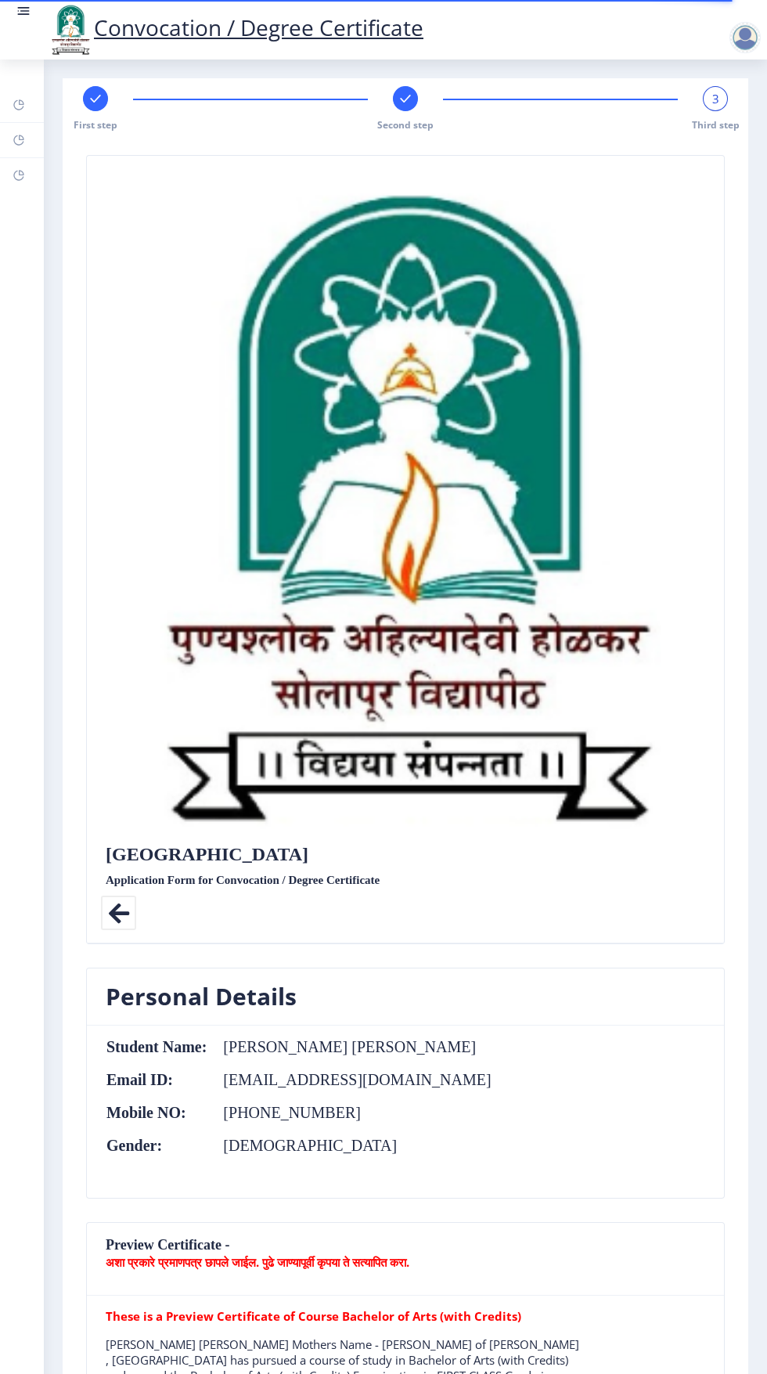
select select "FIRST CLASS"
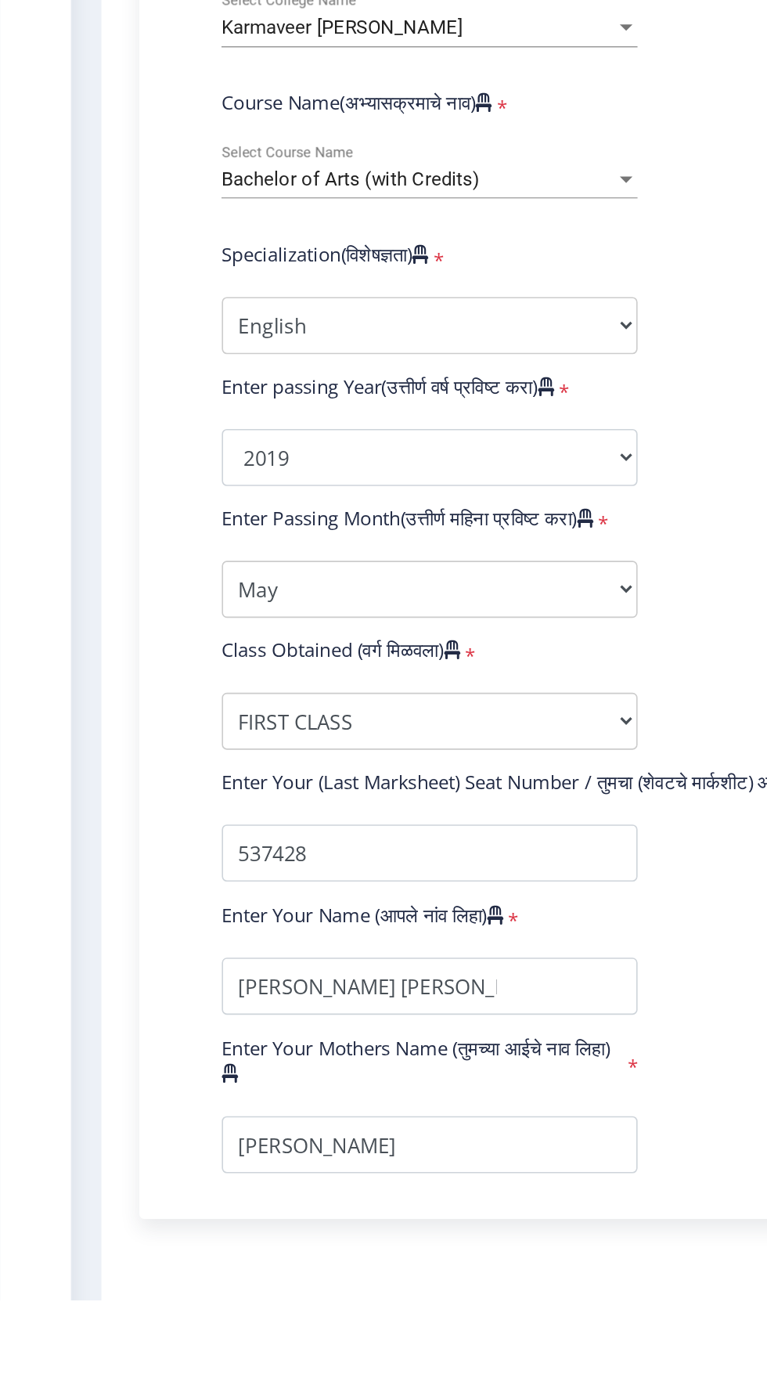
click at [142, 1373] on button "Save & Next" at bounding box center [133, 1401] width 95 height 30
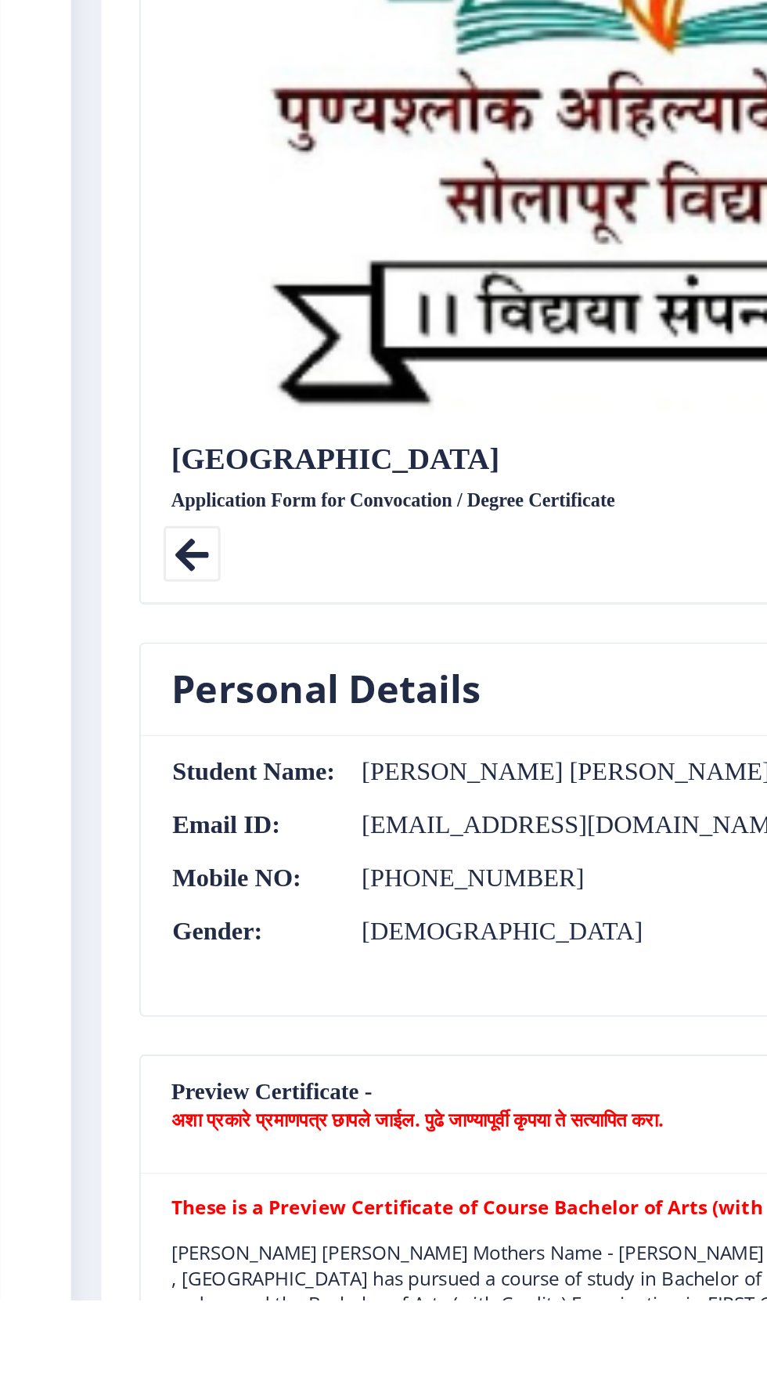
scroll to position [45, 0]
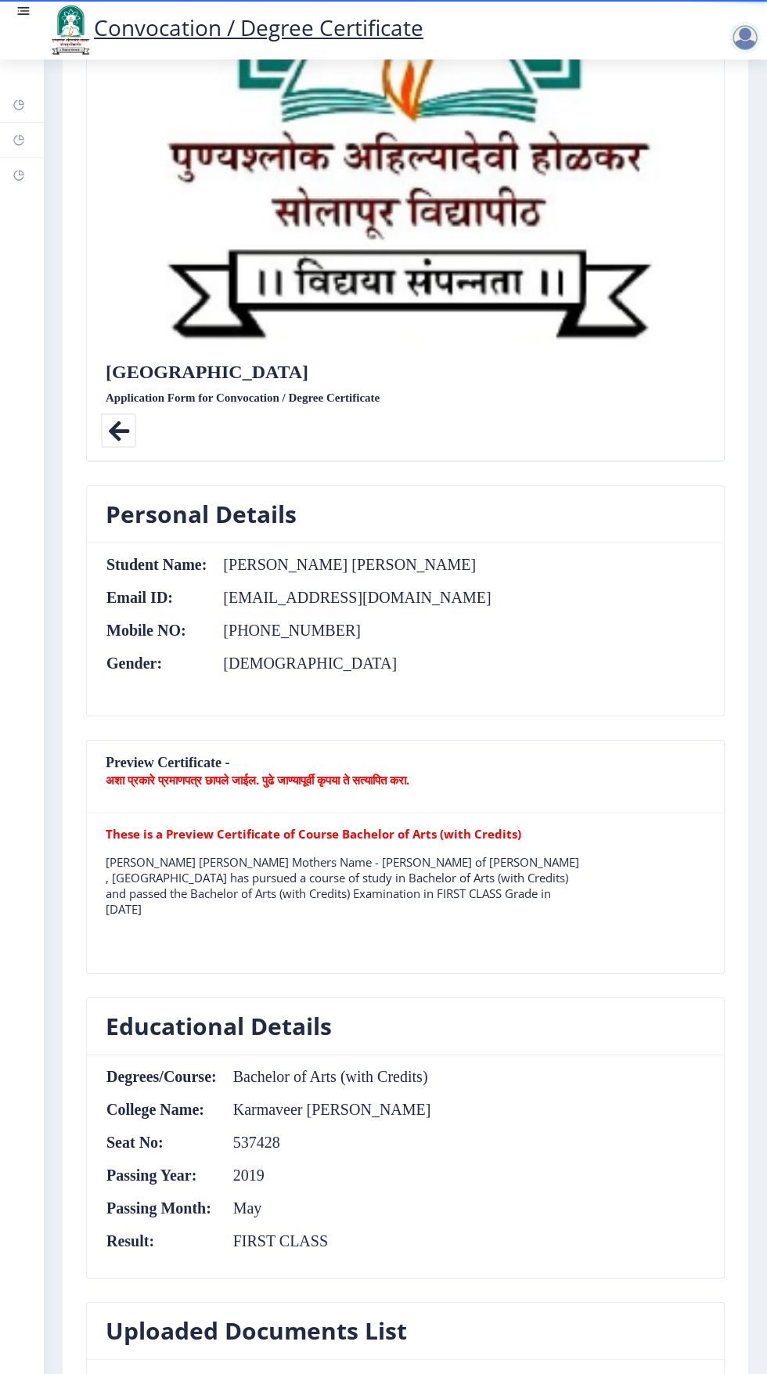
scroll to position [484, 0]
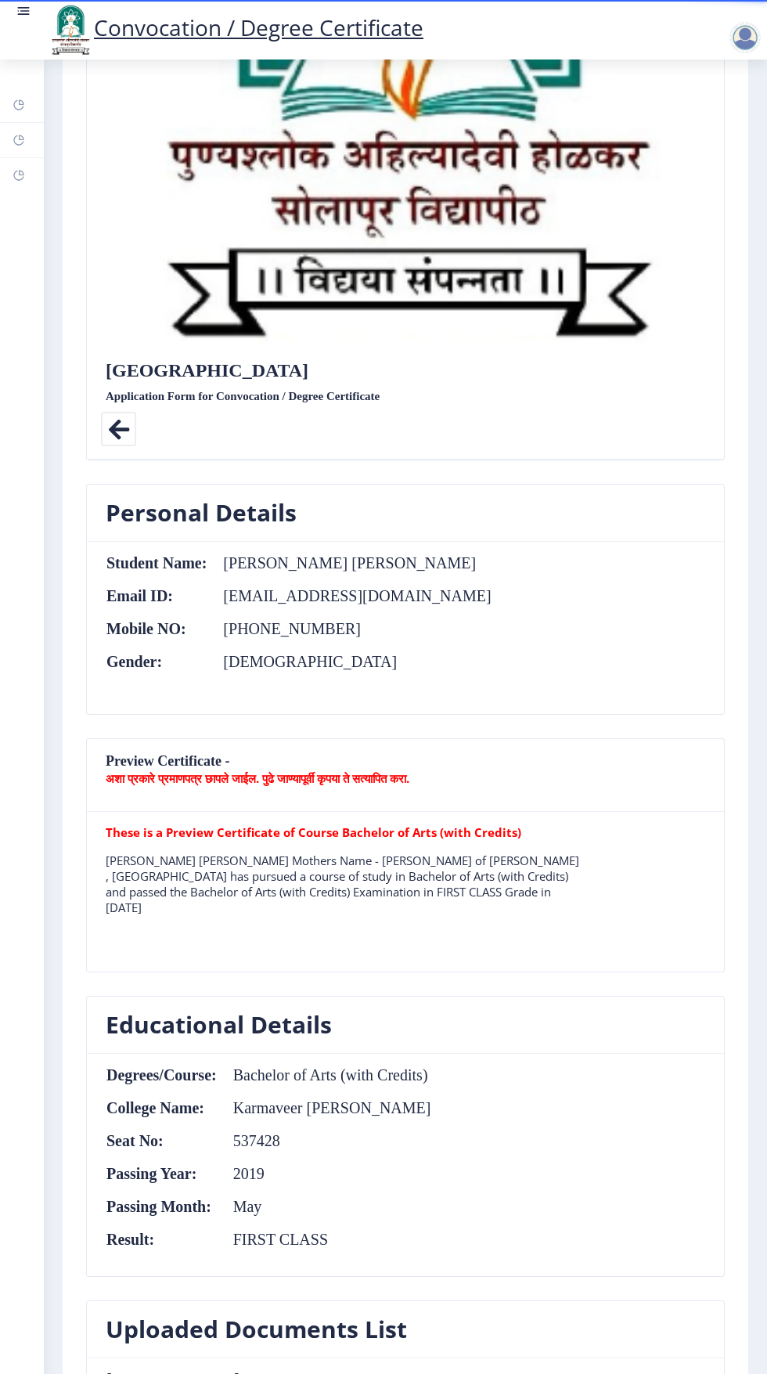
click at [452, 554] on td "[PERSON_NAME] [PERSON_NAME]" at bounding box center [349, 562] width 284 height 17
click at [381, 554] on table "Student Name: [PERSON_NAME] [PERSON_NAME] Email ID: [EMAIL_ADDRESS][DOMAIN_NAME…" at bounding box center [299, 627] width 387 height 147
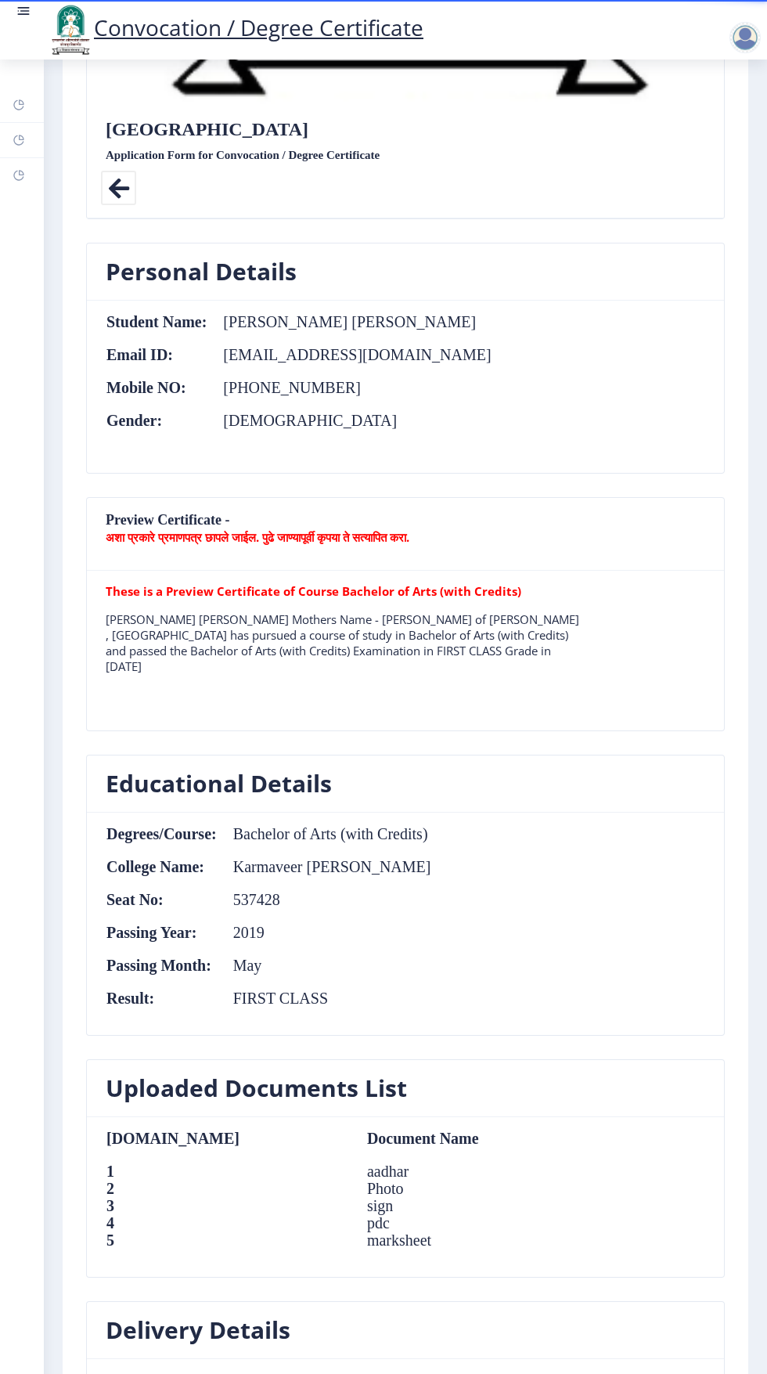
scroll to position [719, 0]
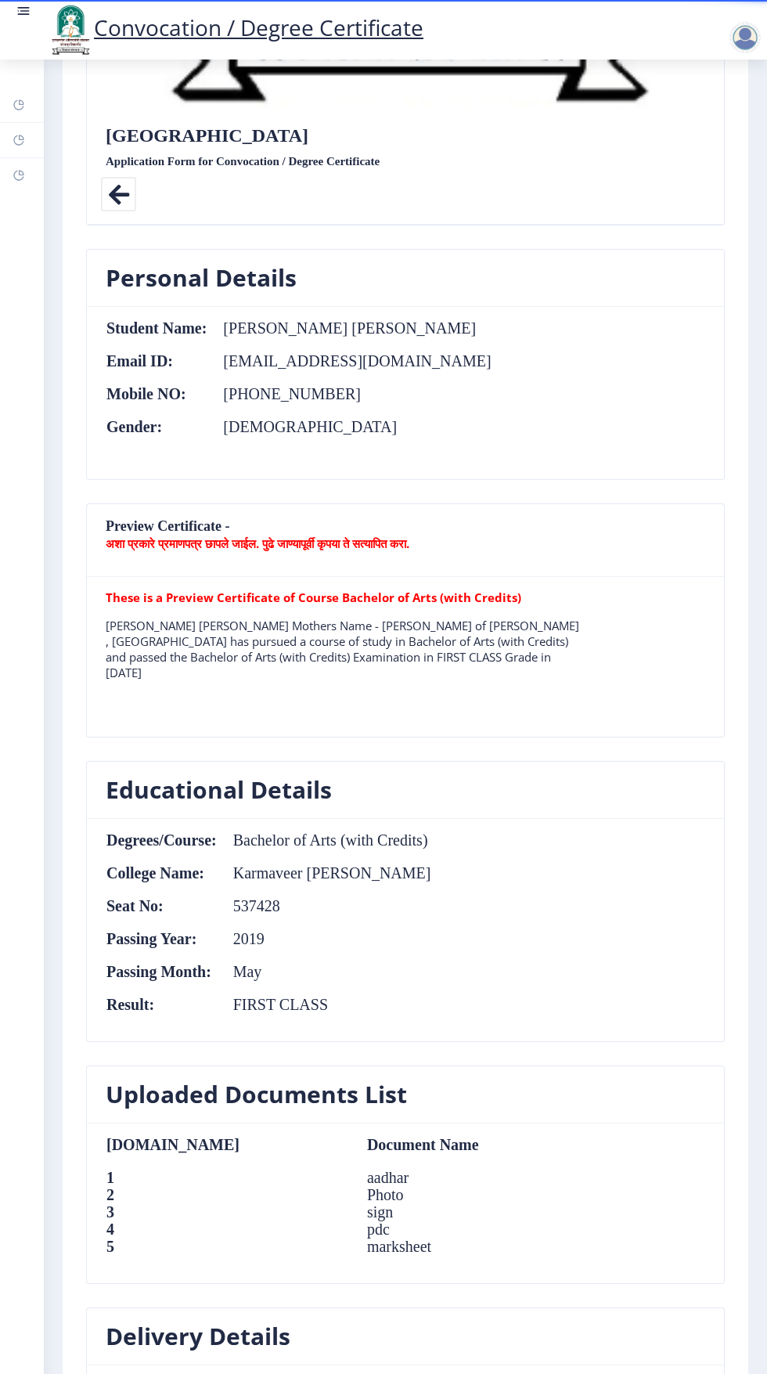
click at [207, 319] on th "Student Name:" at bounding box center [157, 327] width 102 height 17
click at [248, 352] on td "[EMAIL_ADDRESS][DOMAIN_NAME]" at bounding box center [349, 360] width 284 height 17
click at [242, 262] on h3 "Personal Details" at bounding box center [201, 277] width 191 height 31
click at [296, 250] on nb-card-header "Personal Details" at bounding box center [405, 278] width 637 height 57
click at [416, 319] on td "[PERSON_NAME] [PERSON_NAME]" at bounding box center [349, 327] width 284 height 17
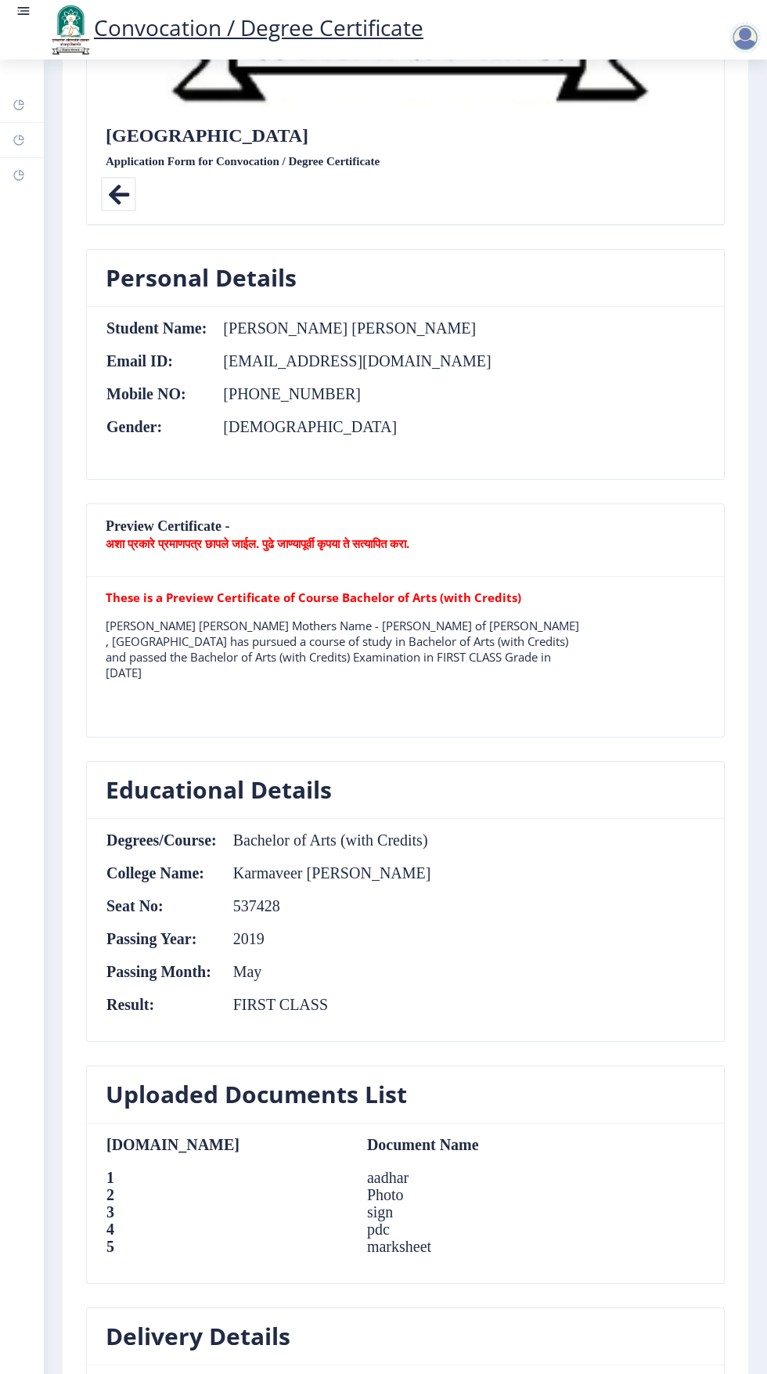
click at [439, 319] on td "[PERSON_NAME] [PERSON_NAME]" at bounding box center [349, 327] width 284 height 17
click at [402, 319] on td "[PERSON_NAME] [PERSON_NAME]" at bounding box center [349, 327] width 284 height 17
click at [337, 319] on td "[PERSON_NAME] [PERSON_NAME]" at bounding box center [349, 327] width 284 height 17
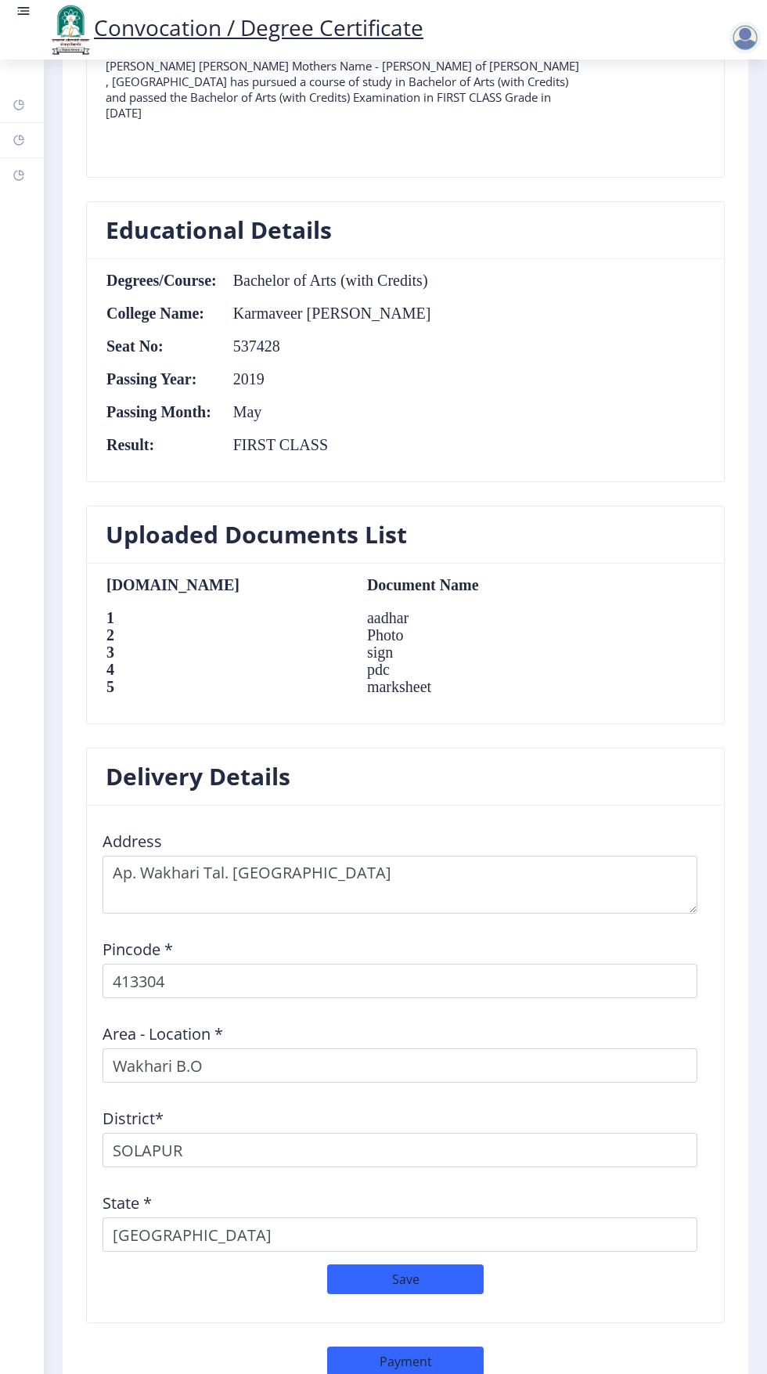
scroll to position [1279, 0]
click at [460, 1263] on button "Save" at bounding box center [405, 1278] width 157 height 30
click at [469, 1346] on button "Payment" at bounding box center [405, 1361] width 157 height 30
select select "sealed"
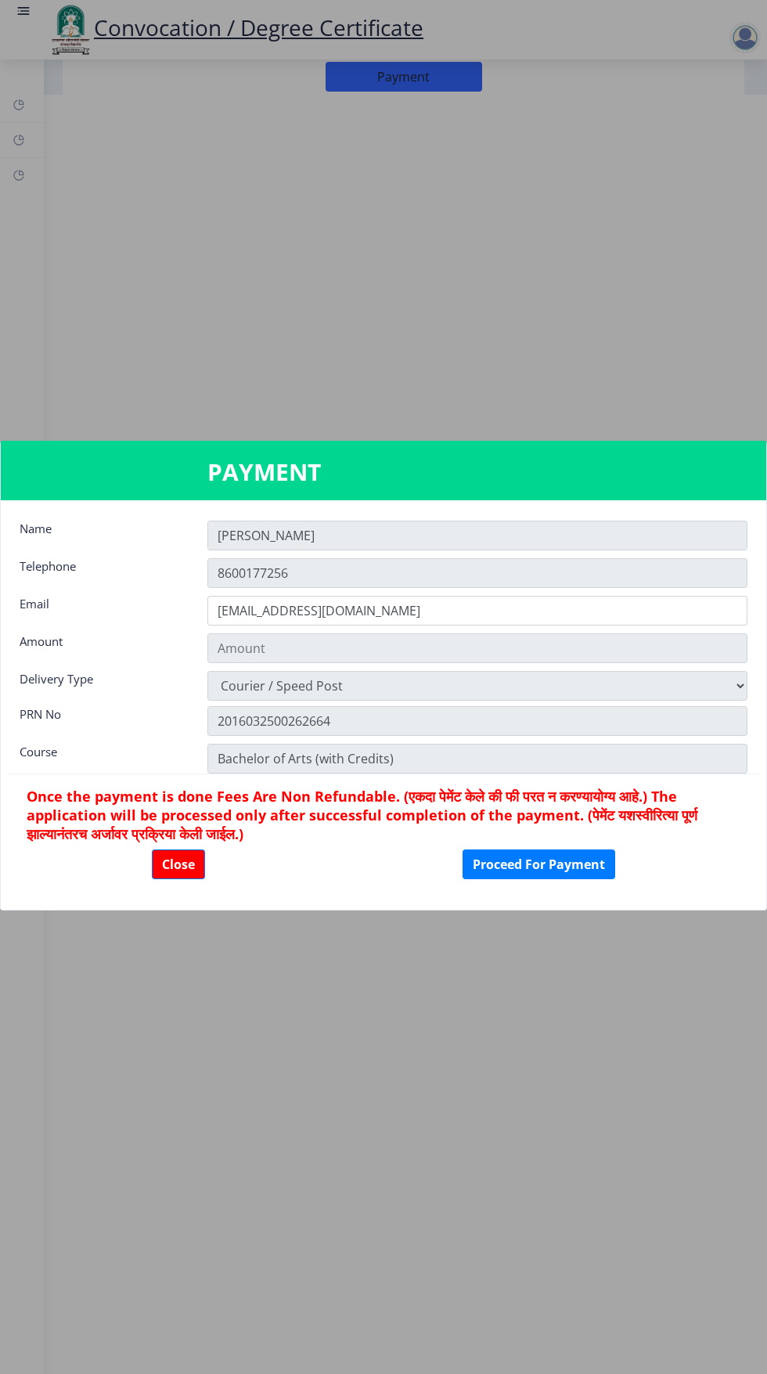
scroll to position [0, 0]
type input "1885"
click at [269, 542] on input "Dipali" at bounding box center [477, 536] width 540 height 30
click at [252, 537] on input "Dipali" at bounding box center [477, 536] width 540 height 30
click at [261, 537] on input "Dipali" at bounding box center [477, 536] width 540 height 30
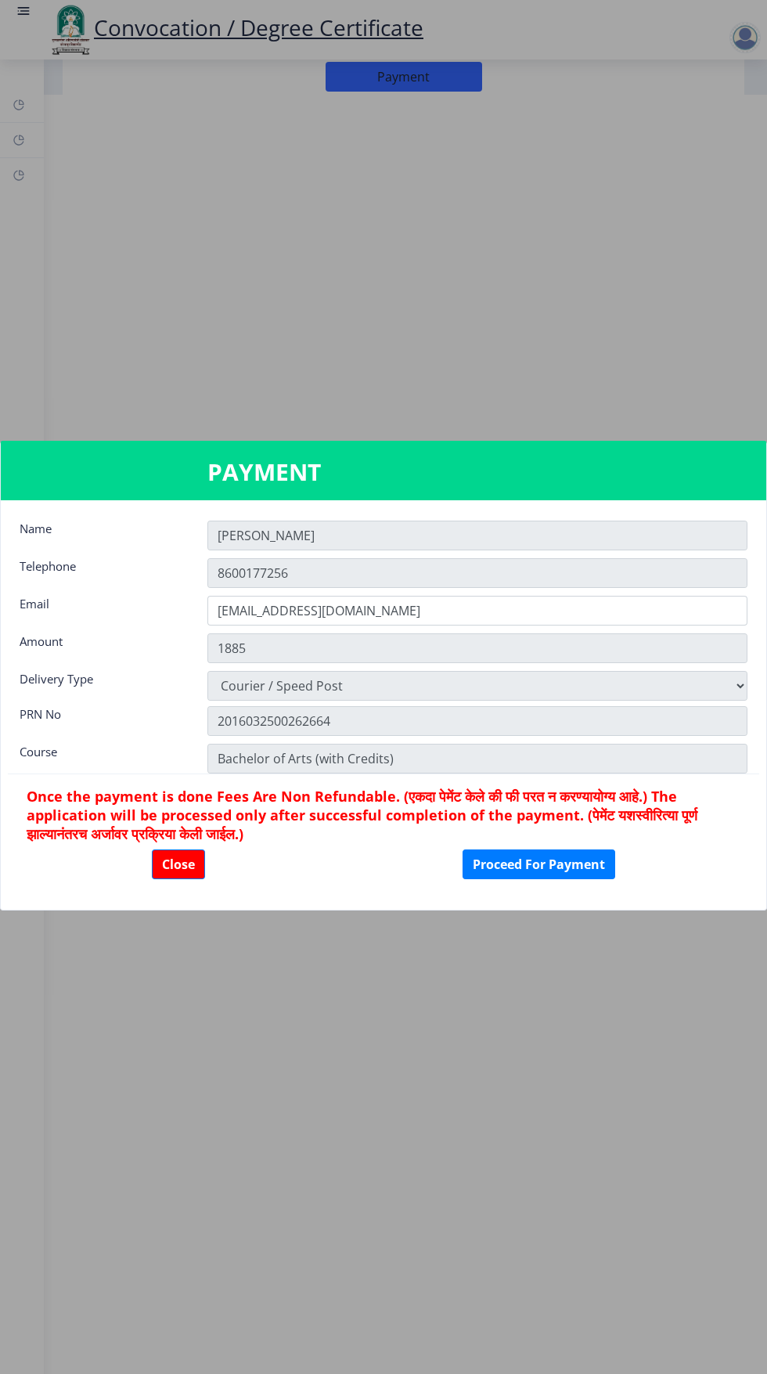
click at [304, 532] on input "Dipali" at bounding box center [477, 536] width 540 height 30
click at [269, 573] on input "8600177256" at bounding box center [477, 573] width 540 height 30
click at [257, 571] on input "8600177256" at bounding box center [477, 573] width 540 height 30
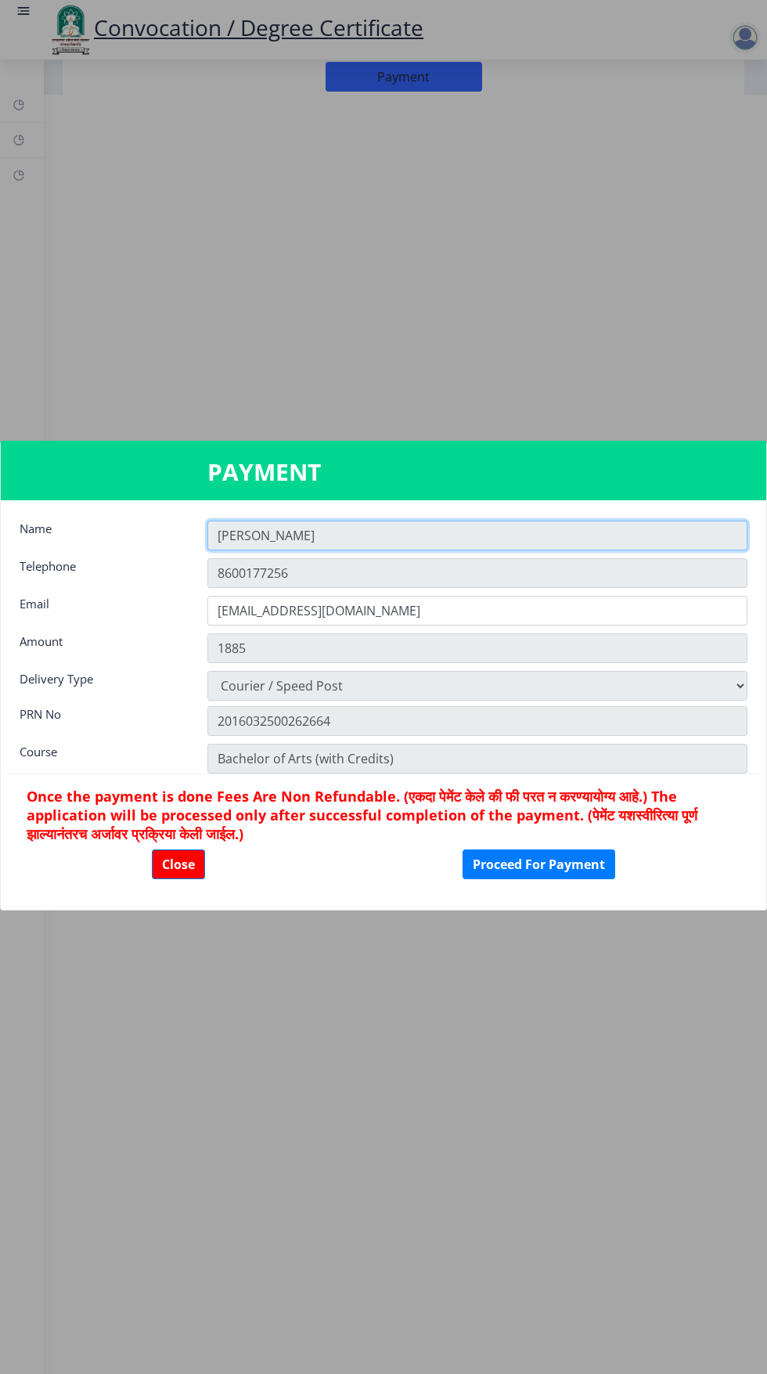
click at [263, 536] on input "Dipali" at bounding box center [477, 536] width 540 height 30
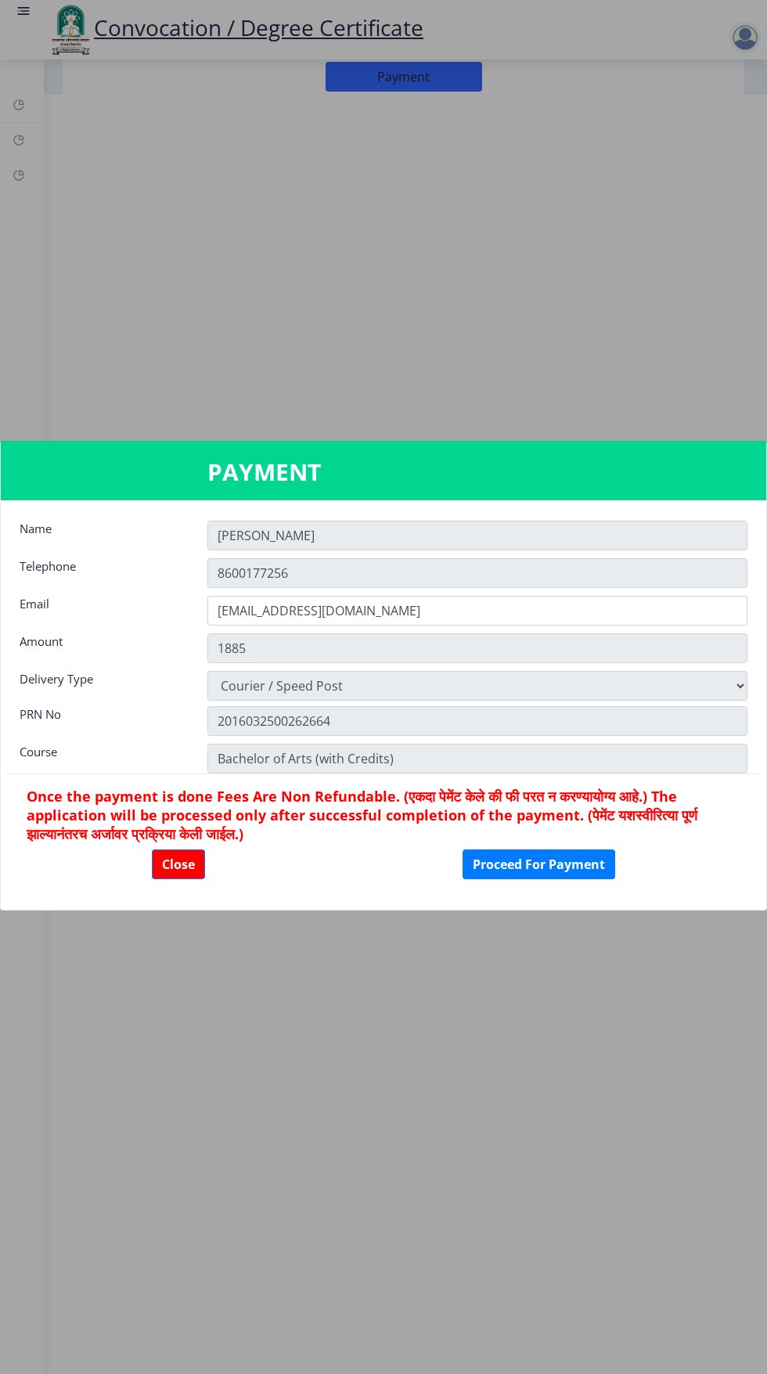
click at [315, 481] on h3 "PAYMENT" at bounding box center [383, 471] width 352 height 31
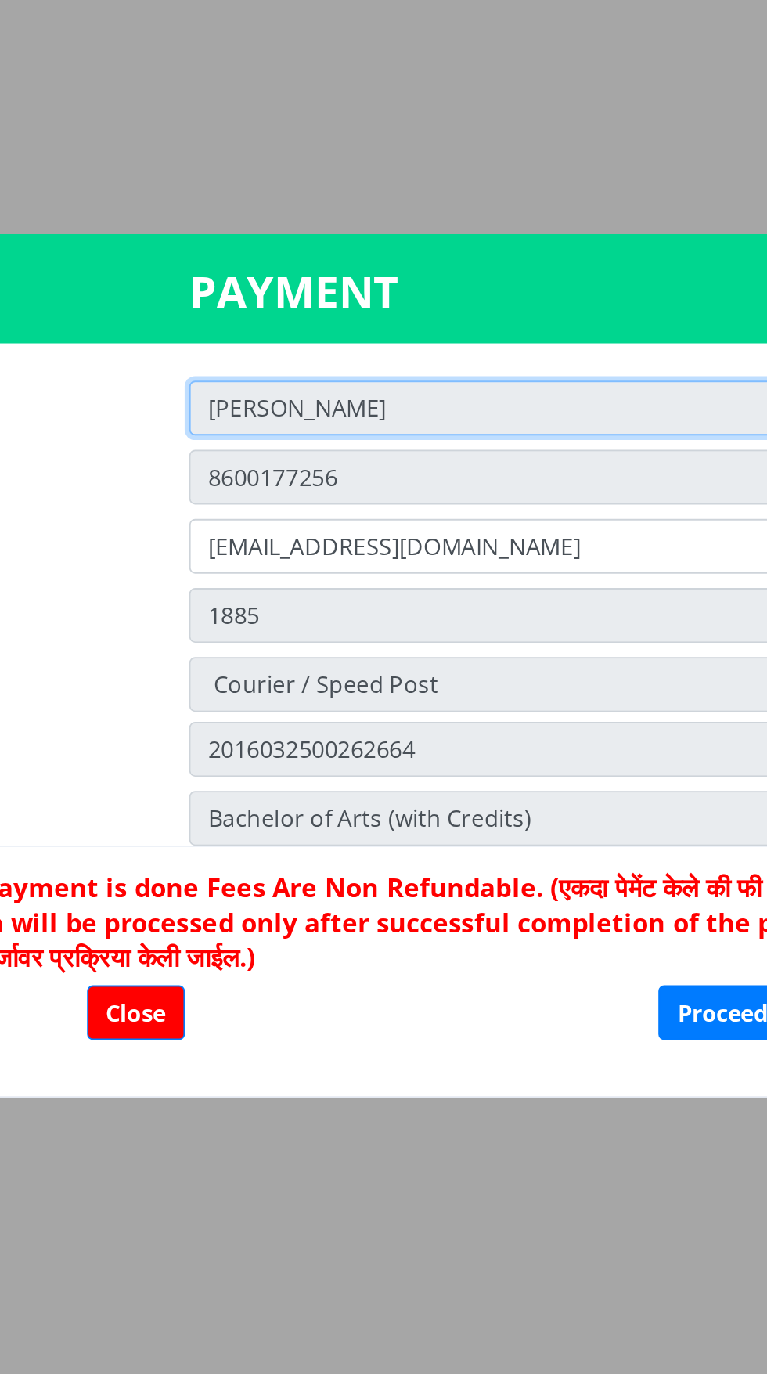
click at [274, 538] on input "Dipali" at bounding box center [477, 536] width 540 height 30
click at [272, 536] on input "Dipali" at bounding box center [477, 536] width 540 height 30
click at [278, 535] on input "Dipali" at bounding box center [477, 536] width 540 height 30
click at [269, 528] on input "Dipali" at bounding box center [477, 536] width 540 height 30
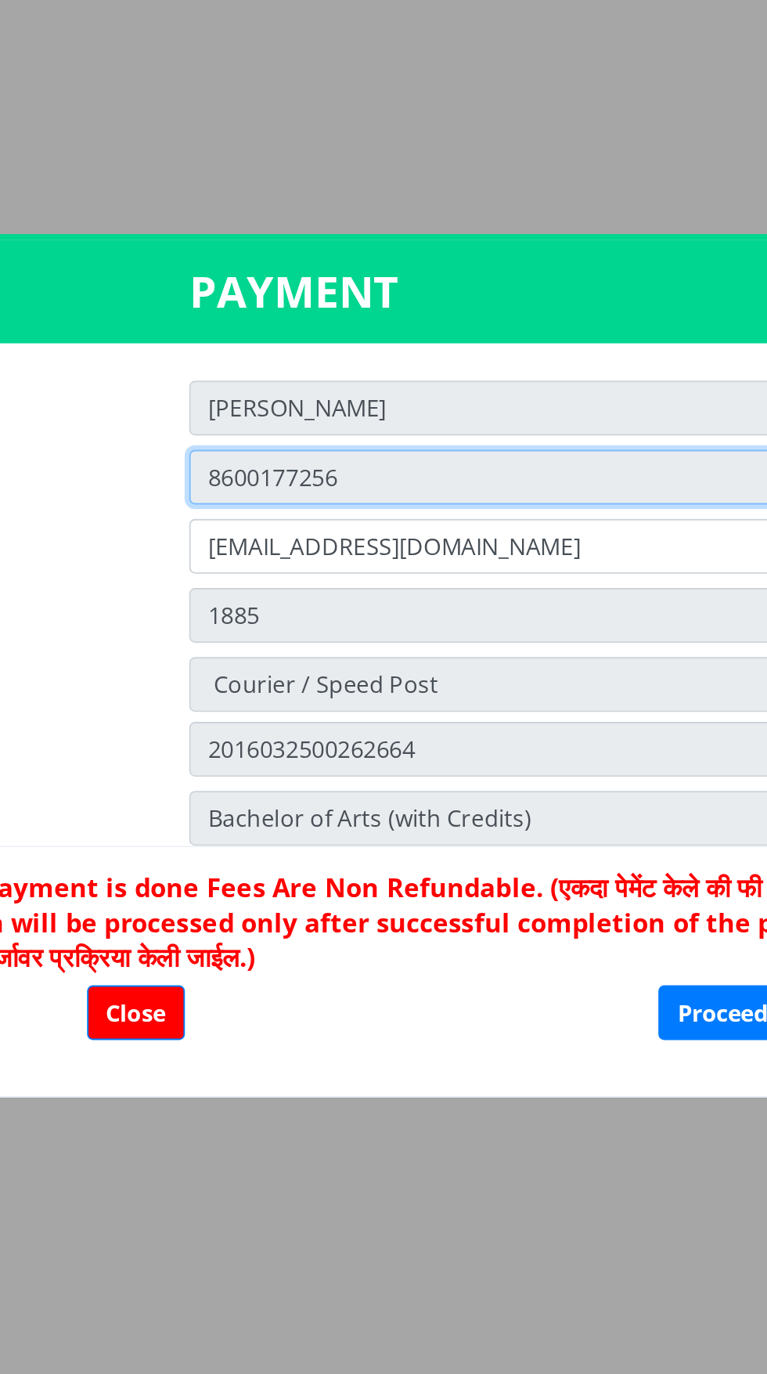
click at [348, 571] on input "8600177256" at bounding box center [477, 573] width 540 height 30
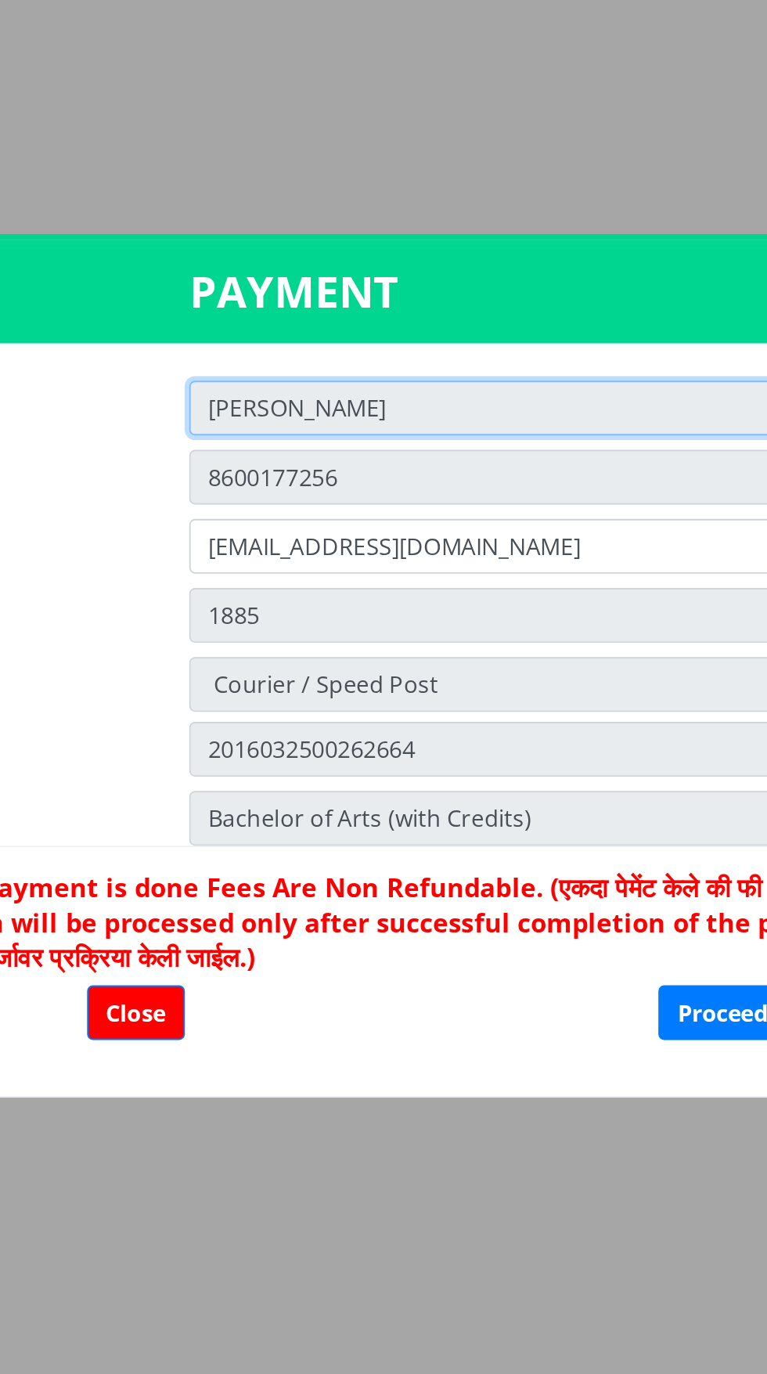
click at [270, 534] on input "Dipali" at bounding box center [477, 536] width 540 height 30
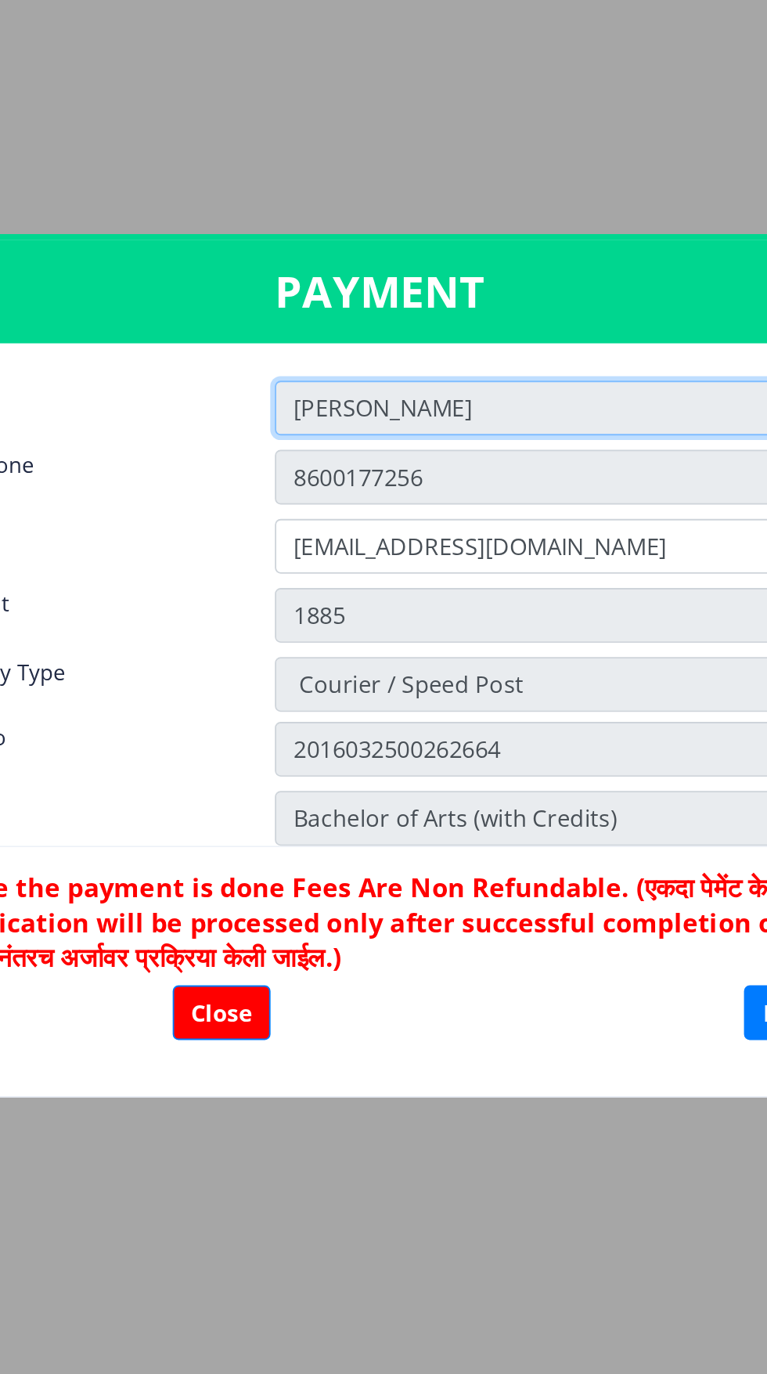
click at [266, 535] on input "Dipali" at bounding box center [477, 536] width 540 height 30
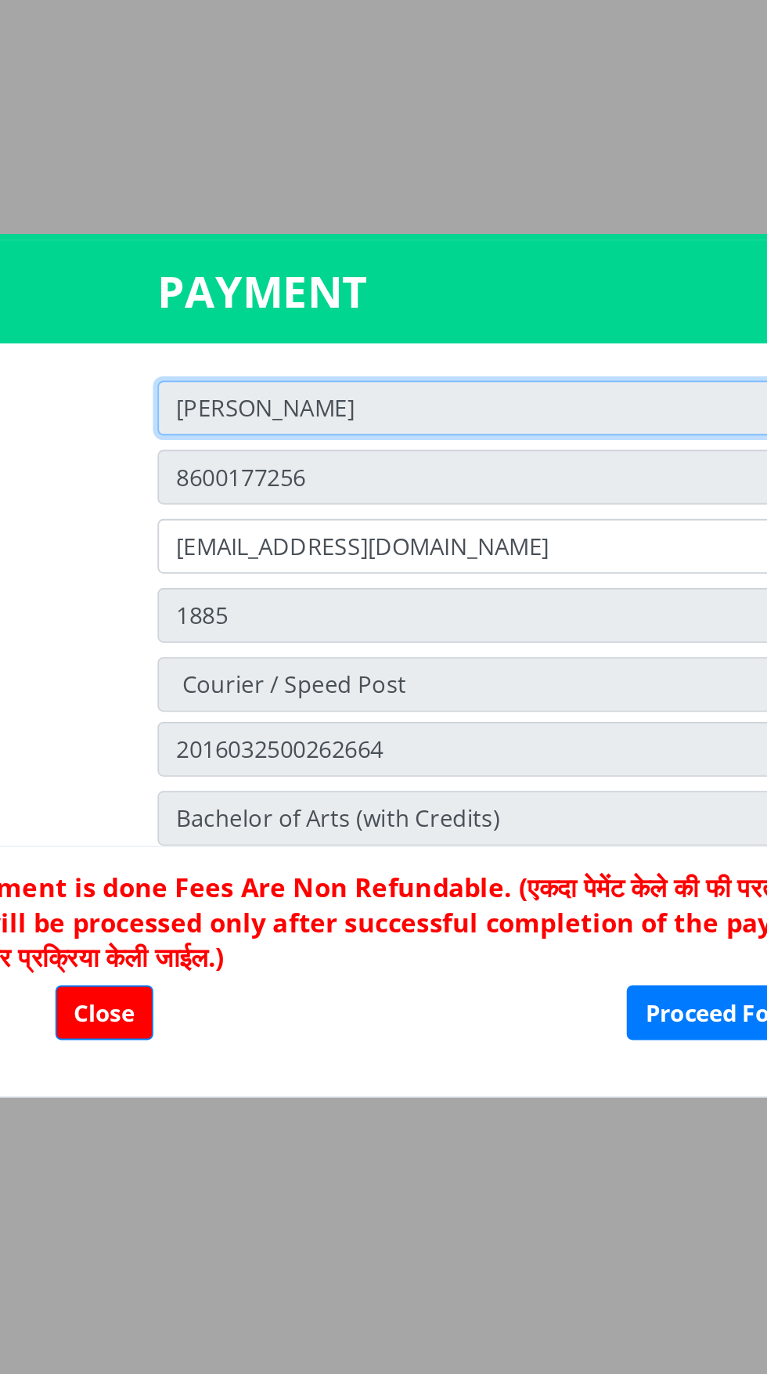
click at [315, 533] on input "Dipali" at bounding box center [477, 536] width 540 height 30
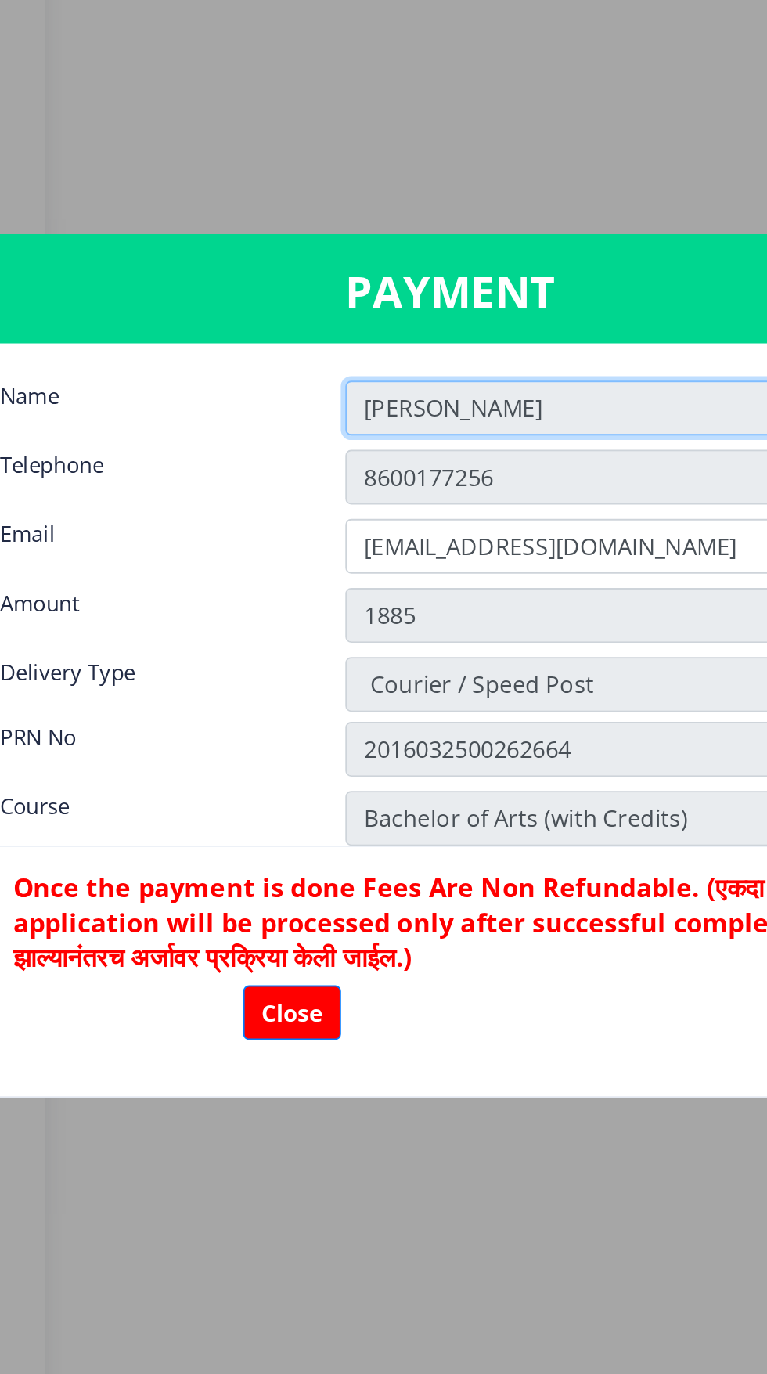
click at [254, 536] on input "Dipali" at bounding box center [477, 536] width 540 height 30
click at [266, 535] on input "Dipali" at bounding box center [477, 536] width 540 height 30
click at [284, 530] on input "Dipali" at bounding box center [477, 536] width 540 height 30
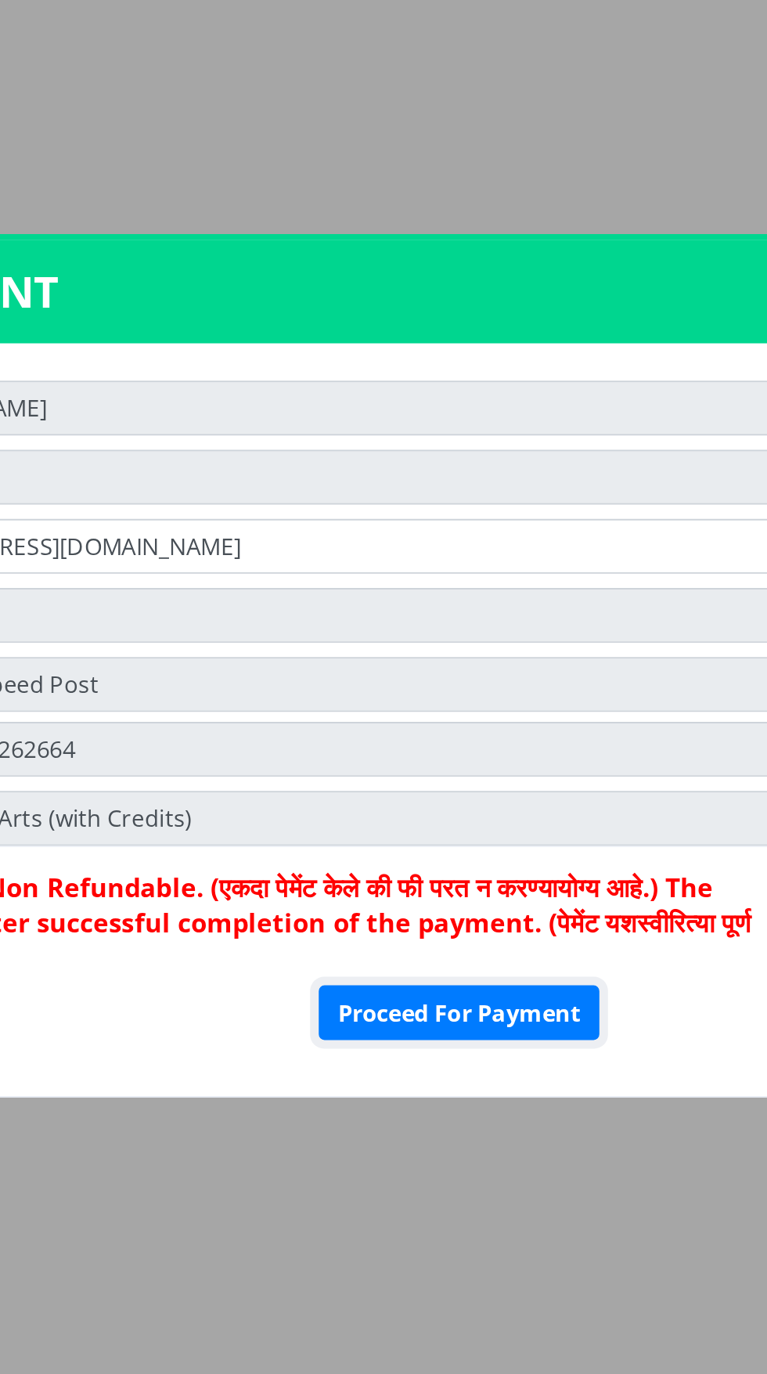
click at [536, 866] on button "Proceed For Payment" at bounding box center [539, 864] width 153 height 30
click at [539, 868] on button "Proceed For Payment" at bounding box center [539, 864] width 153 height 30
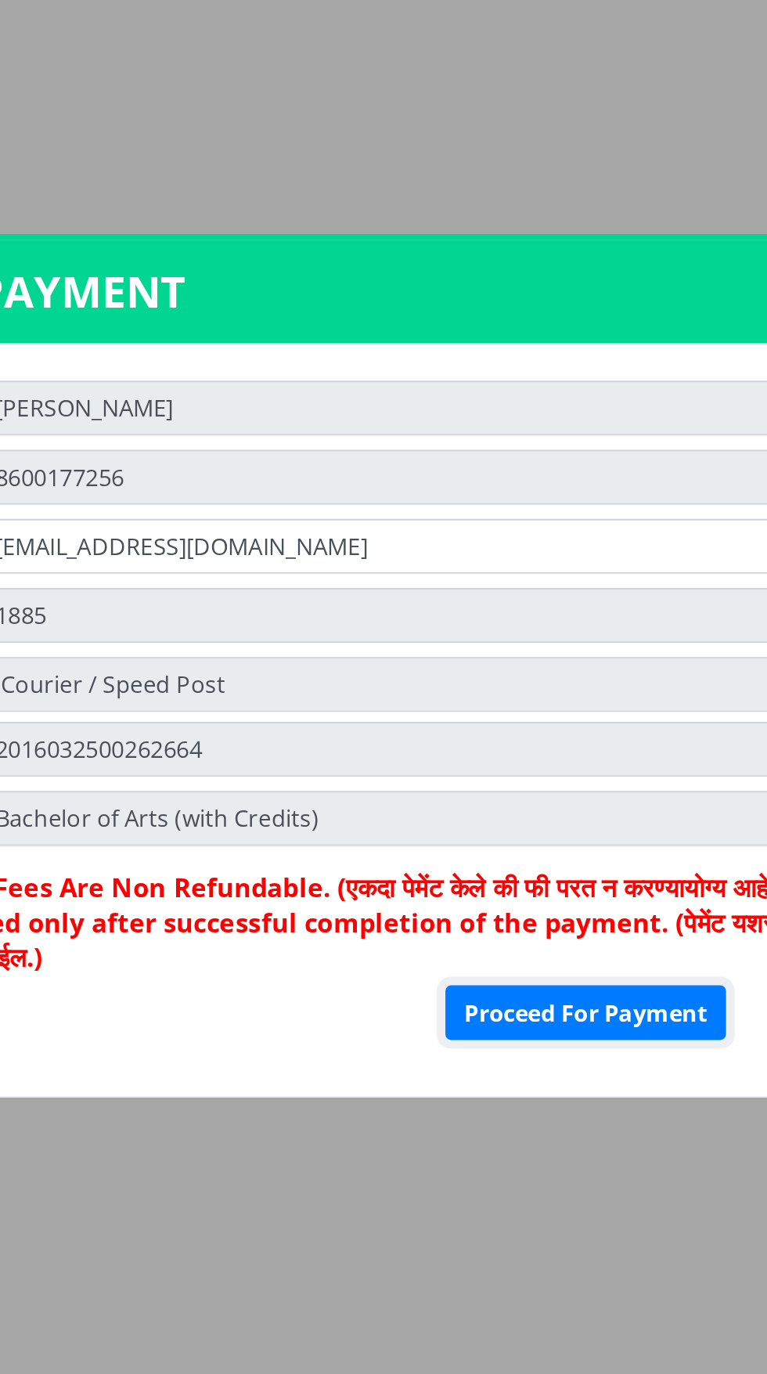
click at [523, 863] on button "Proceed For Payment" at bounding box center [539, 864] width 153 height 30
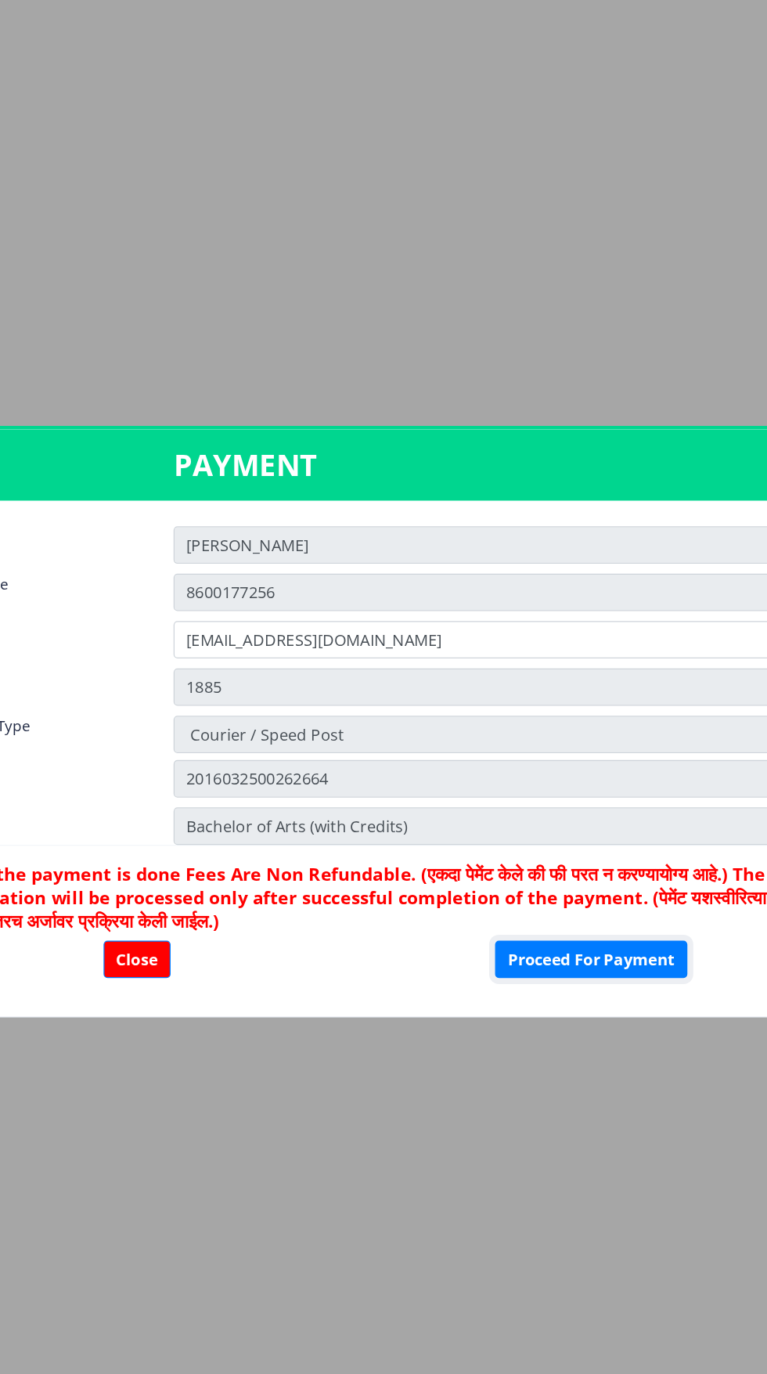
scroll to position [2, 0]
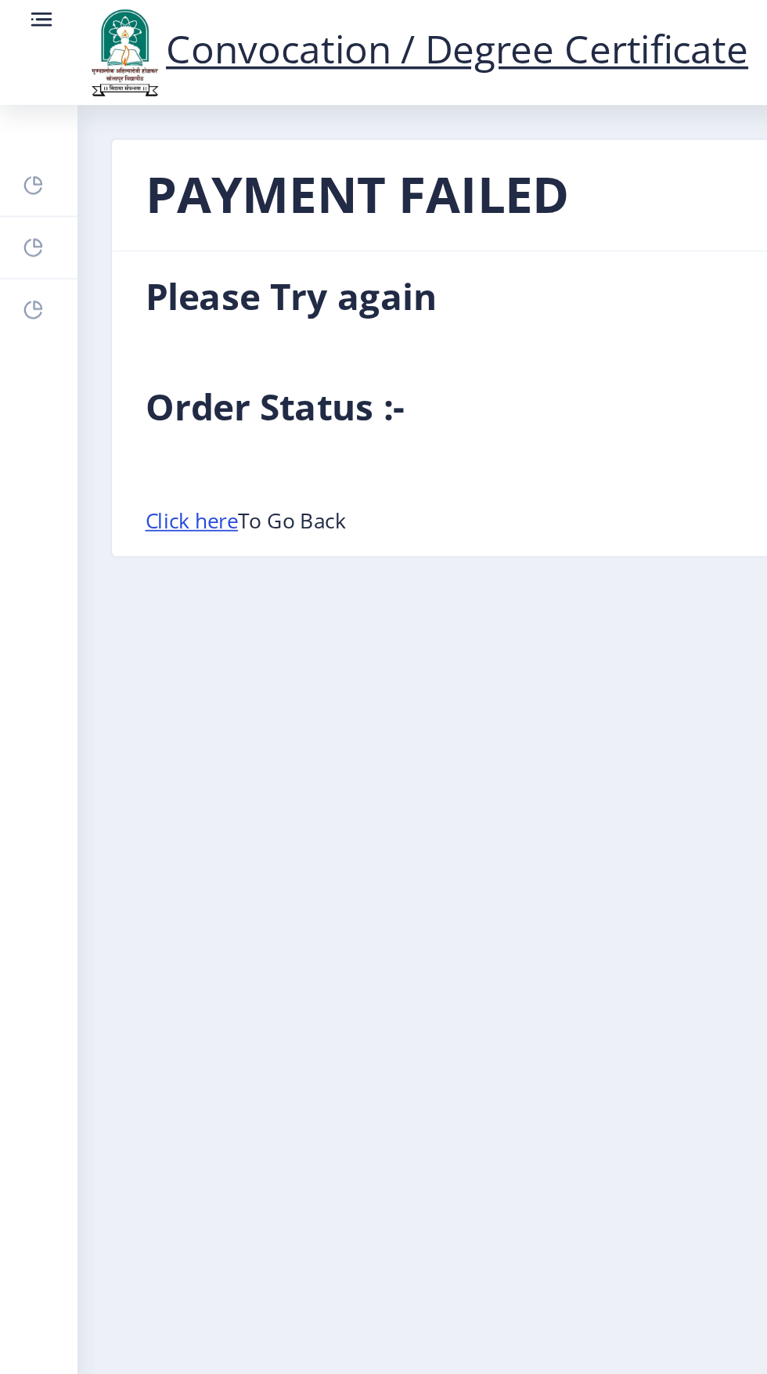
click at [108, 294] on link "Click here" at bounding box center [108, 295] width 52 height 16
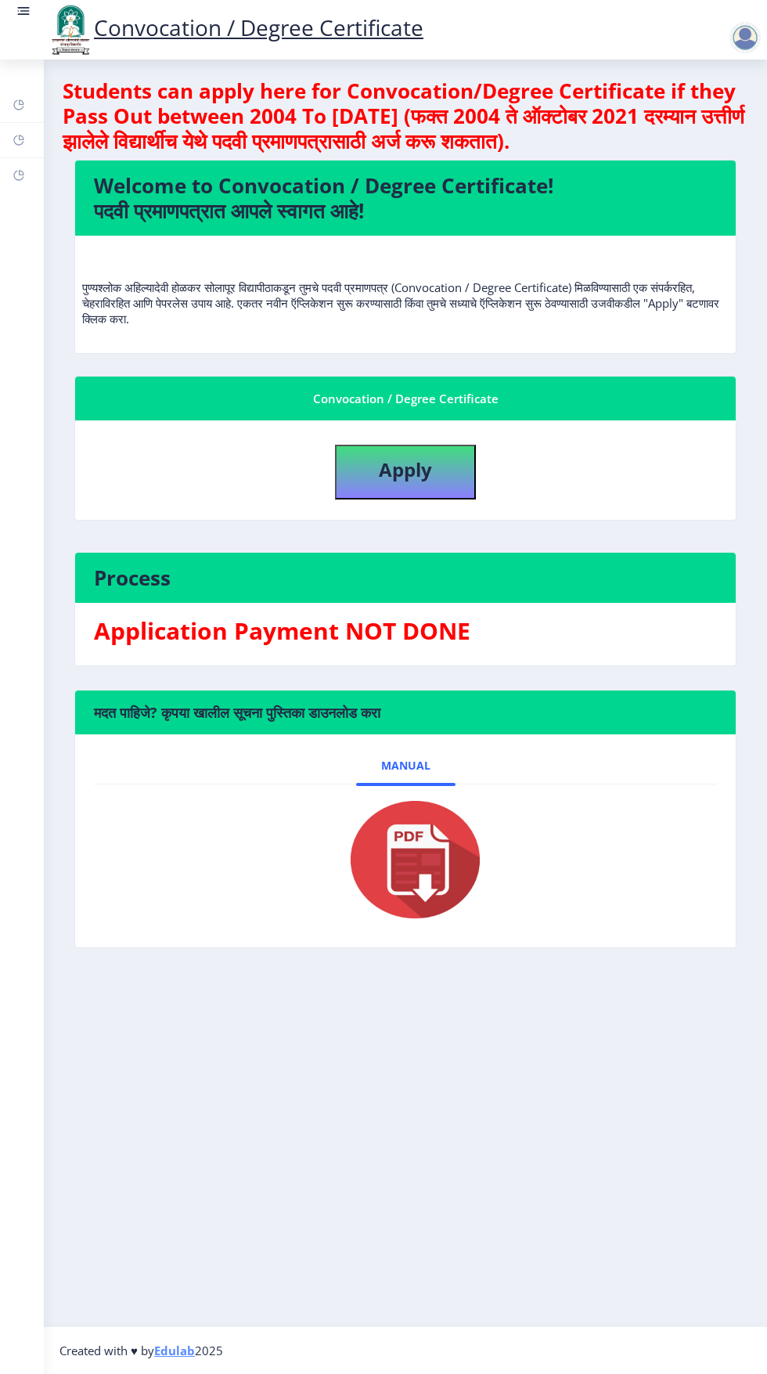
click at [417, 883] on img at bounding box center [405, 859] width 157 height 125
click at [452, 636] on h3 "Application Payment NOT DONE" at bounding box center [405, 630] width 623 height 31
click at [481, 560] on nb-card-header "Process" at bounding box center [405, 578] width 661 height 50
click at [157, 571] on h4 "Process" at bounding box center [405, 577] width 623 height 25
click at [157, 579] on h4 "Process" at bounding box center [405, 577] width 623 height 25
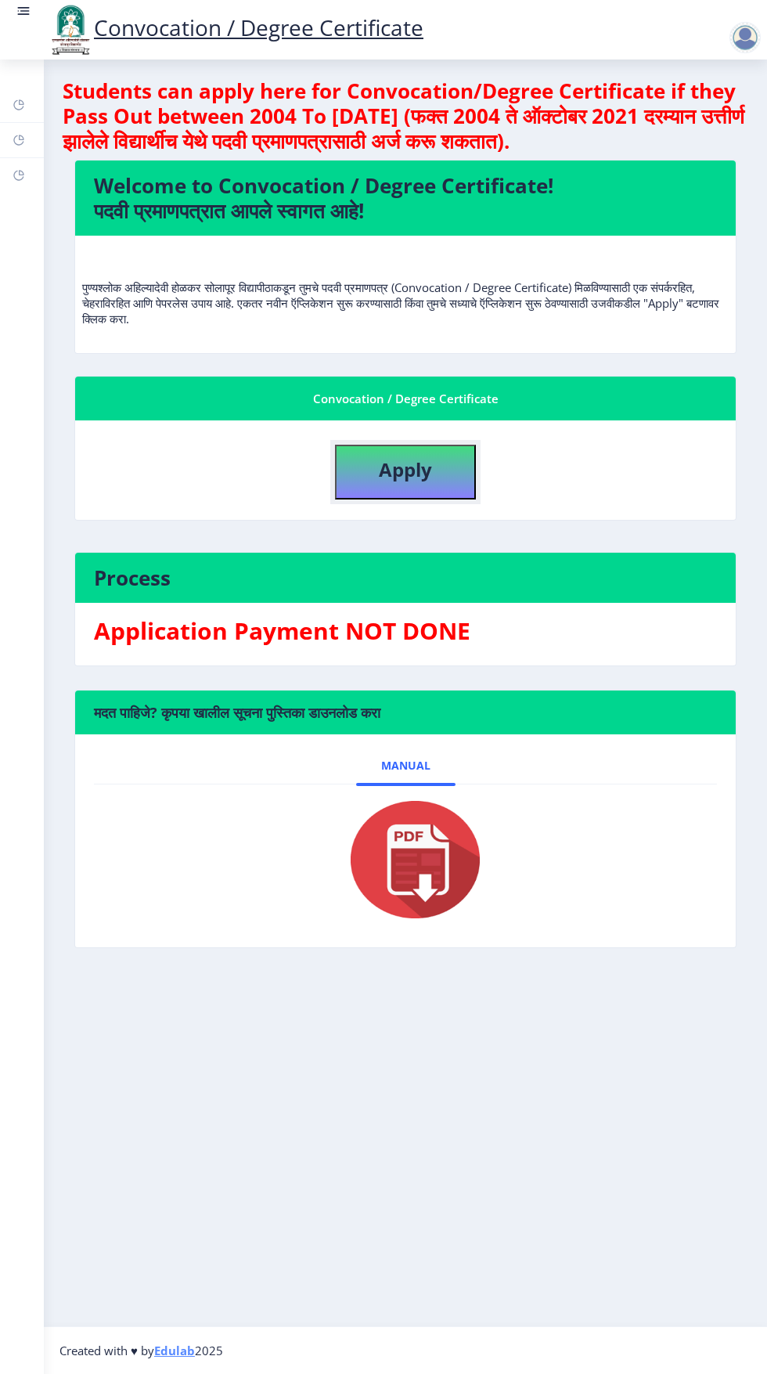
click at [419, 476] on b "Apply" at bounding box center [405, 469] width 53 height 26
select select
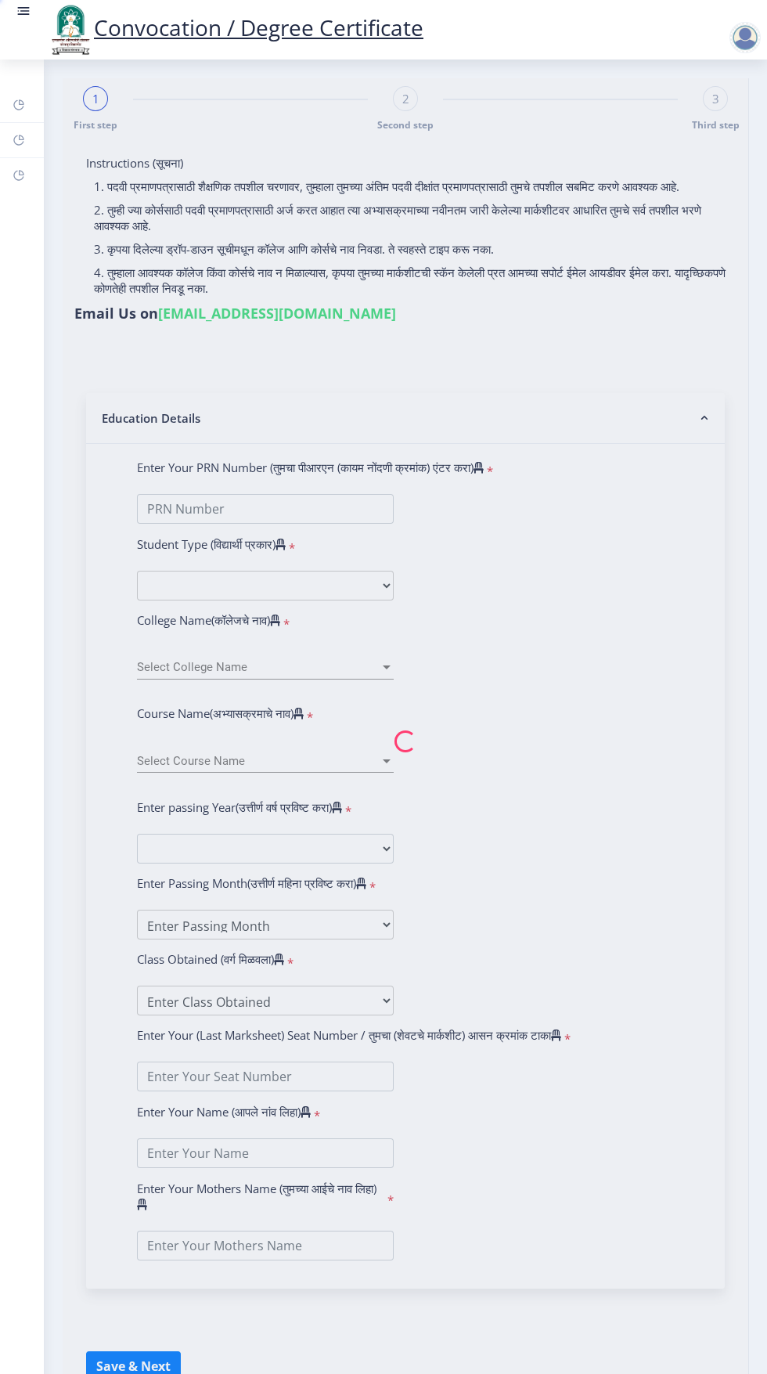
type input "[PERSON_NAME] [PERSON_NAME]"
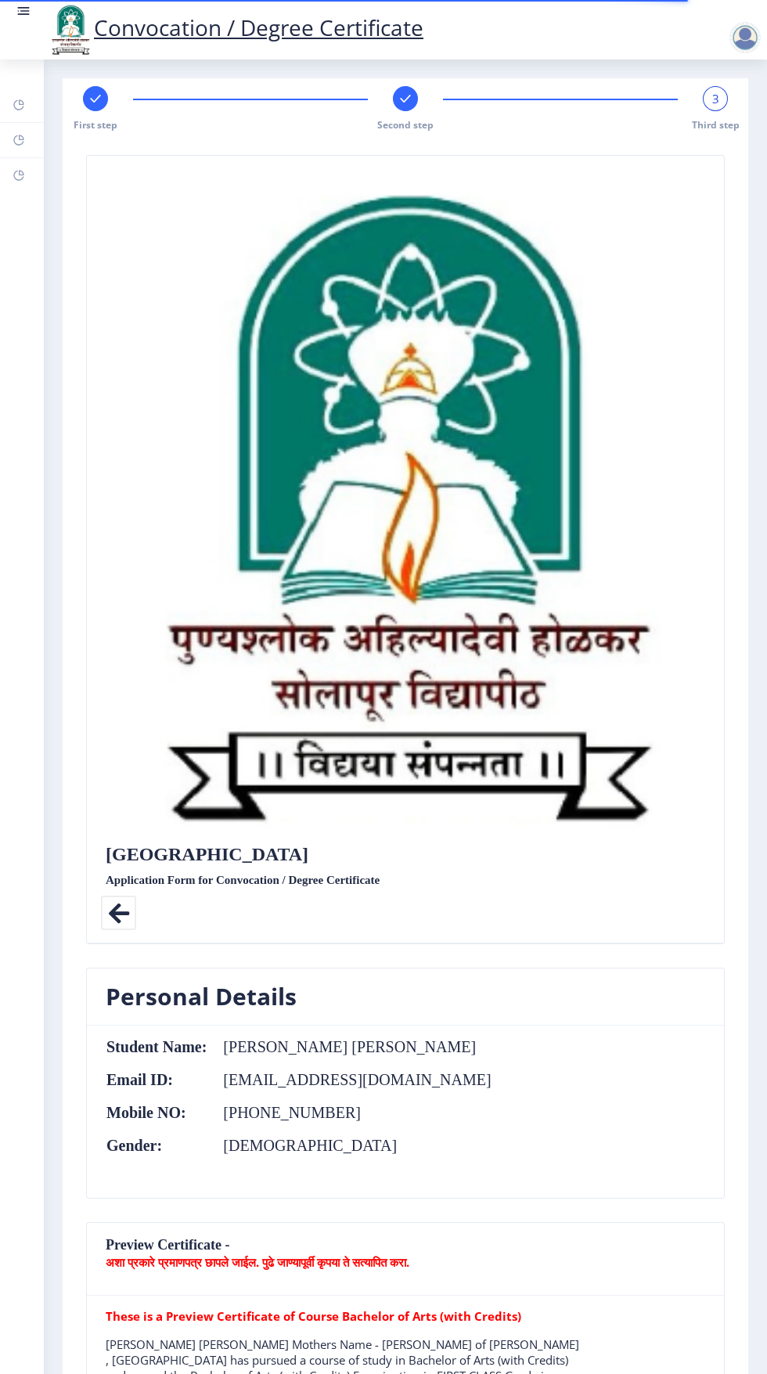
click at [715, 107] on div "3" at bounding box center [715, 98] width 25 height 25
click at [717, 124] on span "Third step" at bounding box center [716, 124] width 48 height 13
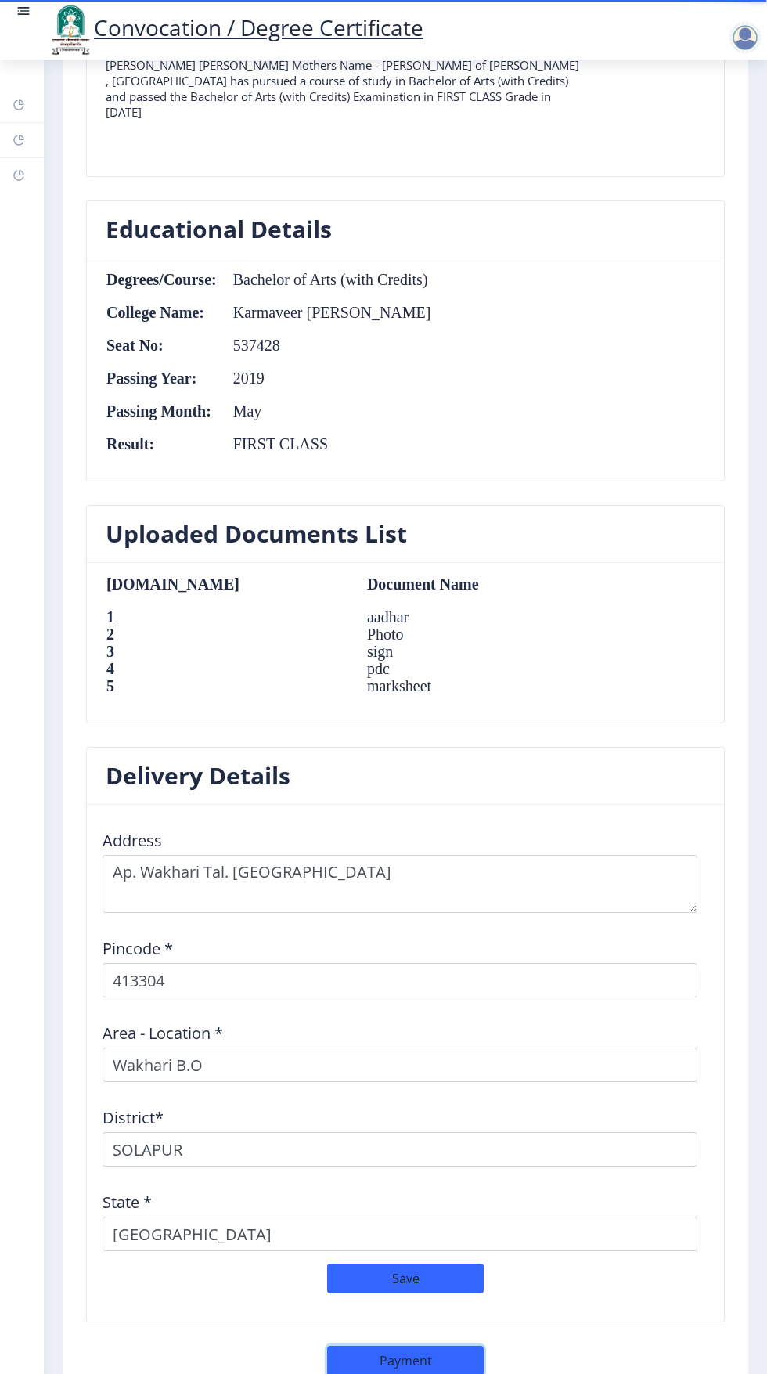
click at [420, 1361] on button "Payment" at bounding box center [405, 1361] width 157 height 30
select select "sealed"
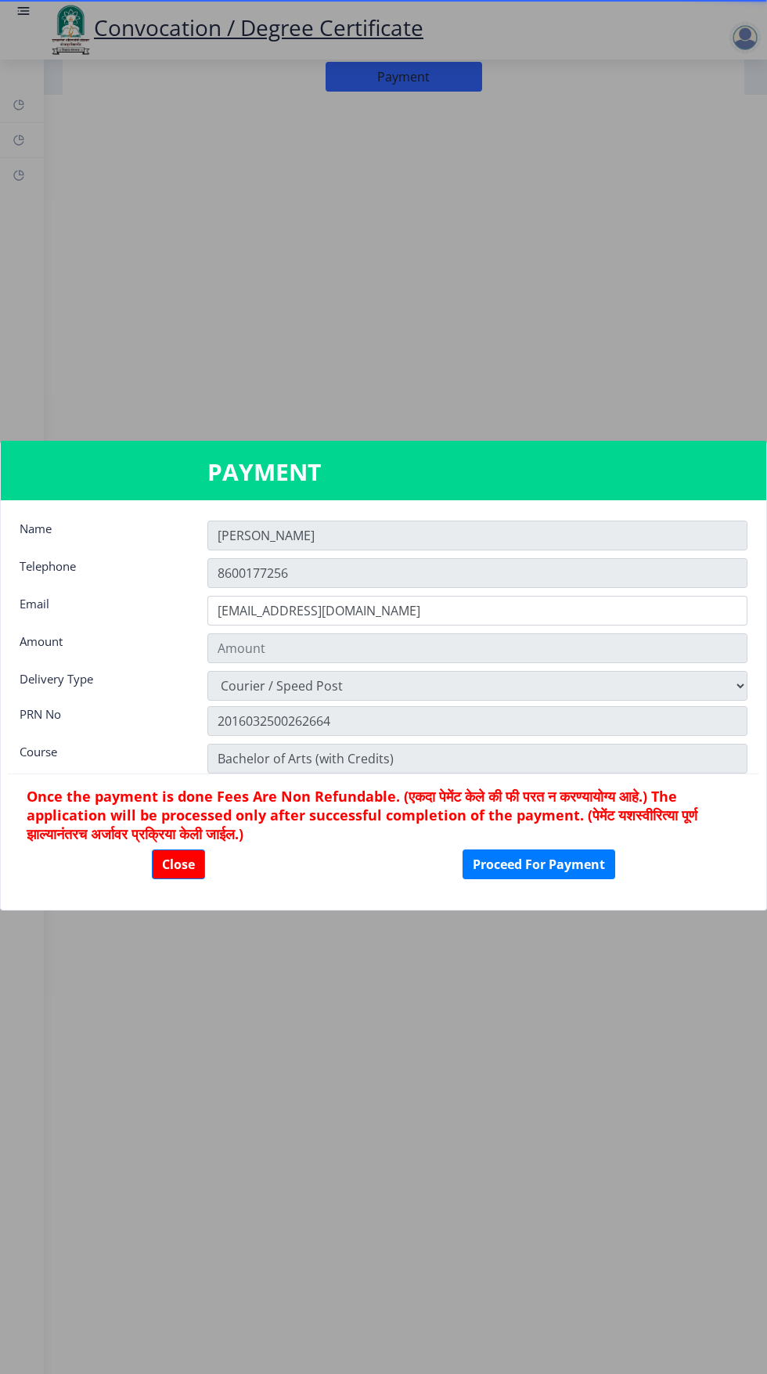
type input "1885"
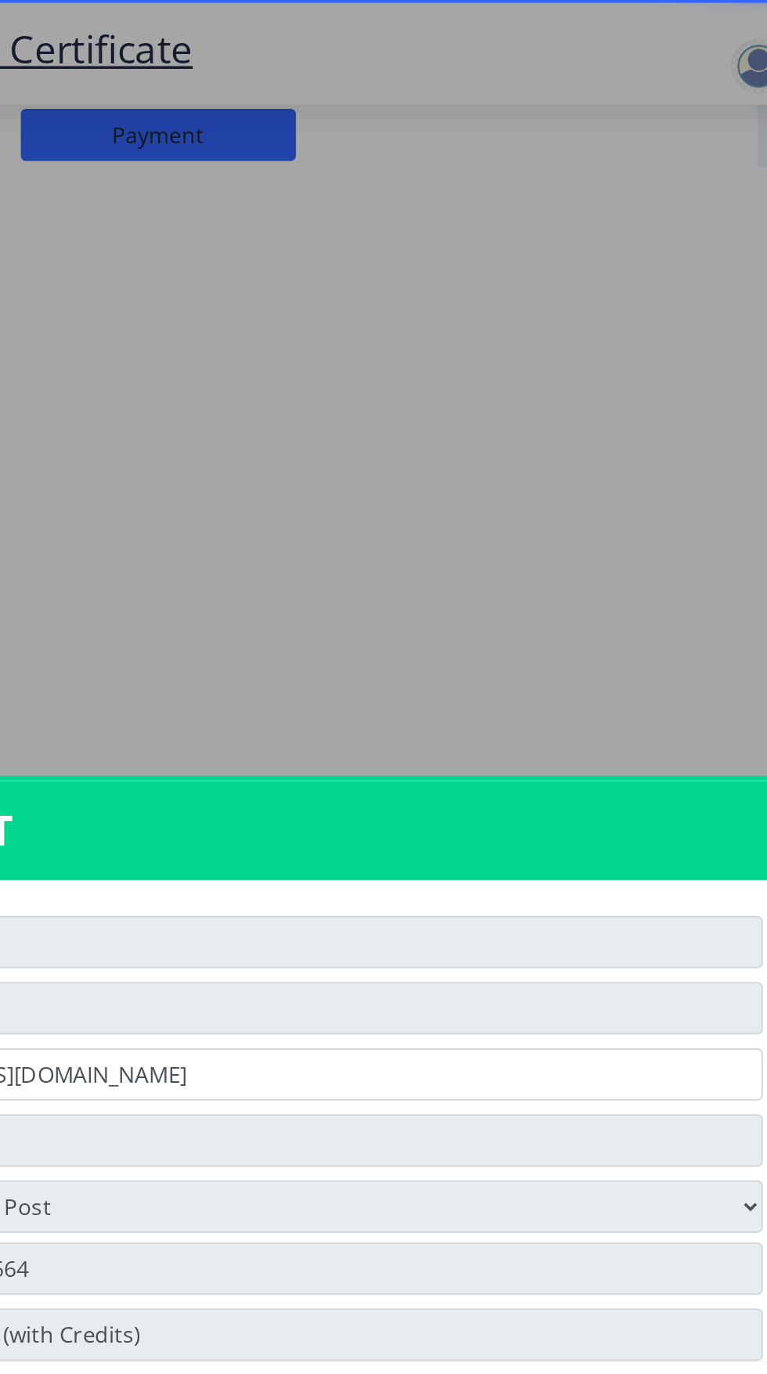
scroll to position [0, 0]
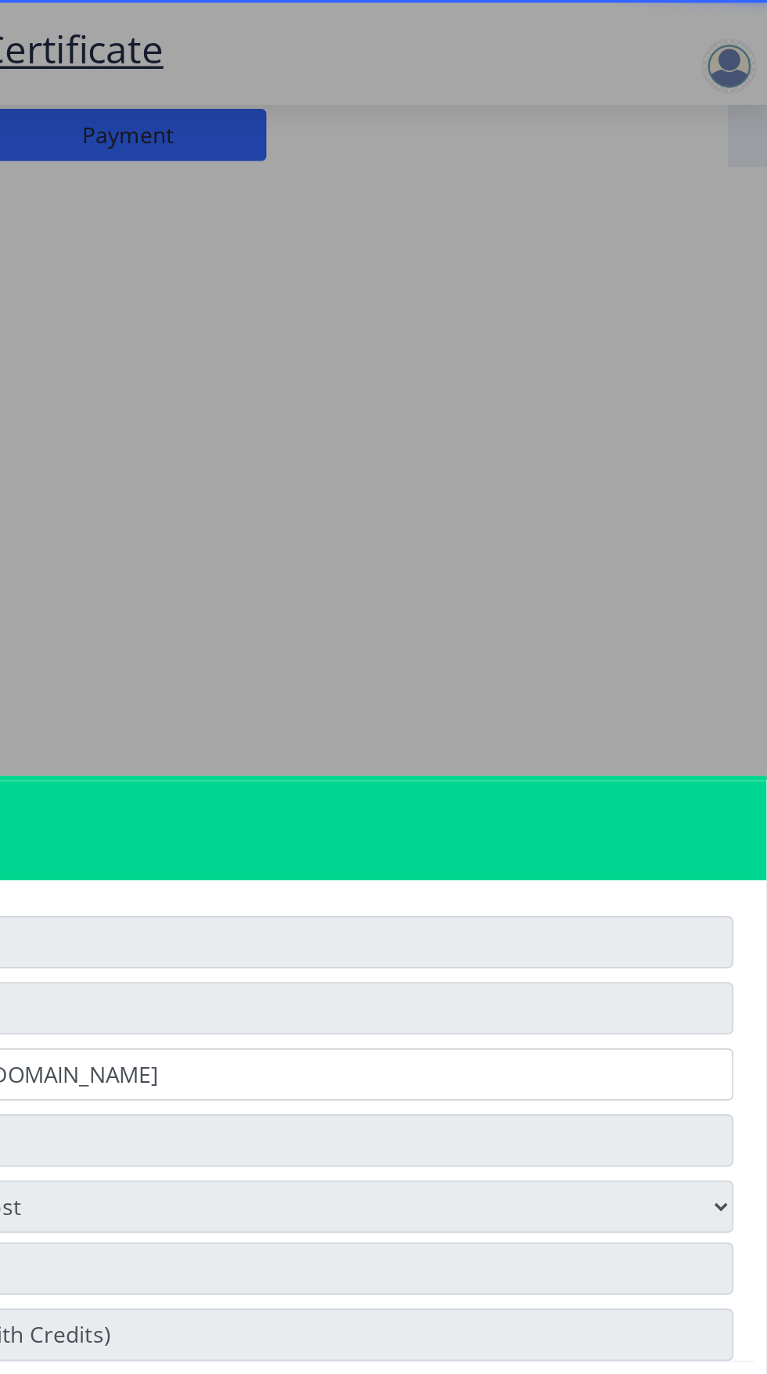
click at [741, 38] on div at bounding box center [383, 687] width 767 height 1374
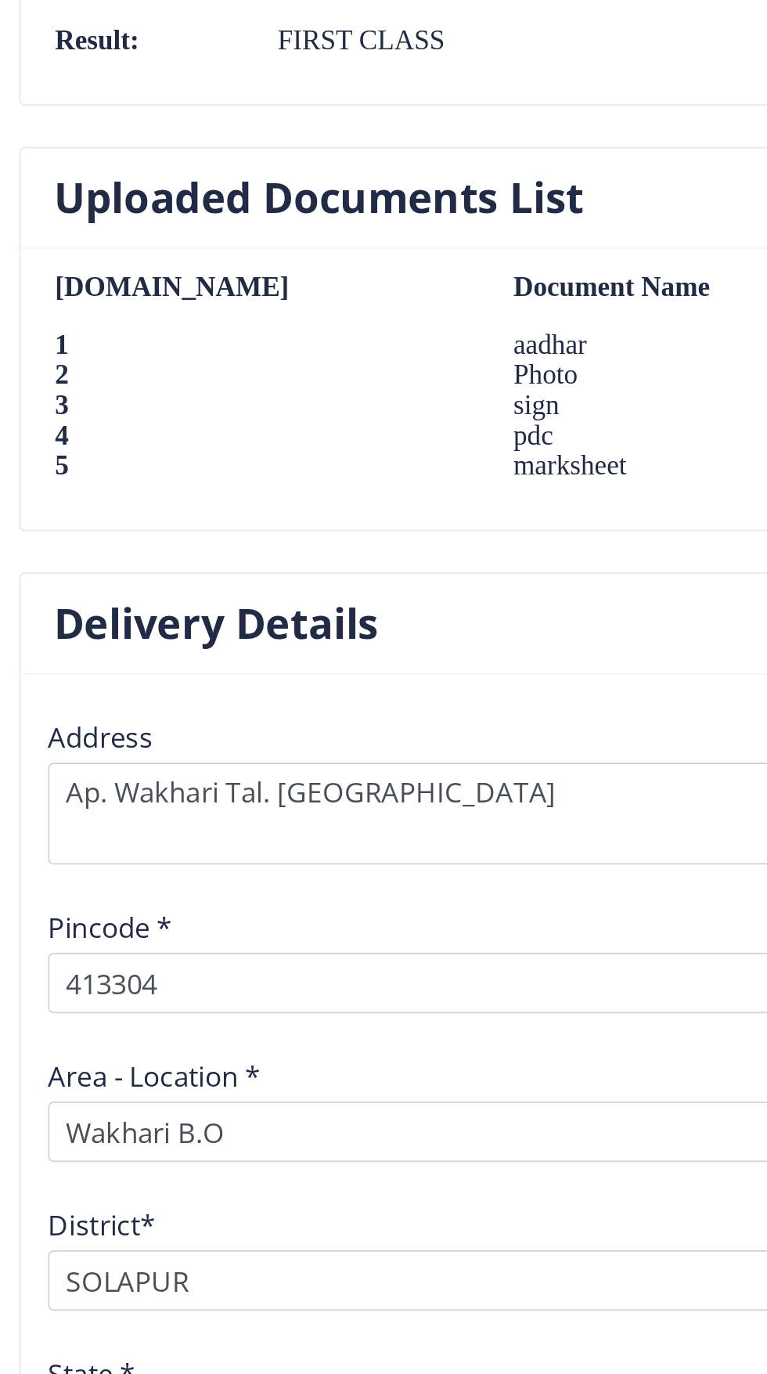
scroll to position [1098, 0]
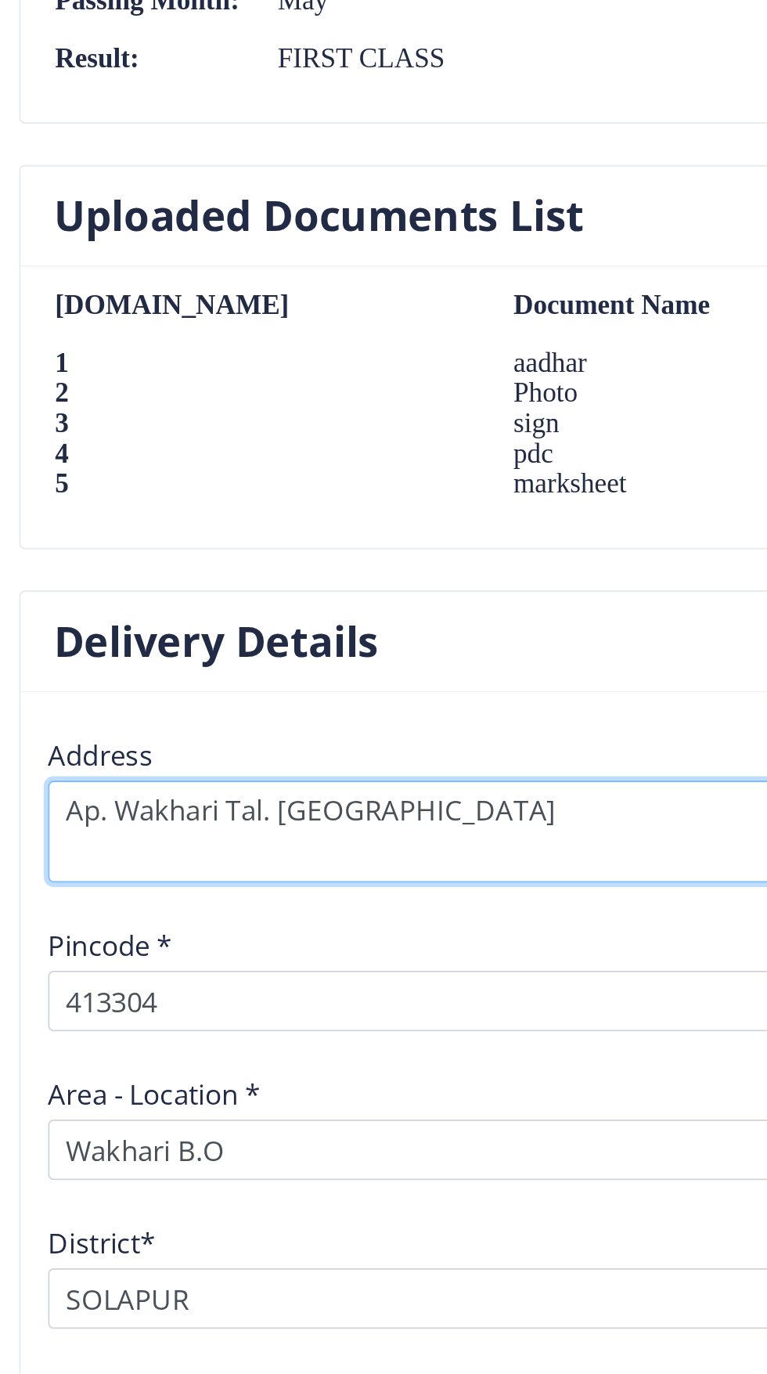
click at [341, 1036] on textarea at bounding box center [400, 1065] width 595 height 58
click at [319, 1036] on textarea at bounding box center [400, 1065] width 595 height 58
click at [330, 1036] on textarea at bounding box center [400, 1065] width 595 height 58
click at [204, 1036] on textarea at bounding box center [400, 1065] width 595 height 58
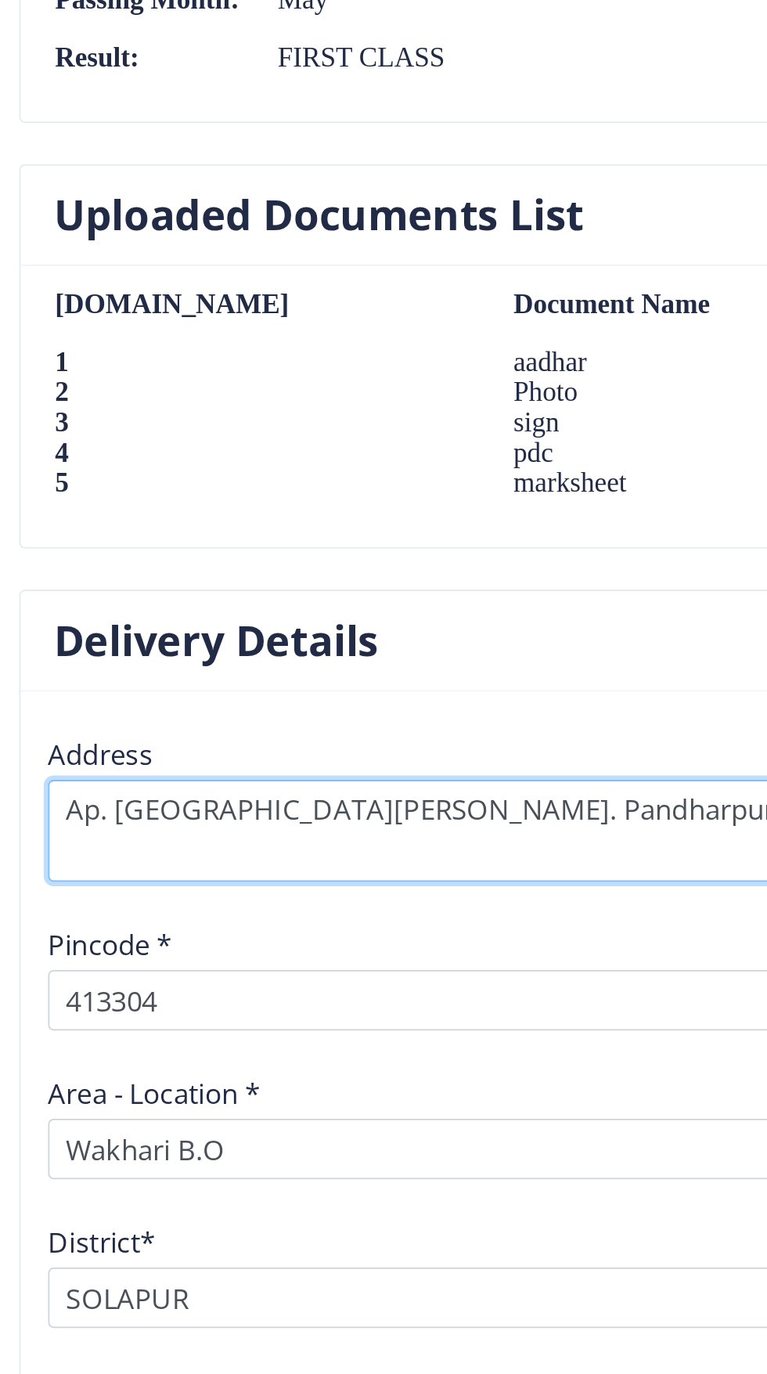
click at [330, 1036] on textarea at bounding box center [400, 1065] width 595 height 58
click at [463, 1036] on textarea at bounding box center [400, 1065] width 595 height 58
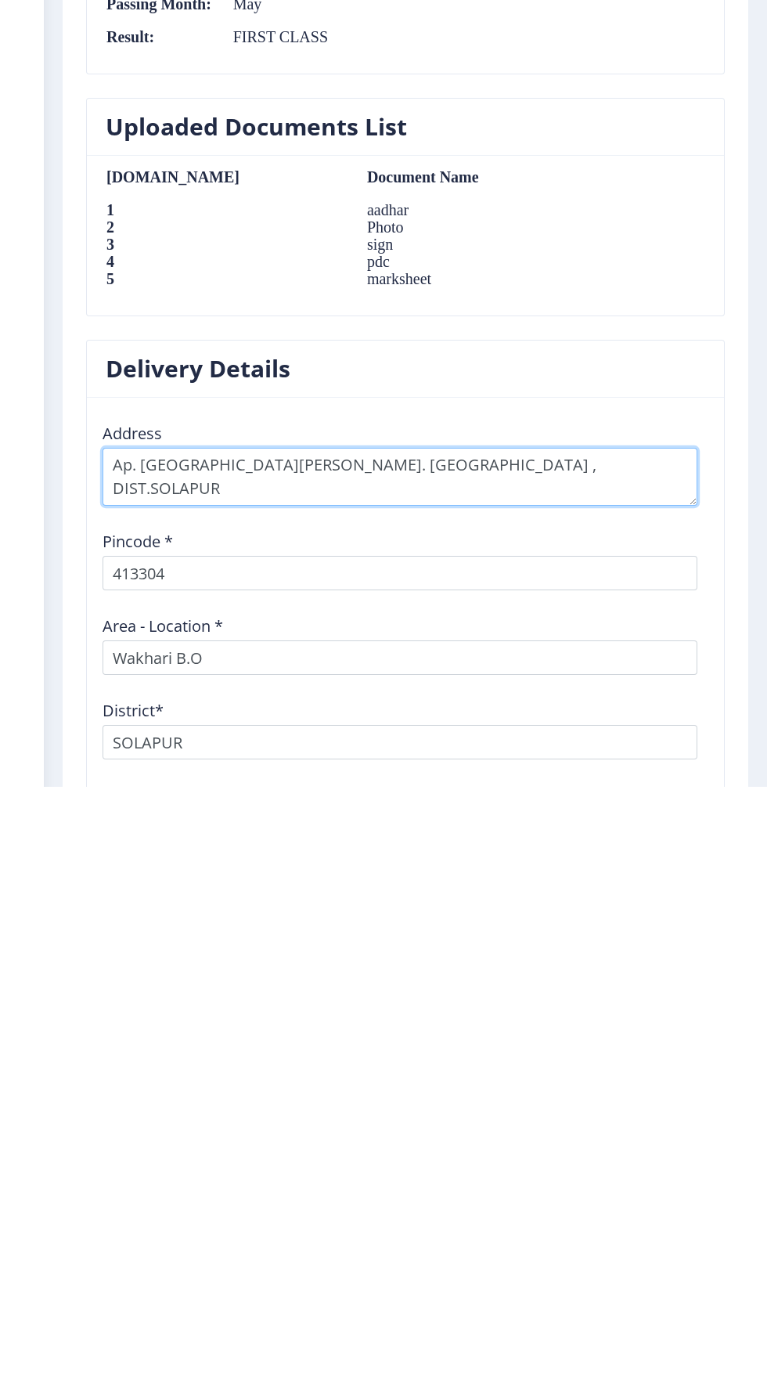
scroll to position [1279, 0]
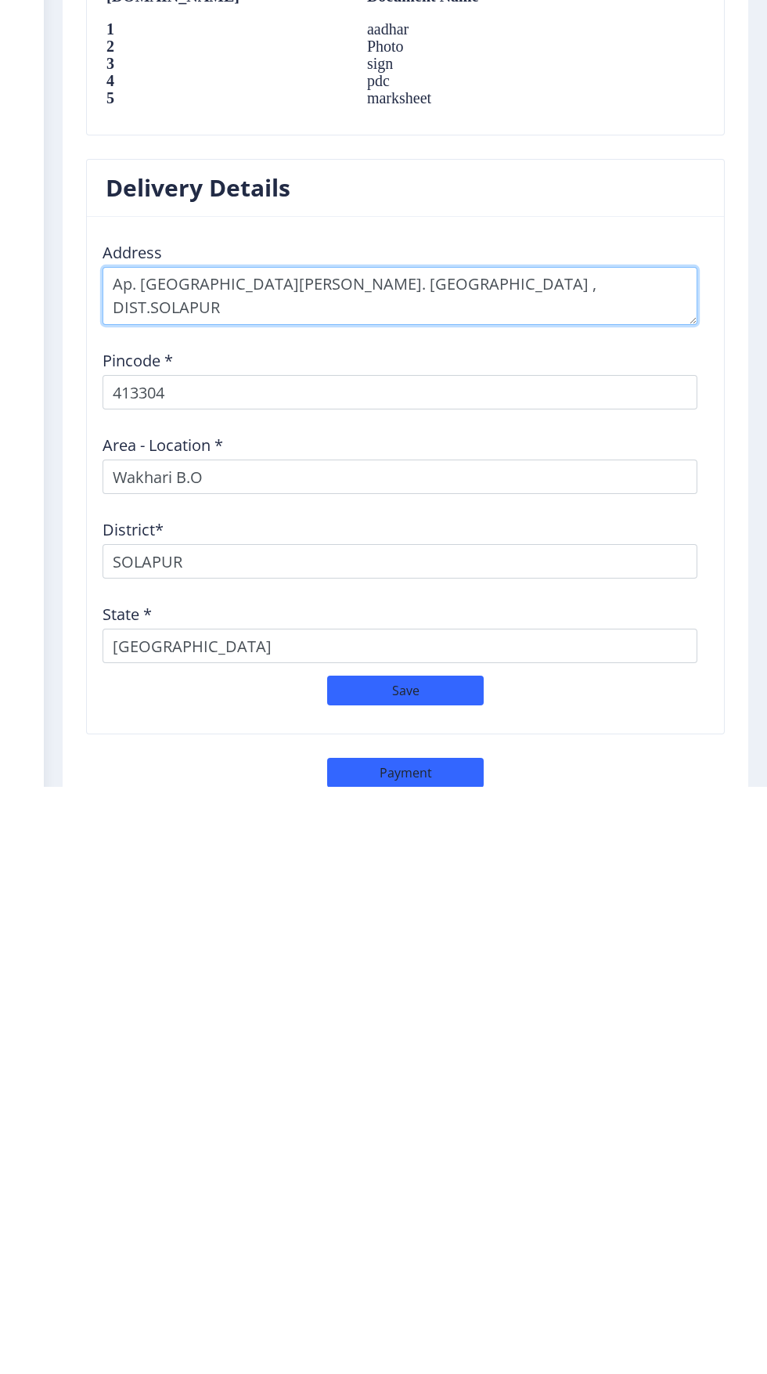
type textarea "Ap. Wakhari ,Tal. Pandharpur , DIST.SOLAPUR"
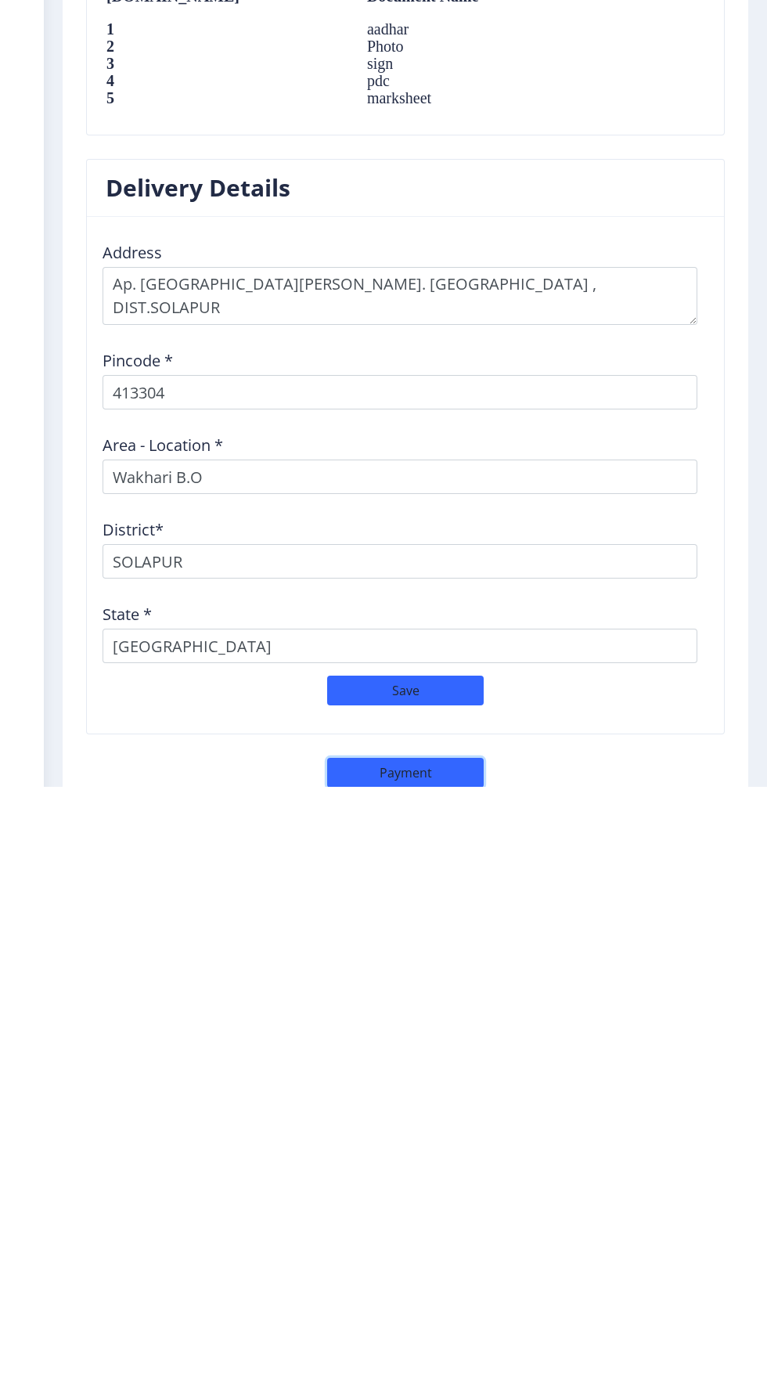
click at [412, 1346] on button "Payment" at bounding box center [405, 1361] width 157 height 30
select select "sealed"
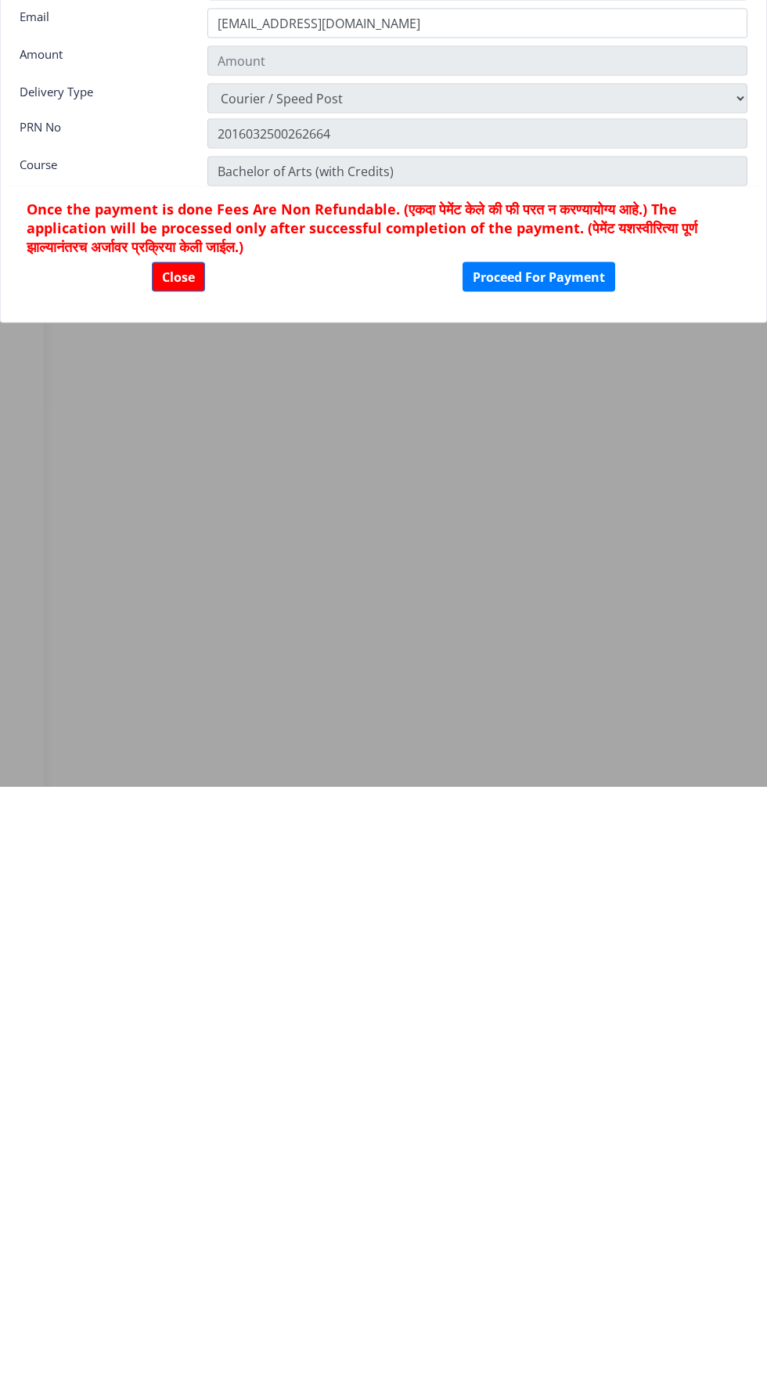
type input "1885"
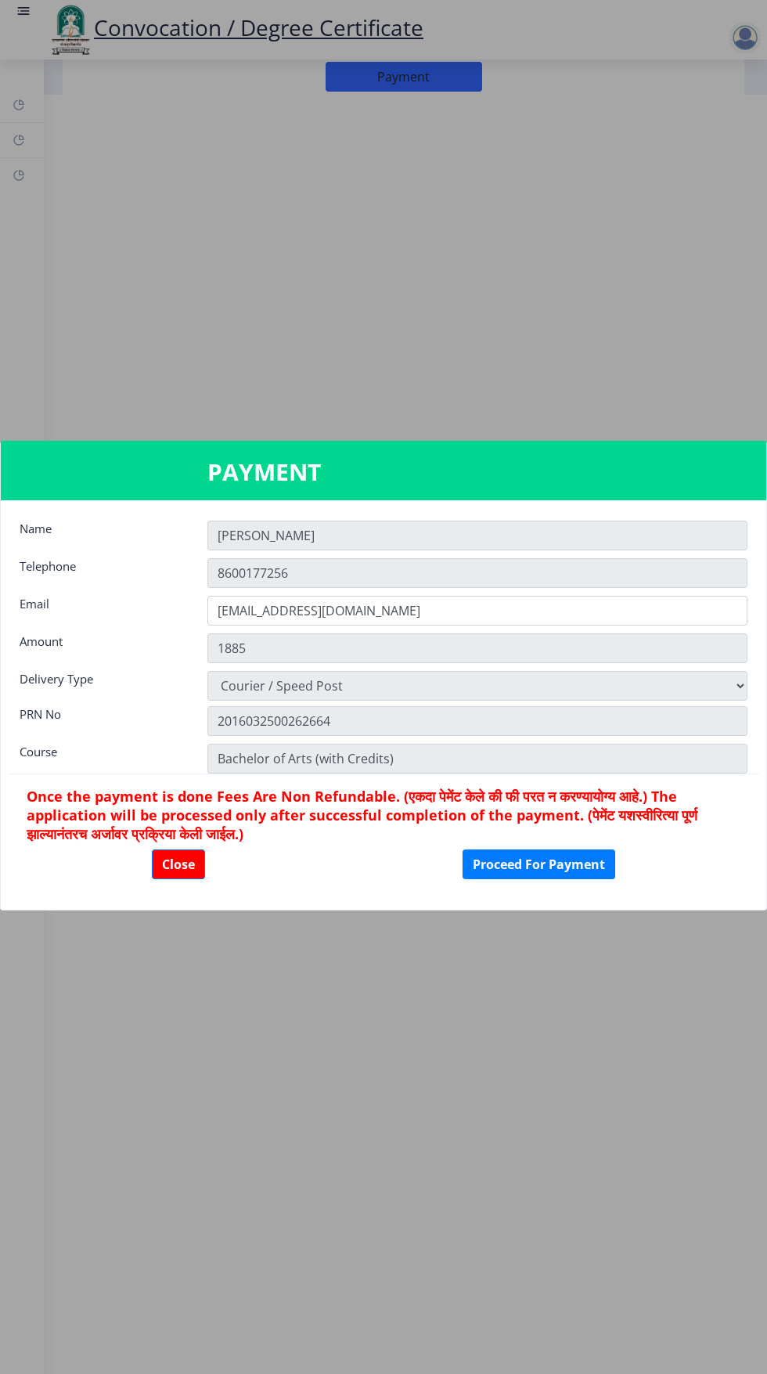
click at [304, 535] on input "[PERSON_NAME]" at bounding box center [477, 536] width 540 height 30
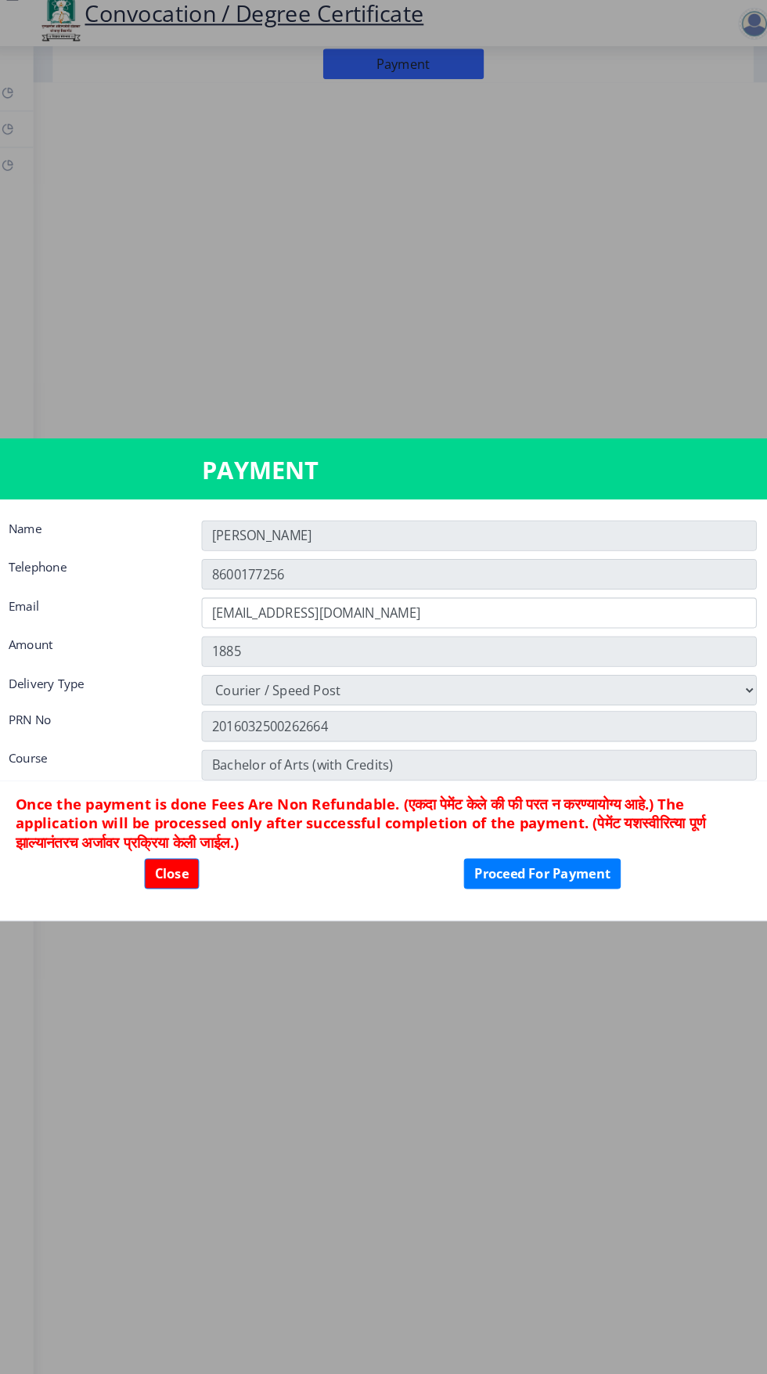
scroll to position [2, 0]
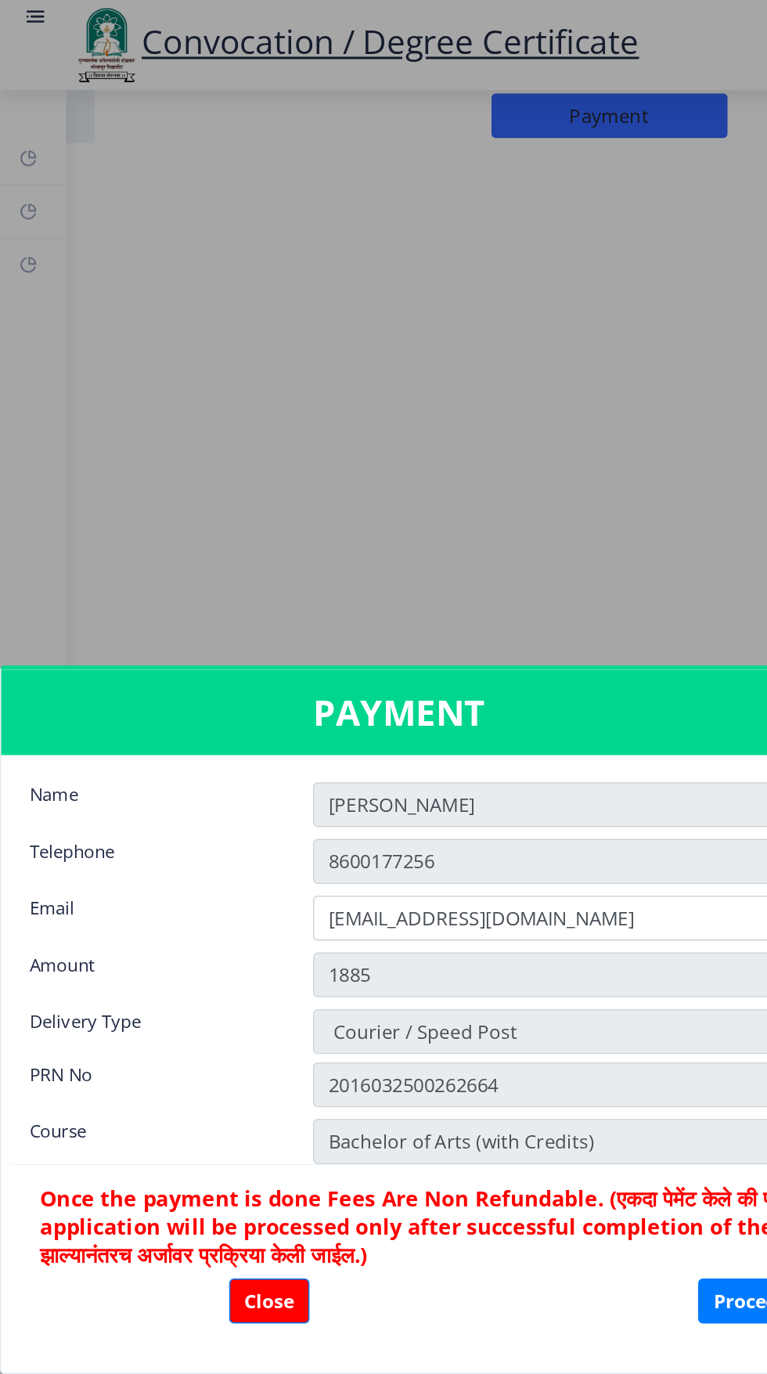
click at [24, 11] on div at bounding box center [383, 687] width 767 height 1374
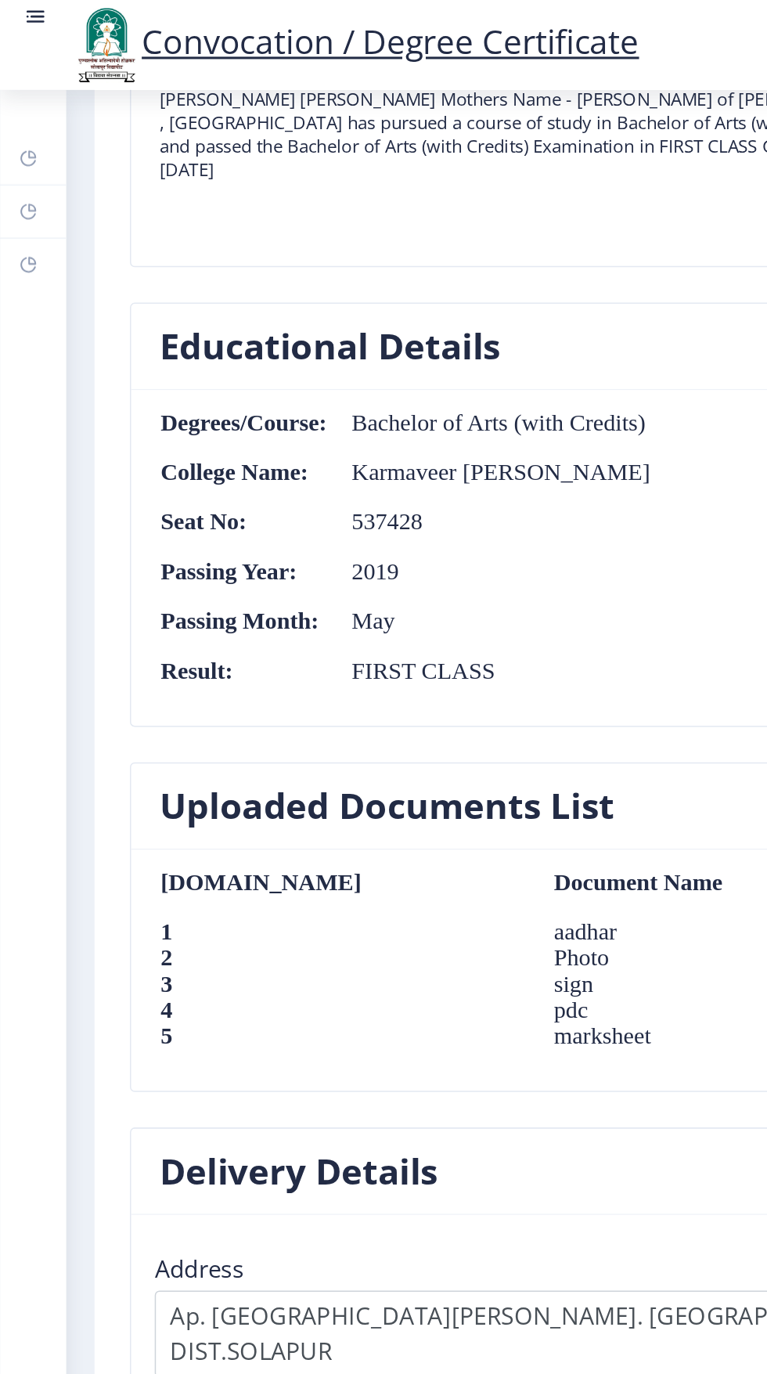
scroll to position [119, 0]
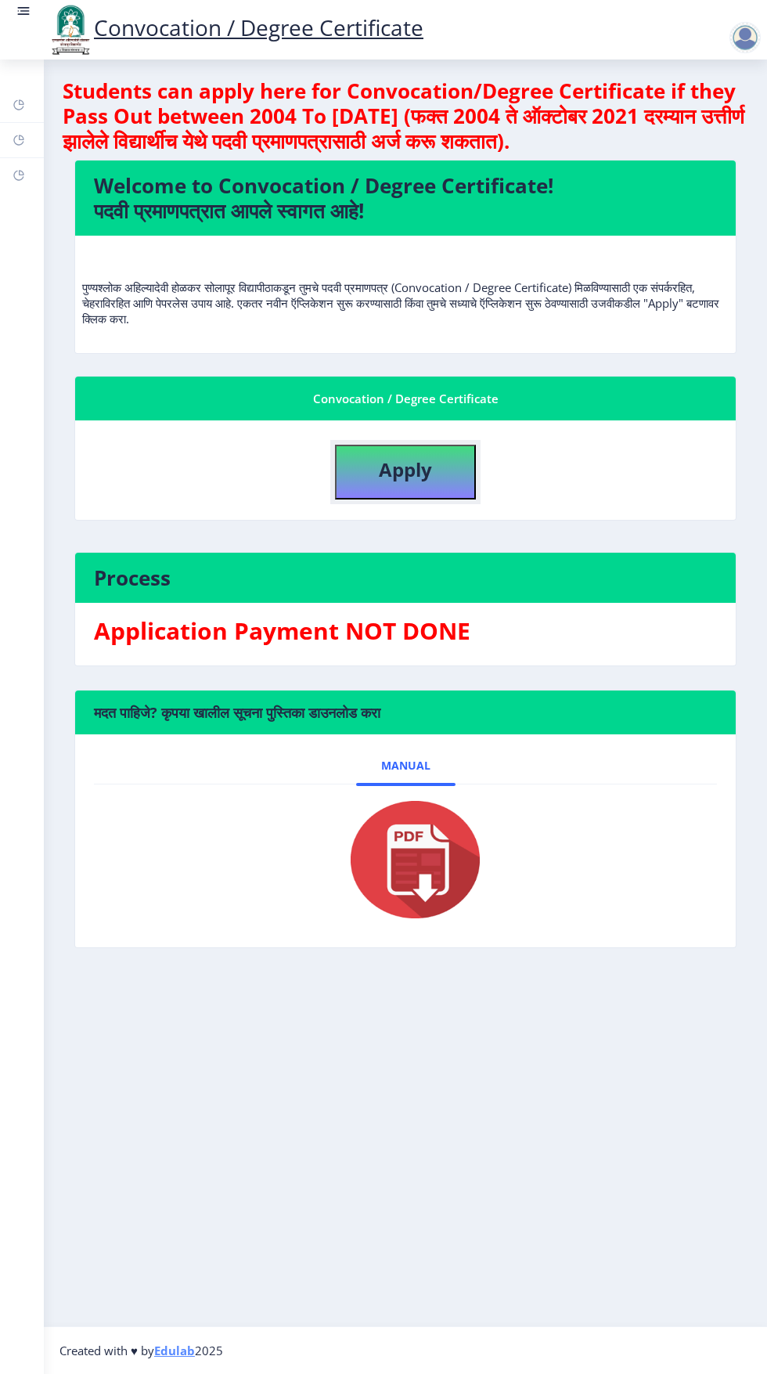
click at [411, 474] on b "Apply" at bounding box center [405, 469] width 53 height 26
select select
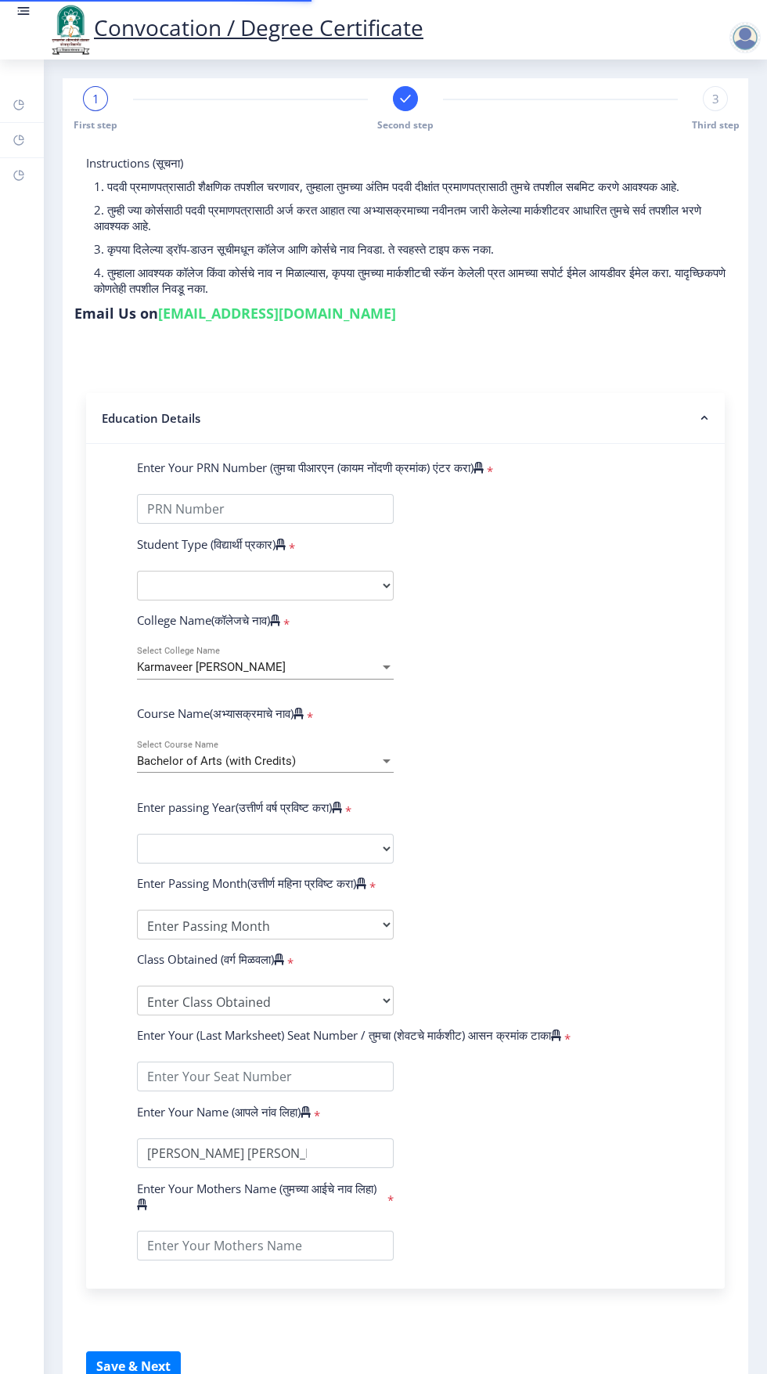
type input "2016032500262664"
select select "External"
select select "2019"
select select "May"
select select "FIRST CLASS"
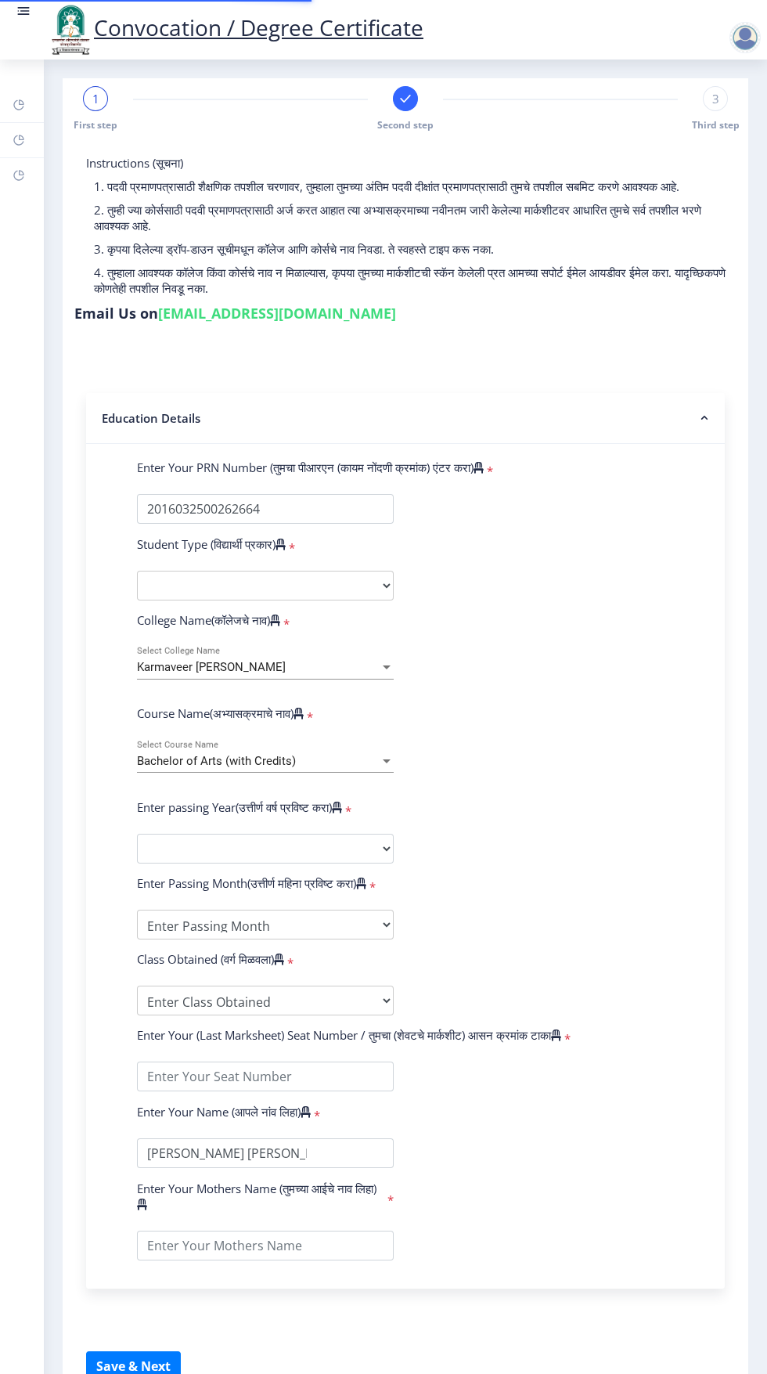
type input "537428"
type input "[PERSON_NAME] [PERSON_NAME]"
type input "[PERSON_NAME]"
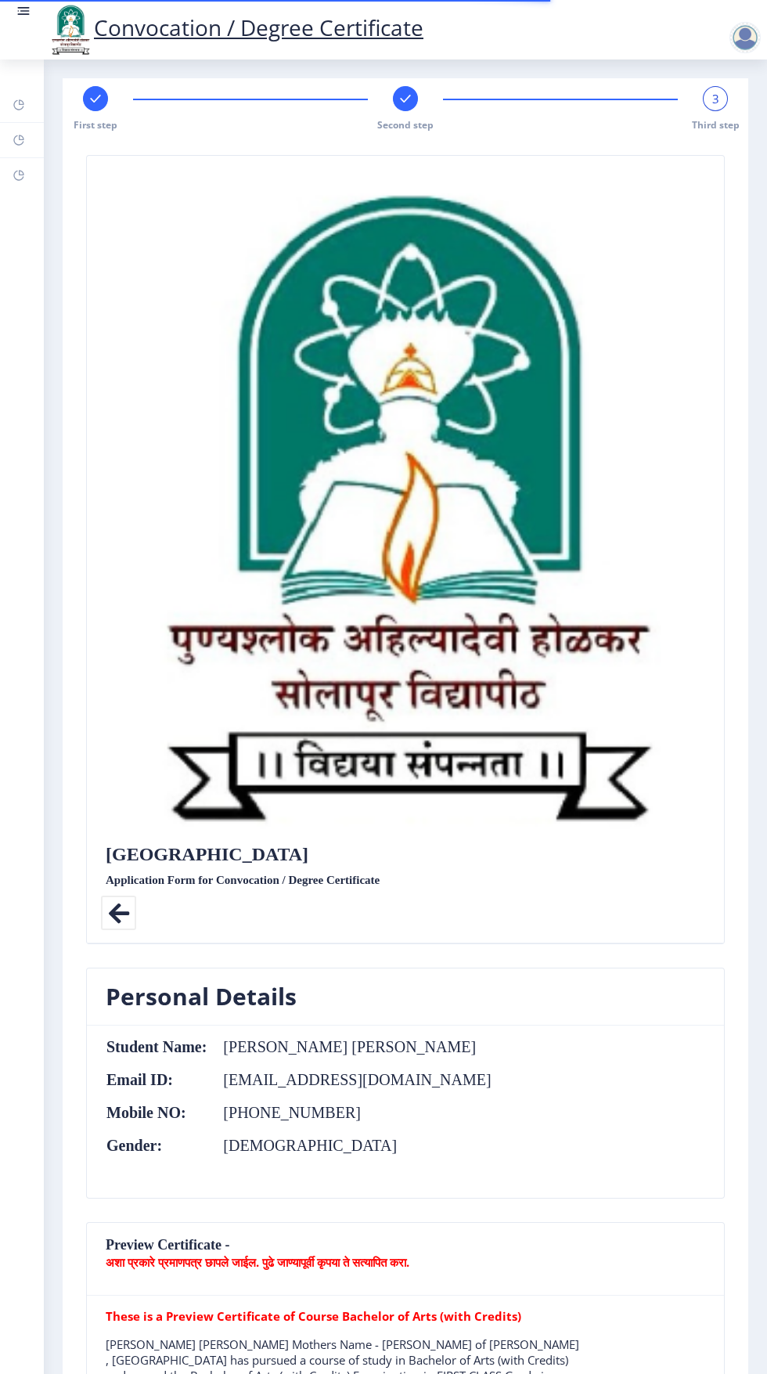
click at [96, 98] on rect at bounding box center [96, 99] width 16 height 16
select select "External"
select select "English"
select select "2019"
select select "May"
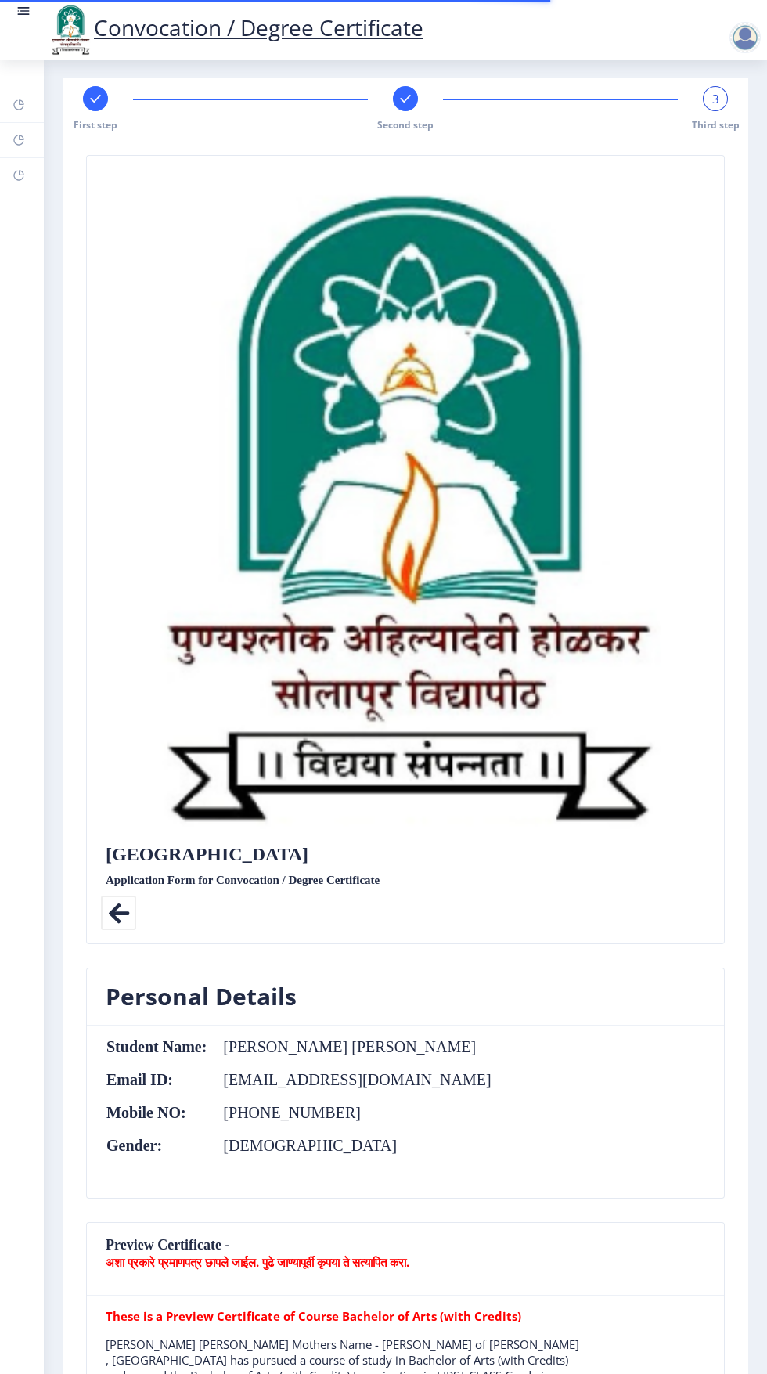
select select "FIRST CLASS"
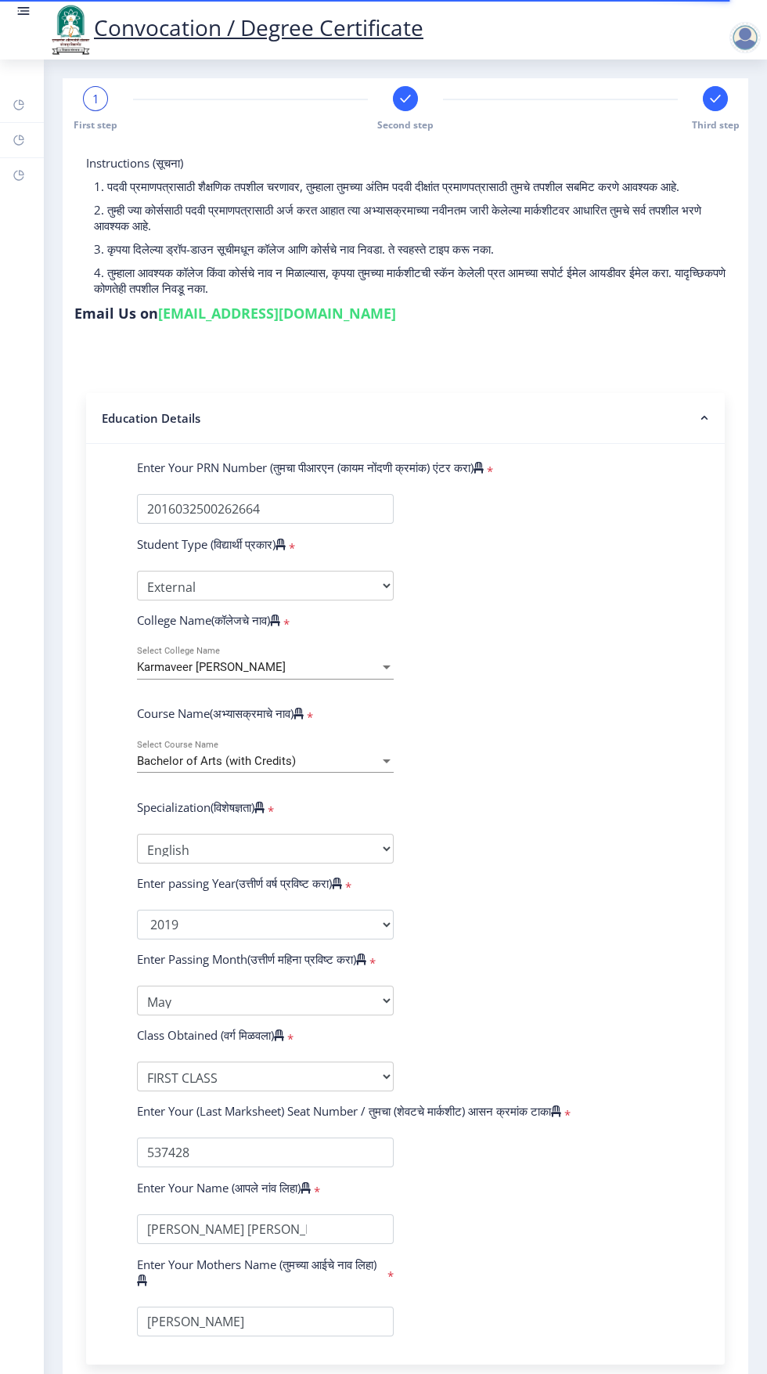
click at [95, 103] on span "1" at bounding box center [95, 99] width 7 height 16
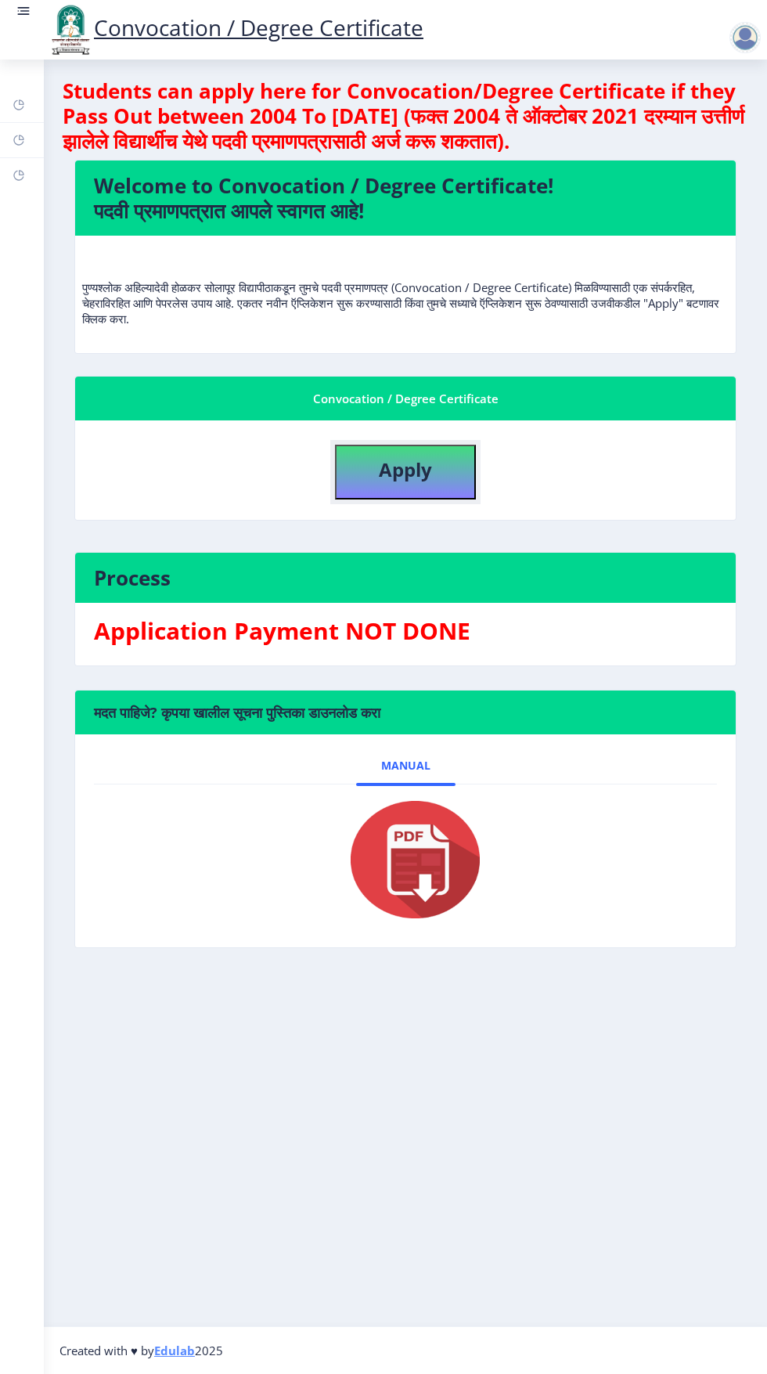
click at [420, 454] on button "Apply" at bounding box center [405, 472] width 141 height 55
select select
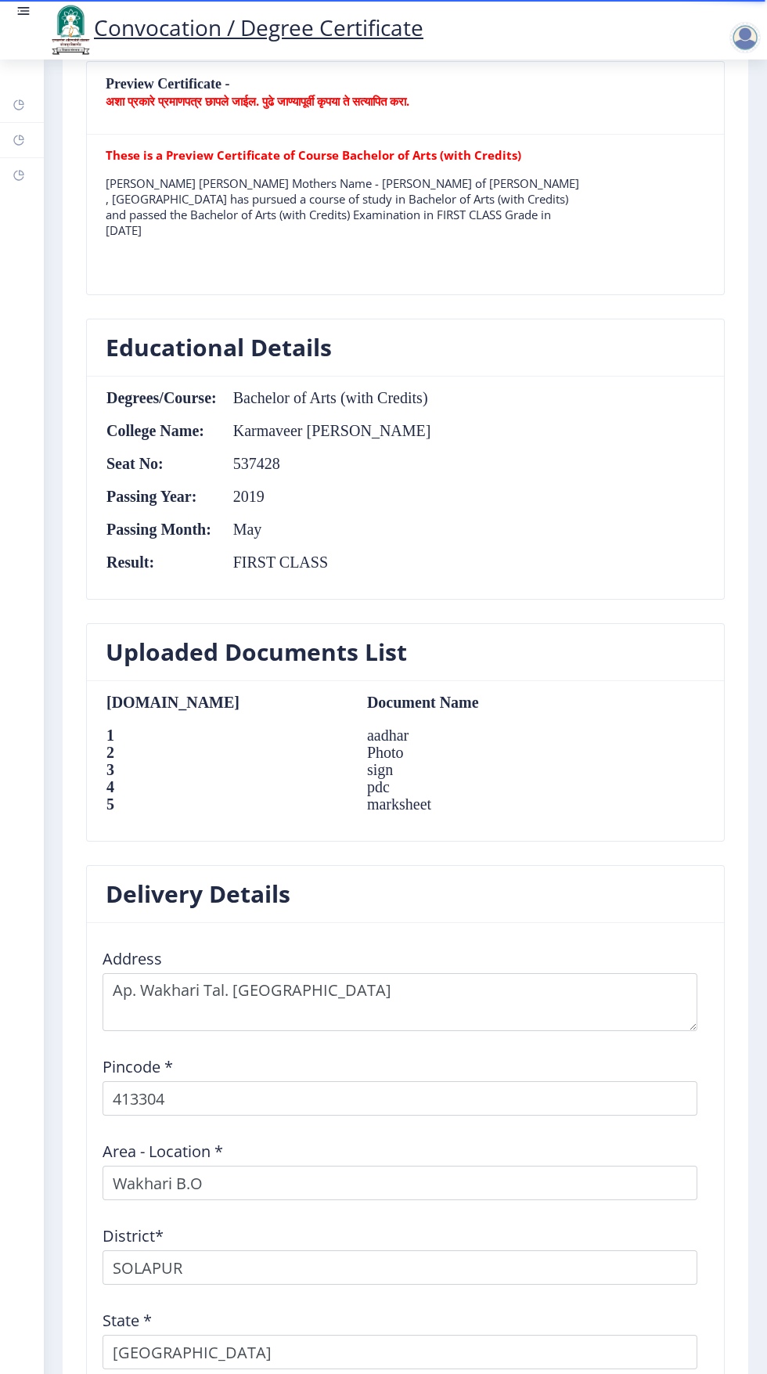
scroll to position [1279, 0]
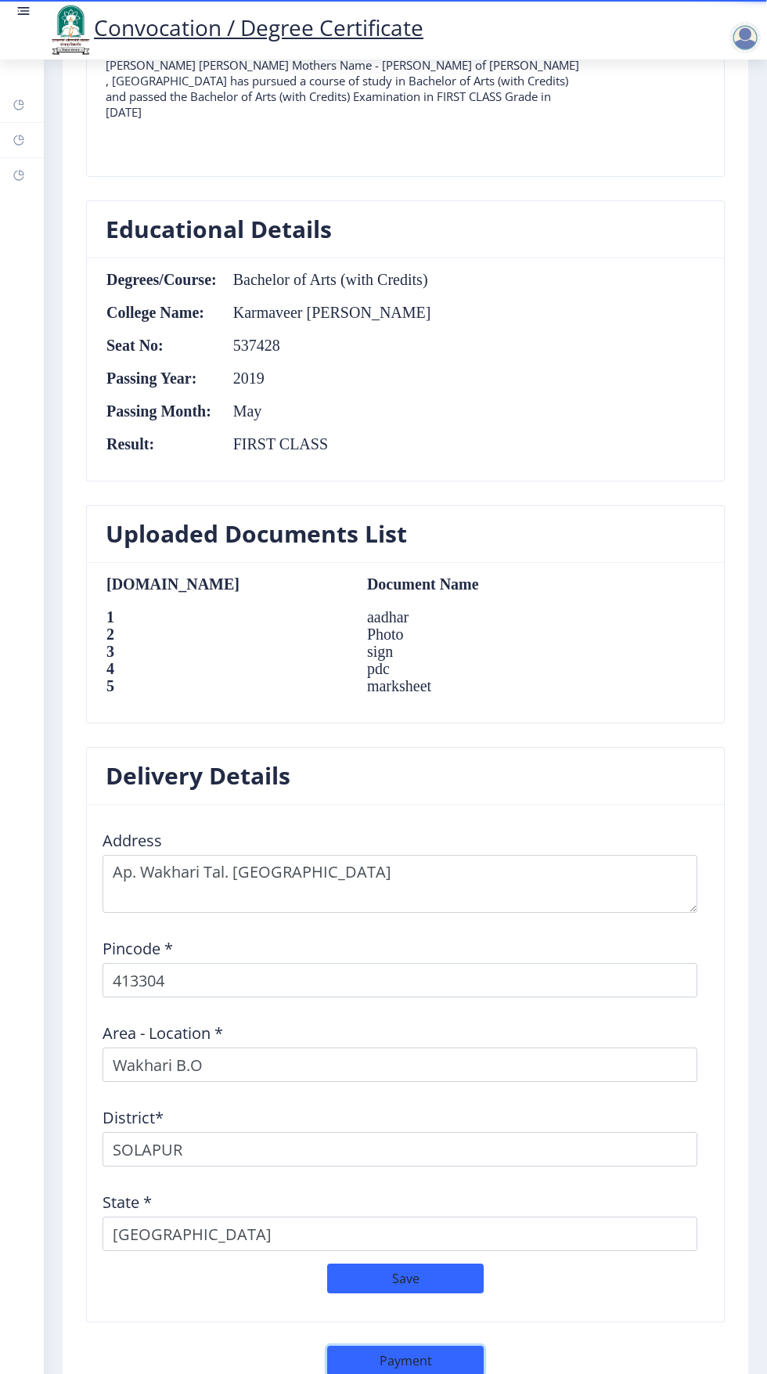
click at [414, 1355] on button "Payment" at bounding box center [405, 1361] width 157 height 30
select select "sealed"
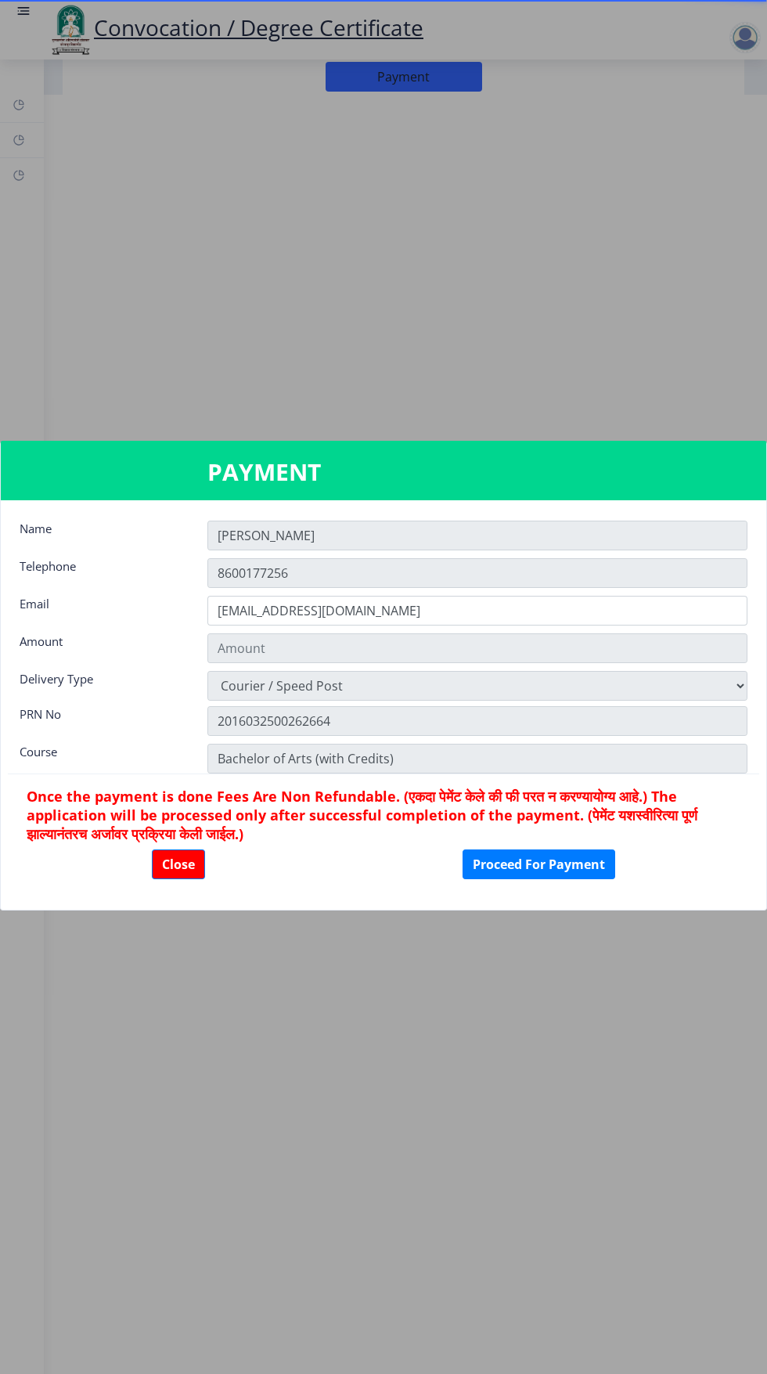
type input "1885"
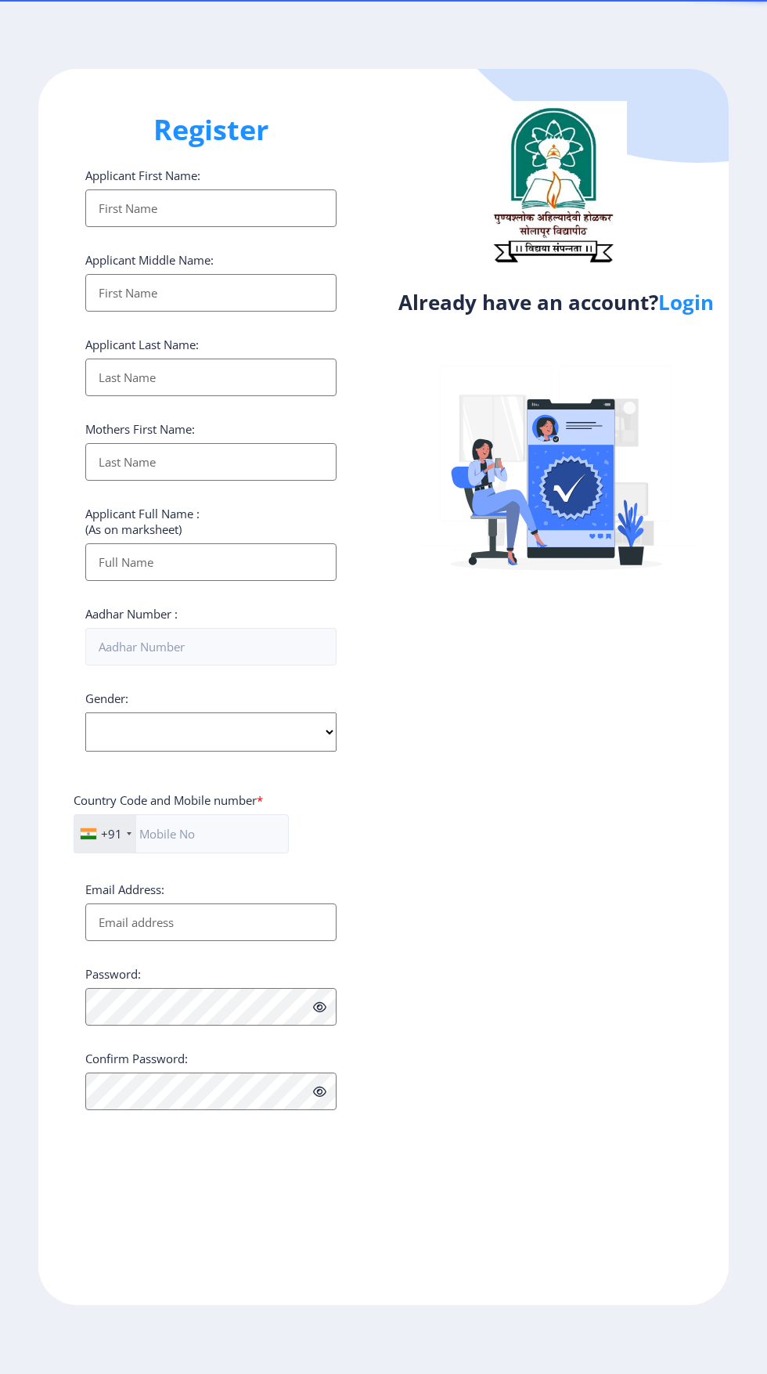
select select
click at [697, 298] on link "Login" at bounding box center [686, 302] width 56 height 28
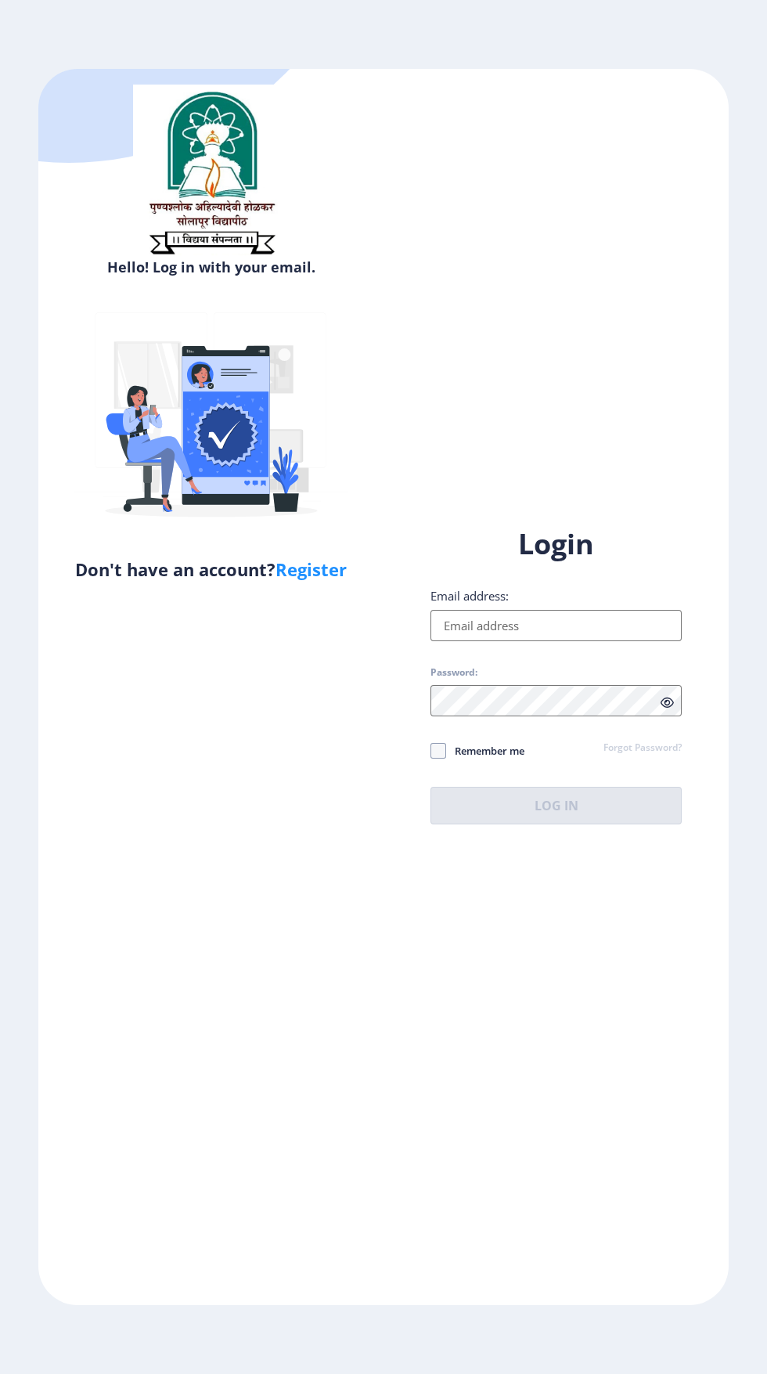
click at [621, 641] on input "Email address:" at bounding box center [556, 625] width 251 height 31
type input "[EMAIL_ADDRESS][DOMAIN_NAME]"
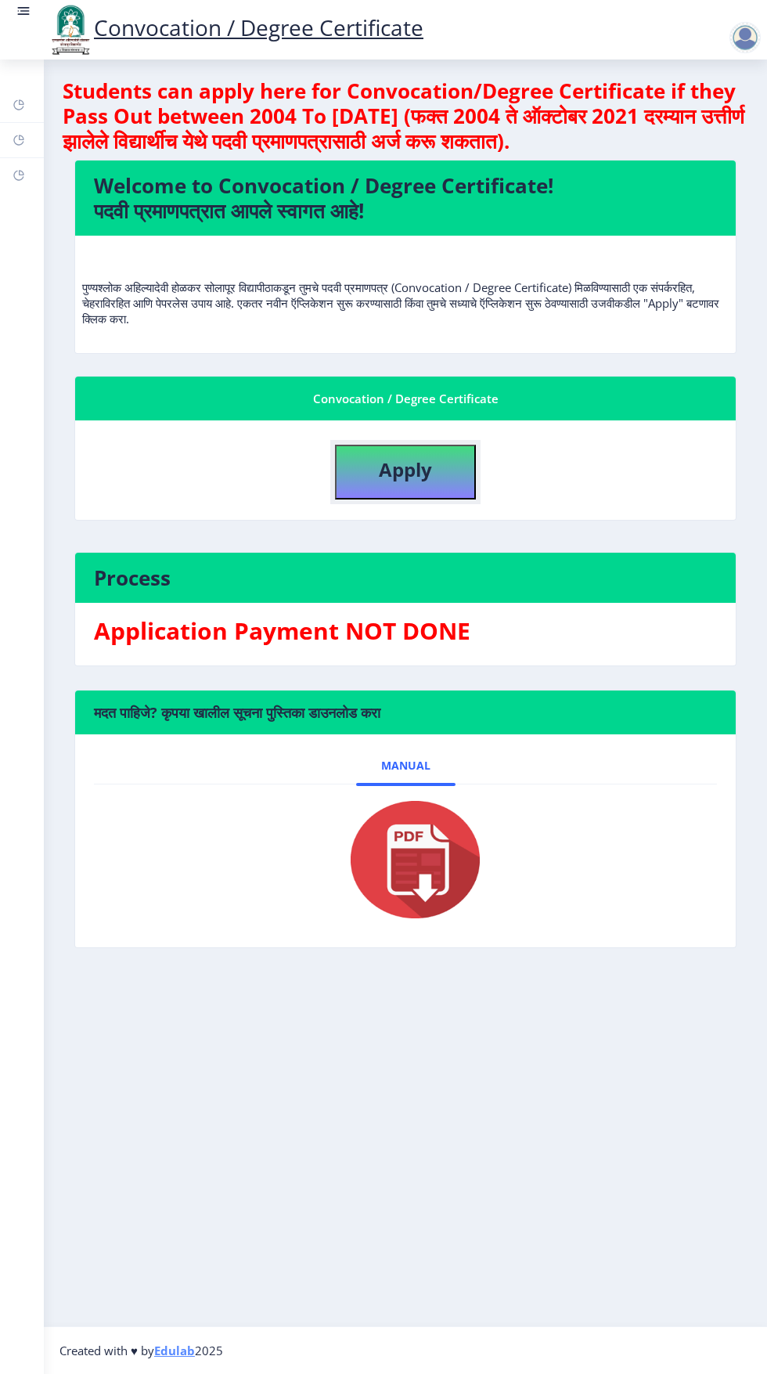
click at [413, 452] on button "Apply" at bounding box center [405, 472] width 141 height 55
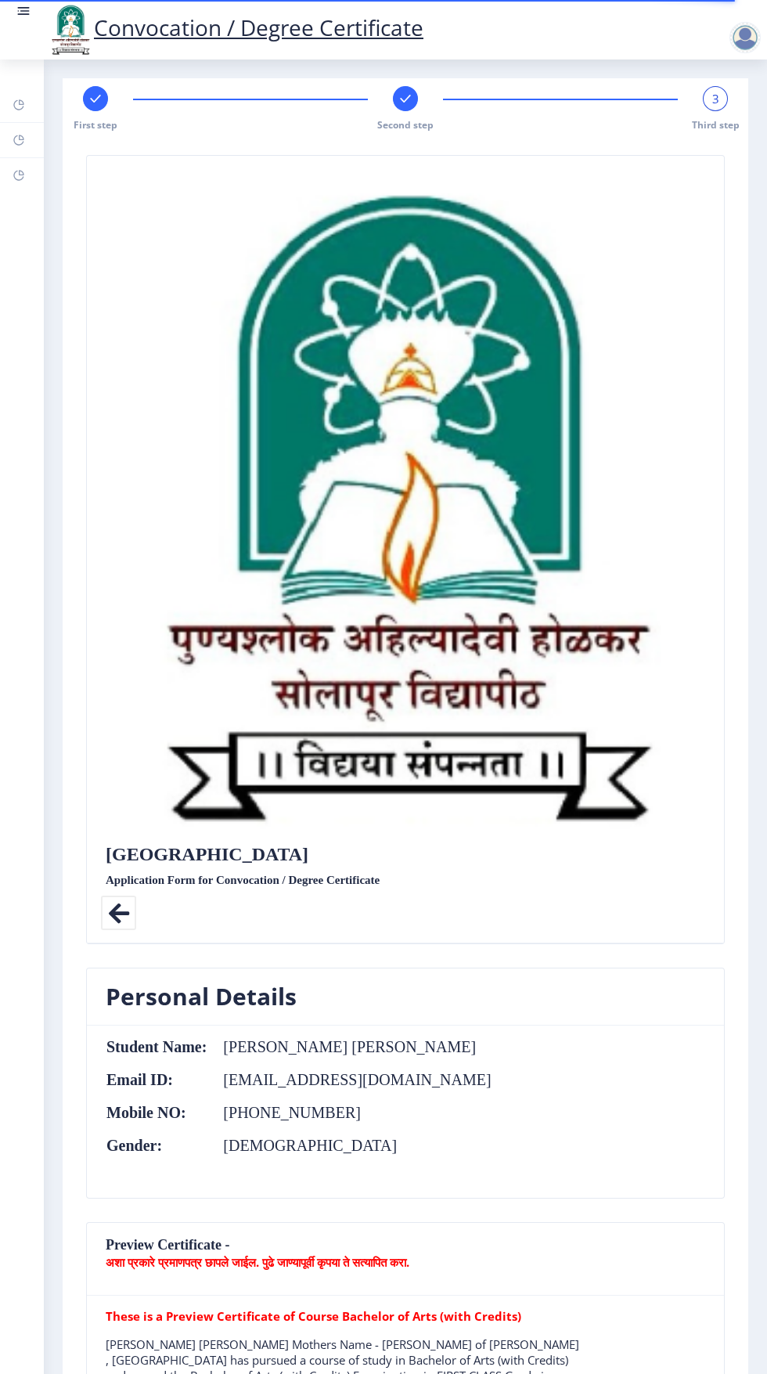
click at [712, 110] on div "3" at bounding box center [715, 98] width 25 height 25
